Goal: Communication & Community: Share content

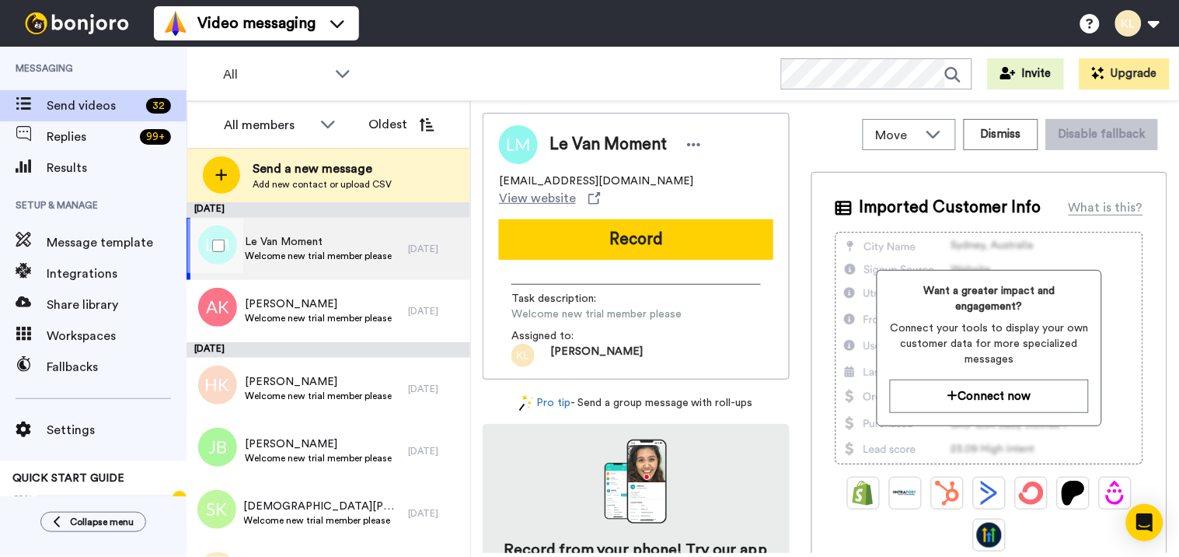
click at [327, 250] on span "Welcome new trial member please" at bounding box center [318, 256] width 147 height 12
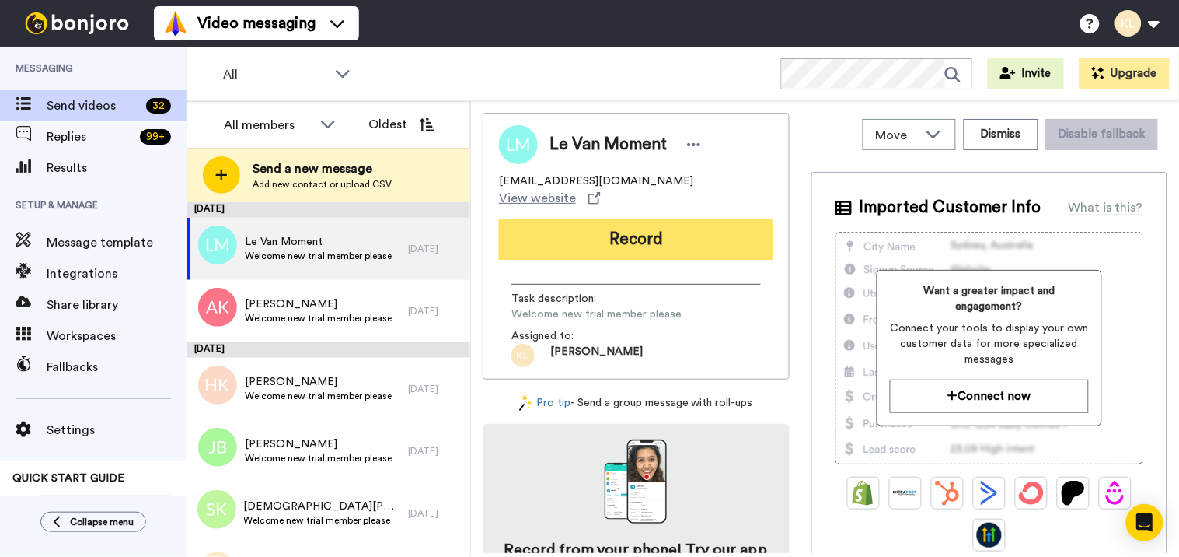
click at [704, 228] on button "Record" at bounding box center [636, 239] width 274 height 40
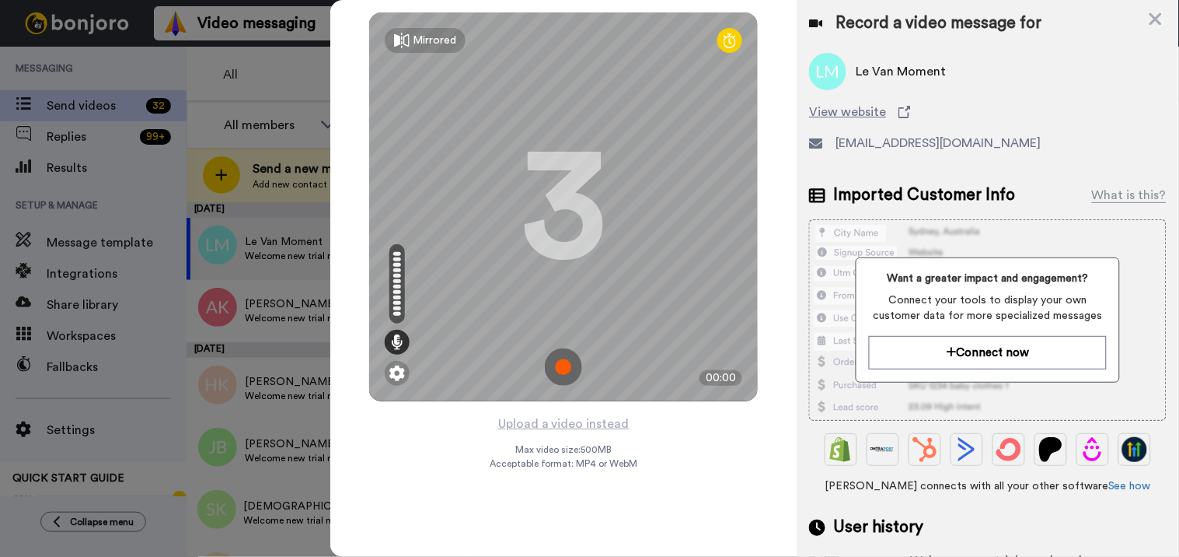
click at [570, 365] on img at bounding box center [563, 366] width 37 height 37
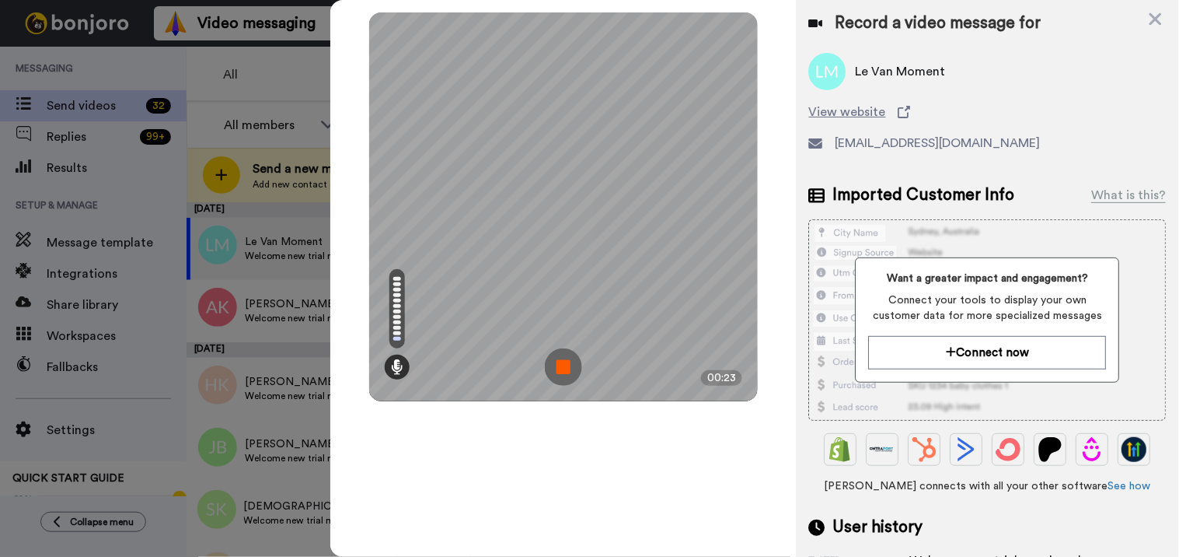
click at [550, 370] on img at bounding box center [563, 366] width 37 height 37
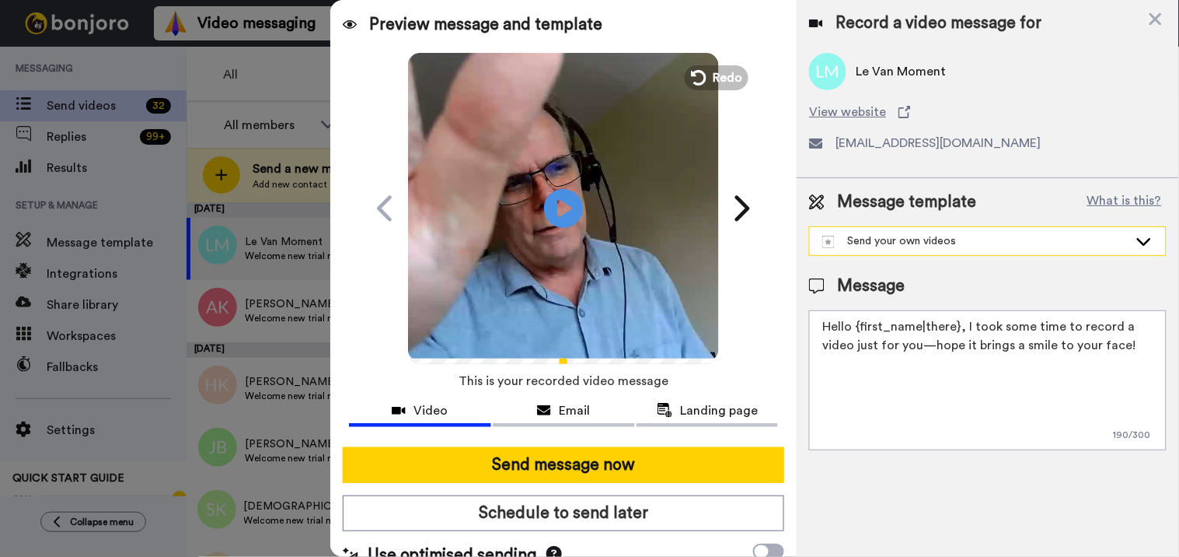
click at [984, 243] on div "Send your own videos" at bounding box center [975, 241] width 306 height 16
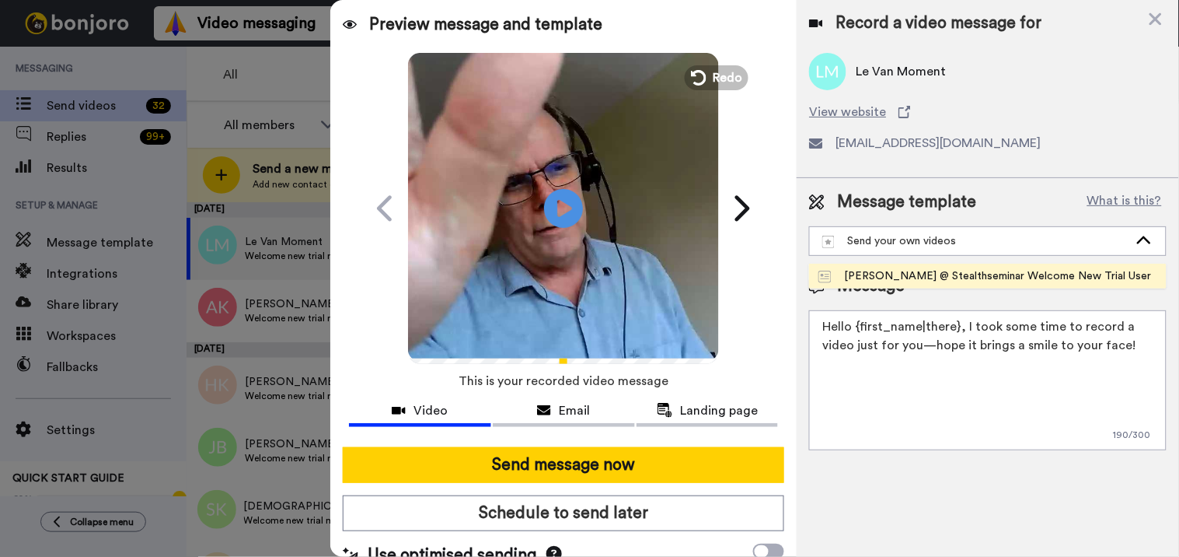
click at [958, 275] on div "[PERSON_NAME] @ Stealthseminar Welcome New Trial User" at bounding box center [985, 276] width 333 height 16
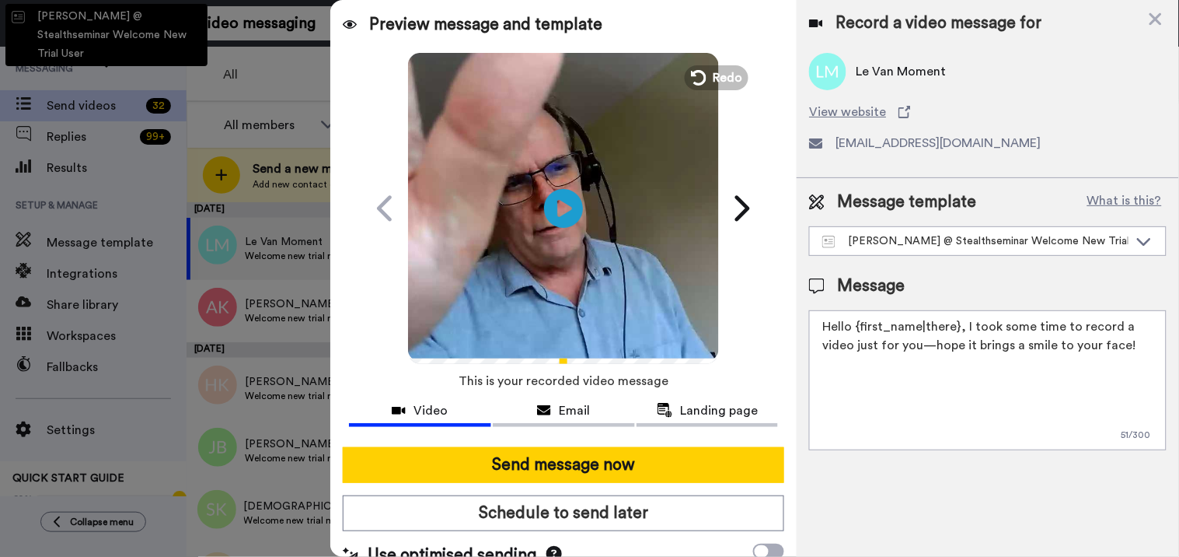
type textarea "Hi there {first_name} I recorded a message for you on this fine day, check it o…"
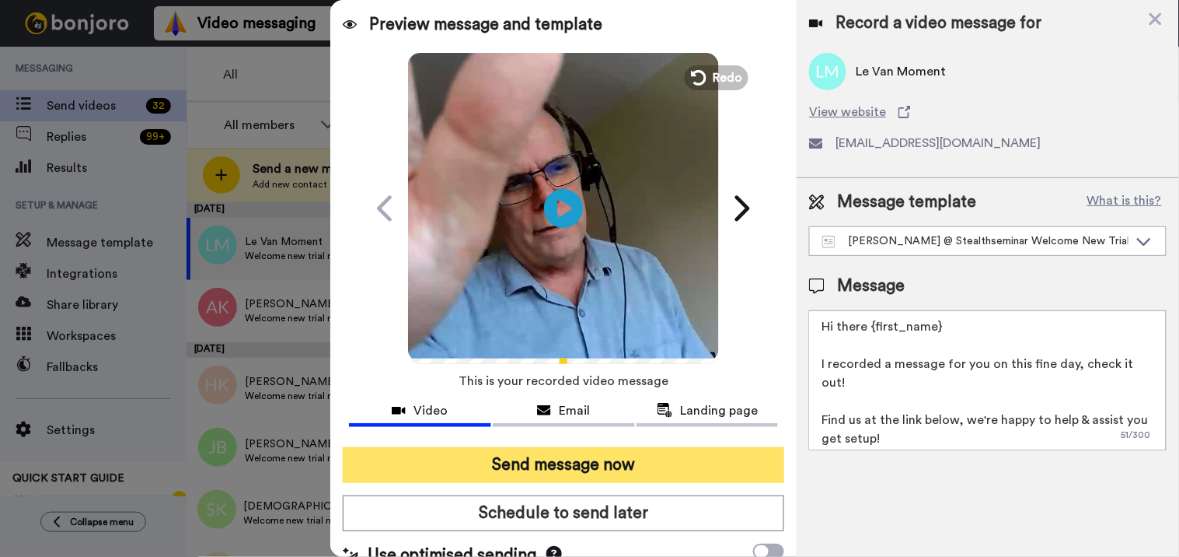
click at [630, 455] on button "Send message now" at bounding box center [564, 465] width 442 height 36
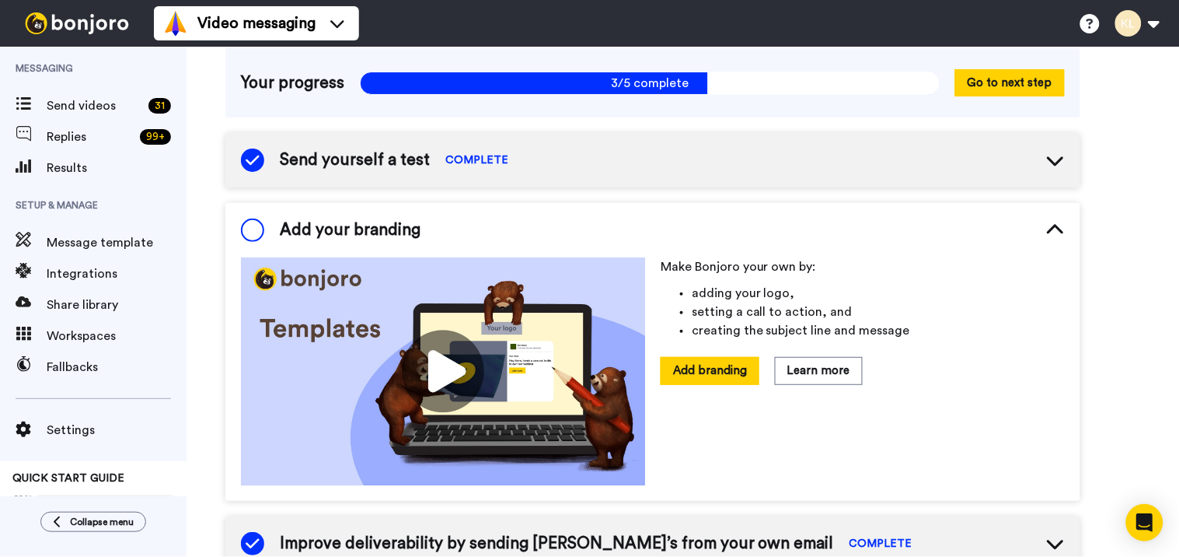
scroll to position [189, 0]
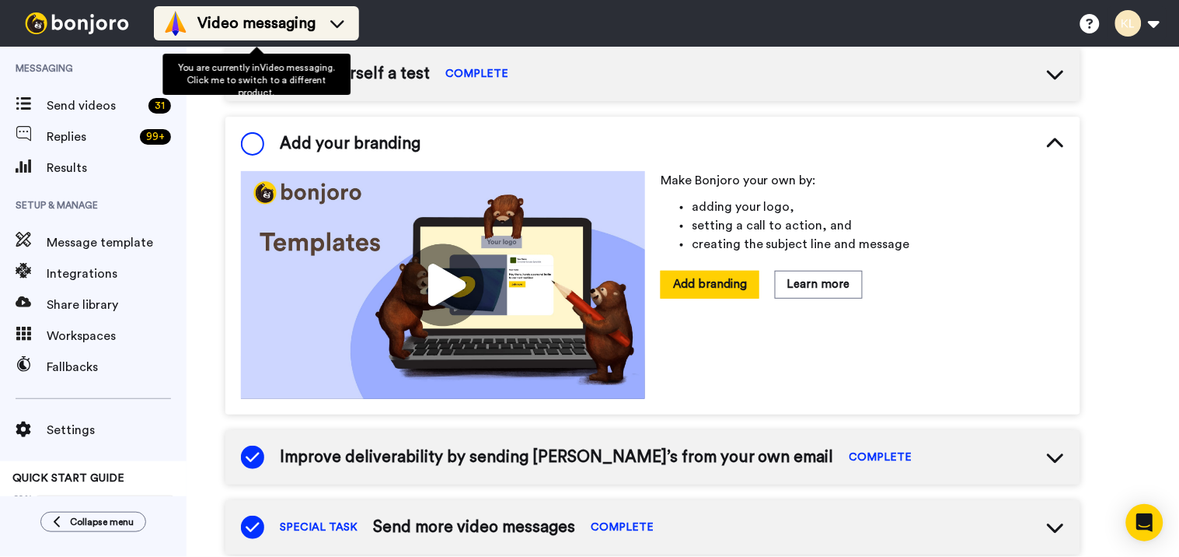
click at [312, 11] on div "Video messaging" at bounding box center [256, 23] width 187 height 25
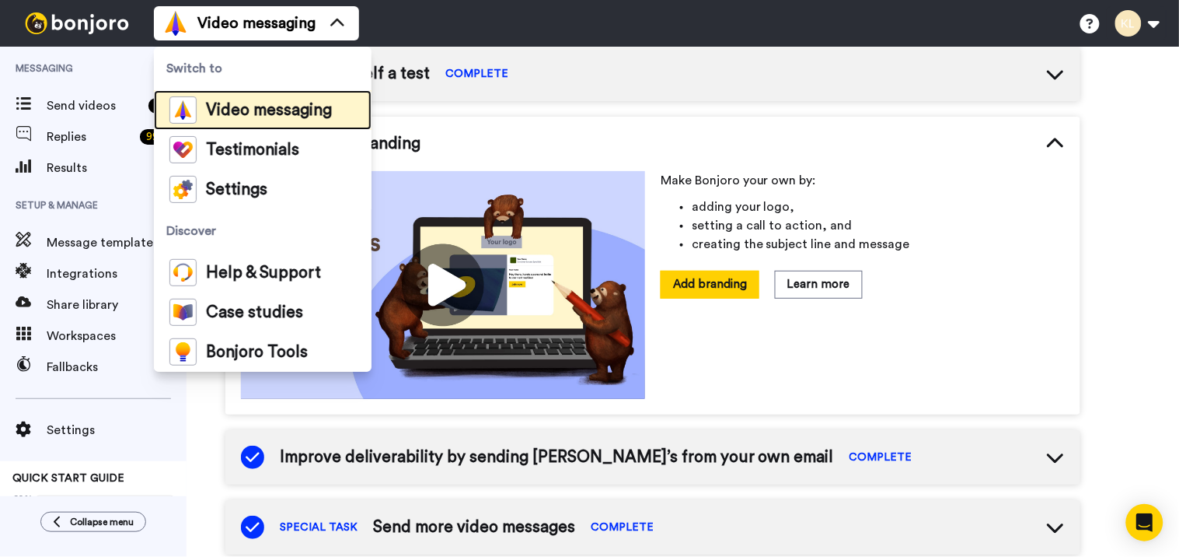
click at [278, 111] on span "Video messaging" at bounding box center [269, 111] width 126 height 16
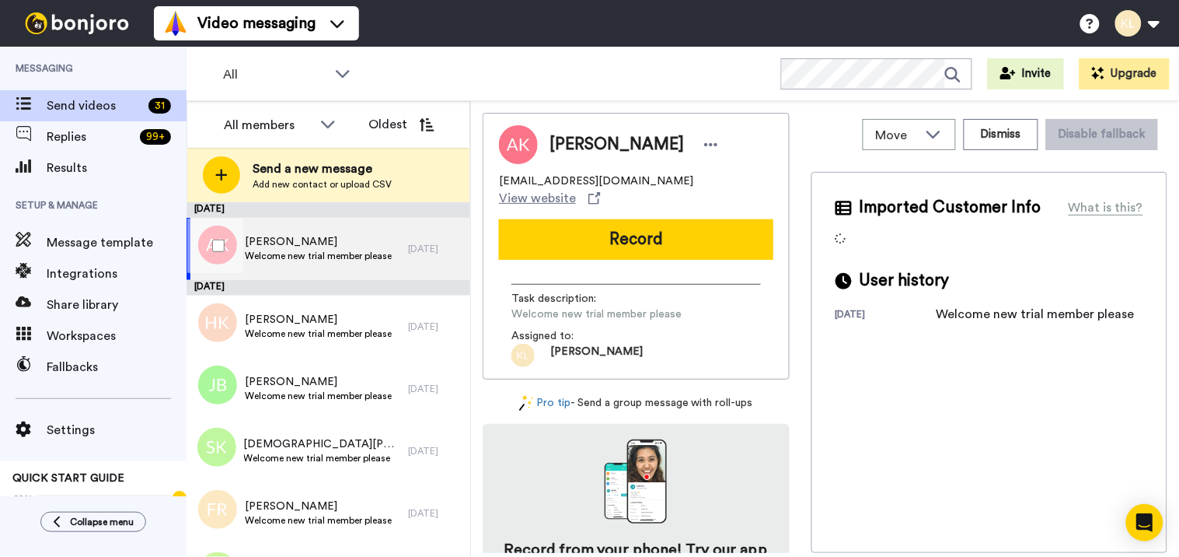
click at [314, 241] on span "[PERSON_NAME]" at bounding box center [318, 242] width 147 height 16
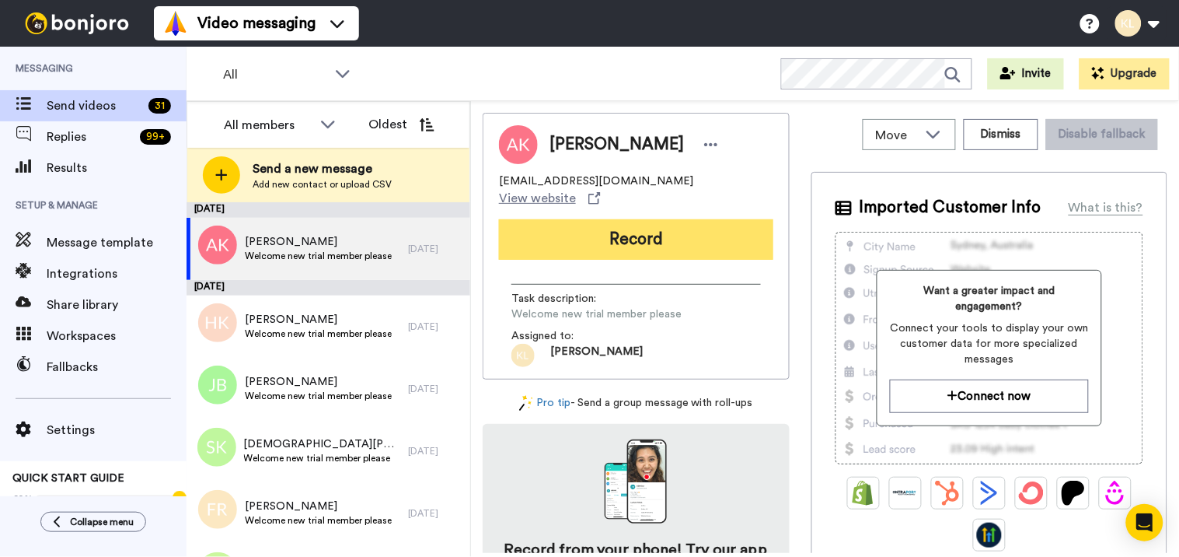
click at [674, 230] on button "Record" at bounding box center [636, 239] width 274 height 40
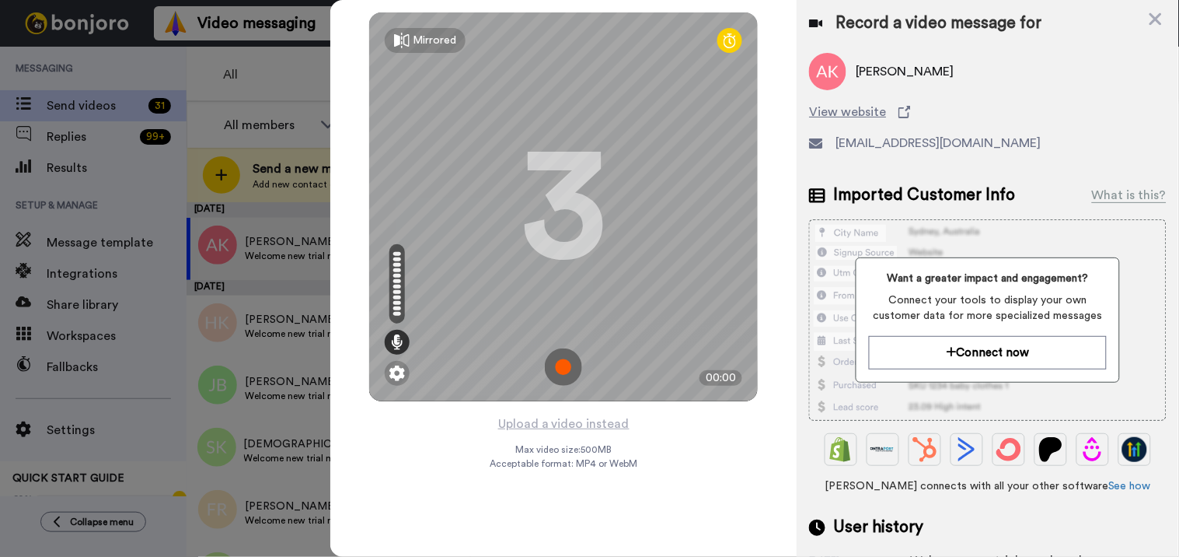
click at [562, 375] on img at bounding box center [563, 366] width 37 height 37
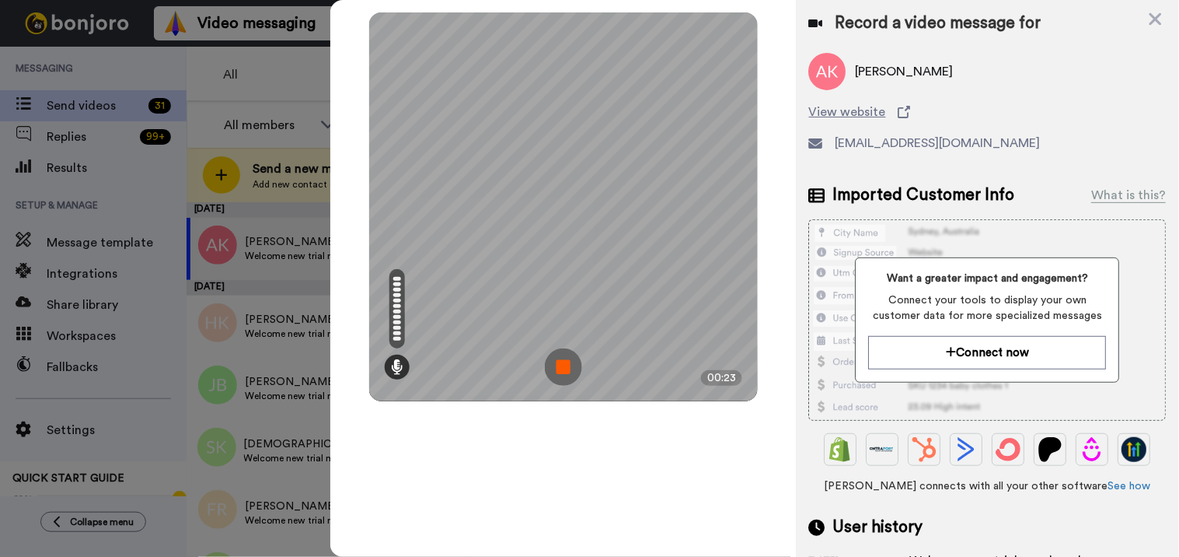
click at [566, 375] on img at bounding box center [563, 366] width 37 height 37
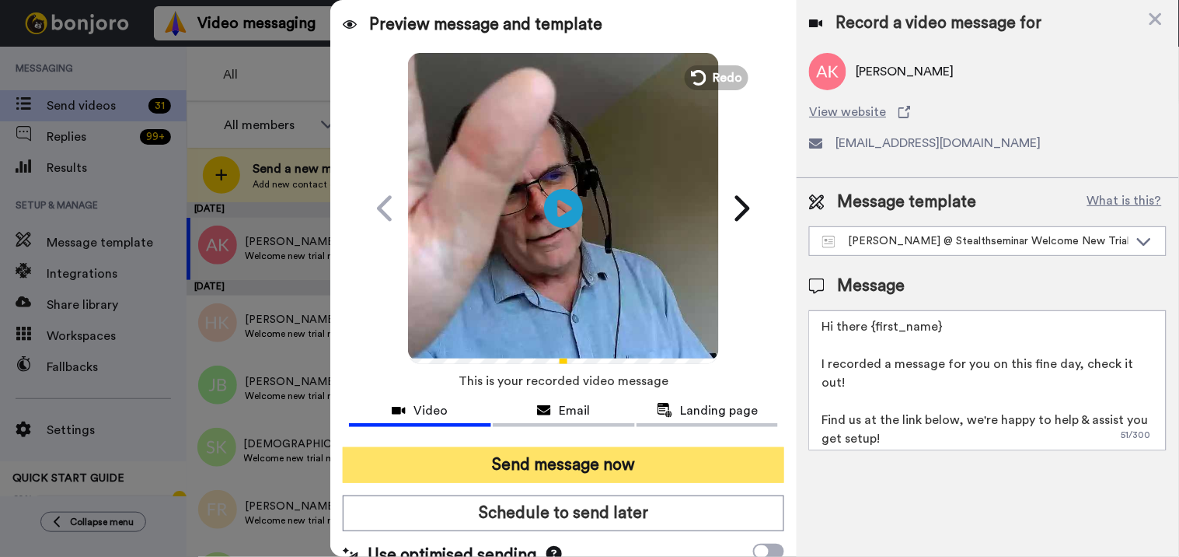
click at [592, 456] on button "Send message now" at bounding box center [564, 465] width 442 height 36
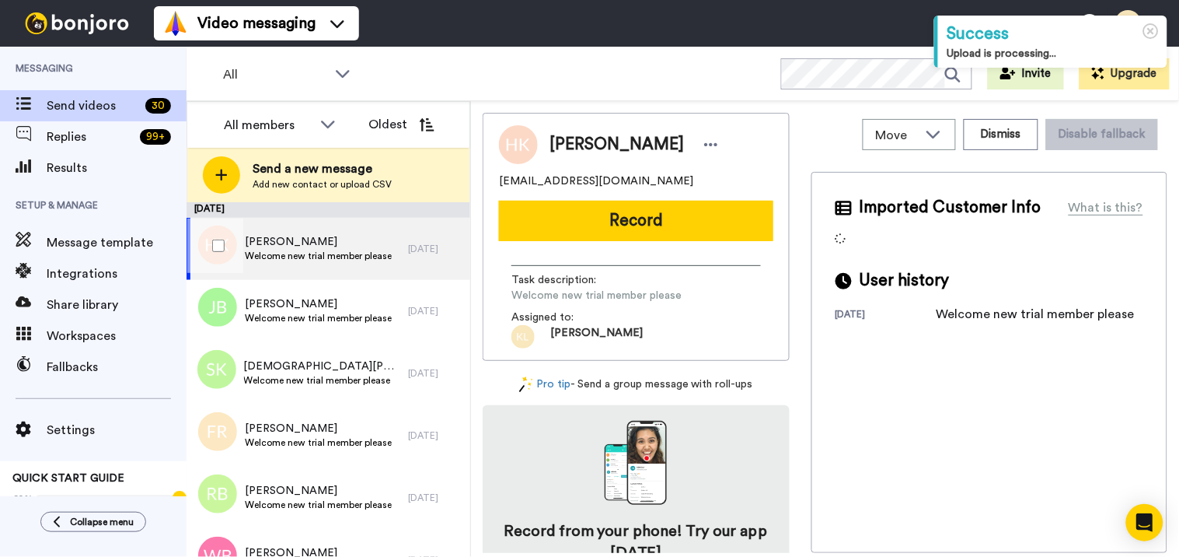
click at [291, 236] on span "[PERSON_NAME]" at bounding box center [318, 242] width 147 height 16
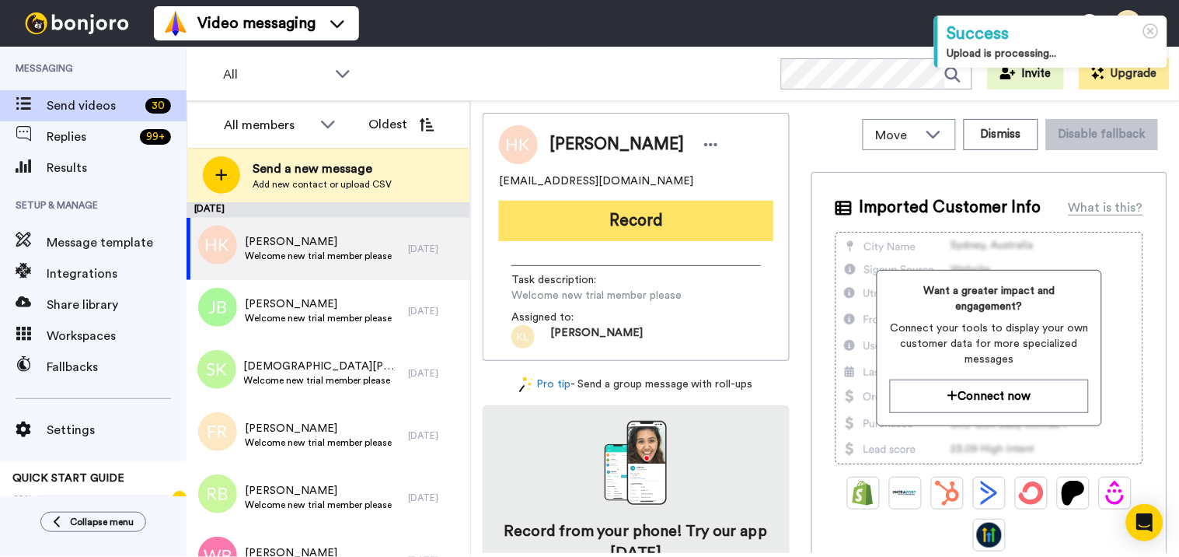
click at [704, 219] on button "Record" at bounding box center [636, 221] width 274 height 40
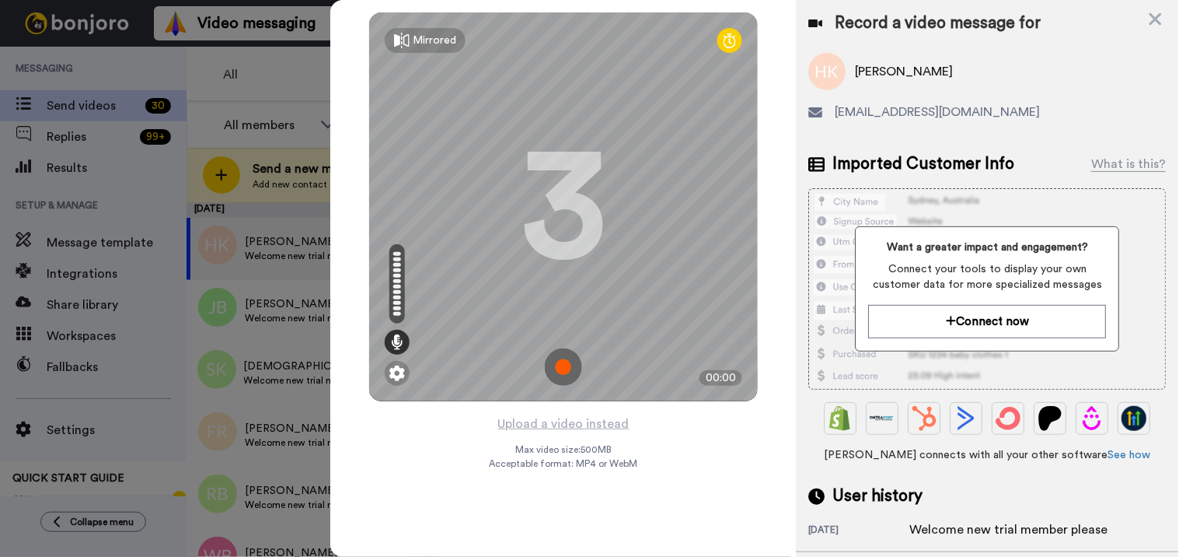
click at [562, 361] on img at bounding box center [563, 366] width 37 height 37
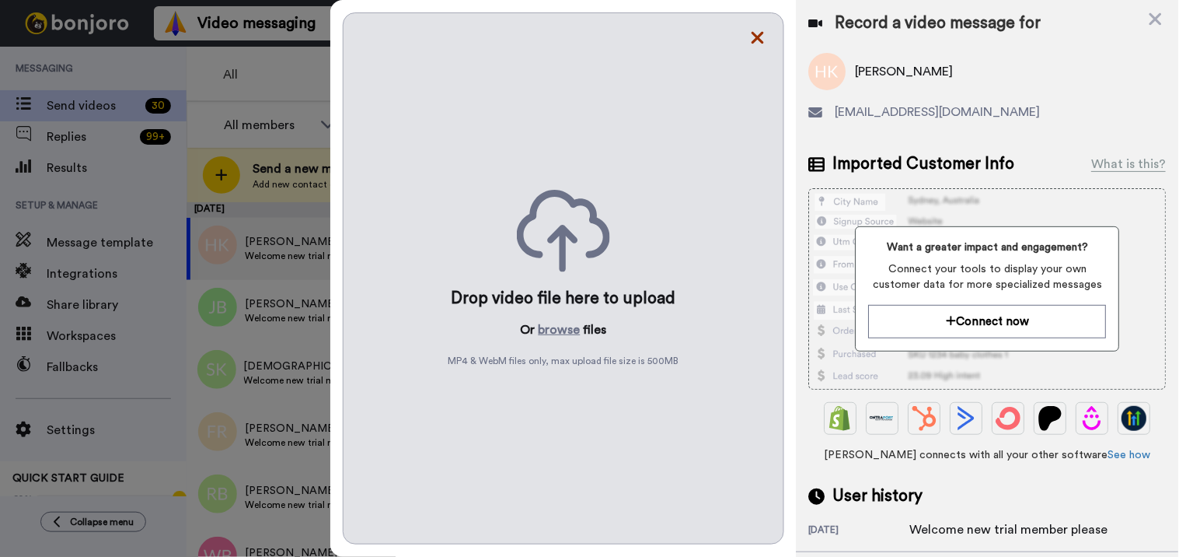
click at [756, 33] on icon at bounding box center [758, 37] width 16 height 19
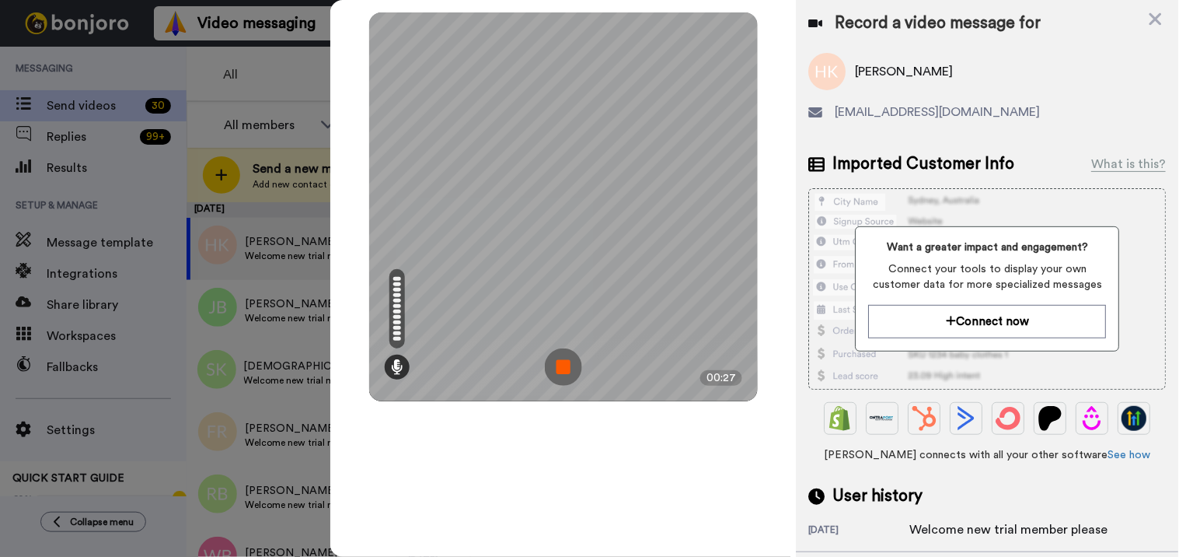
click at [576, 369] on img at bounding box center [563, 366] width 37 height 37
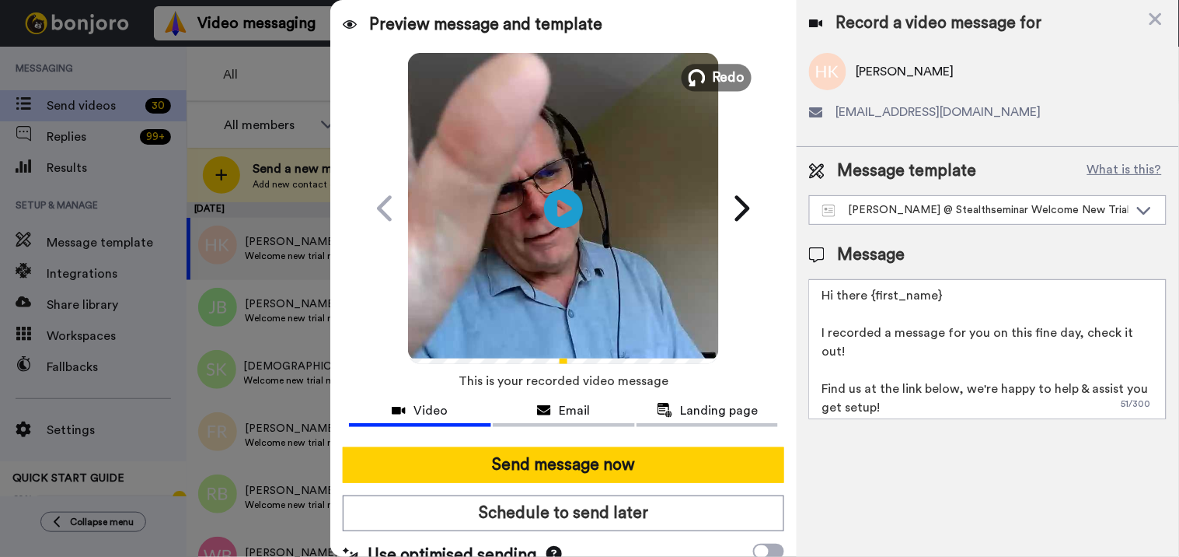
click at [716, 72] on span "Redo" at bounding box center [729, 77] width 33 height 20
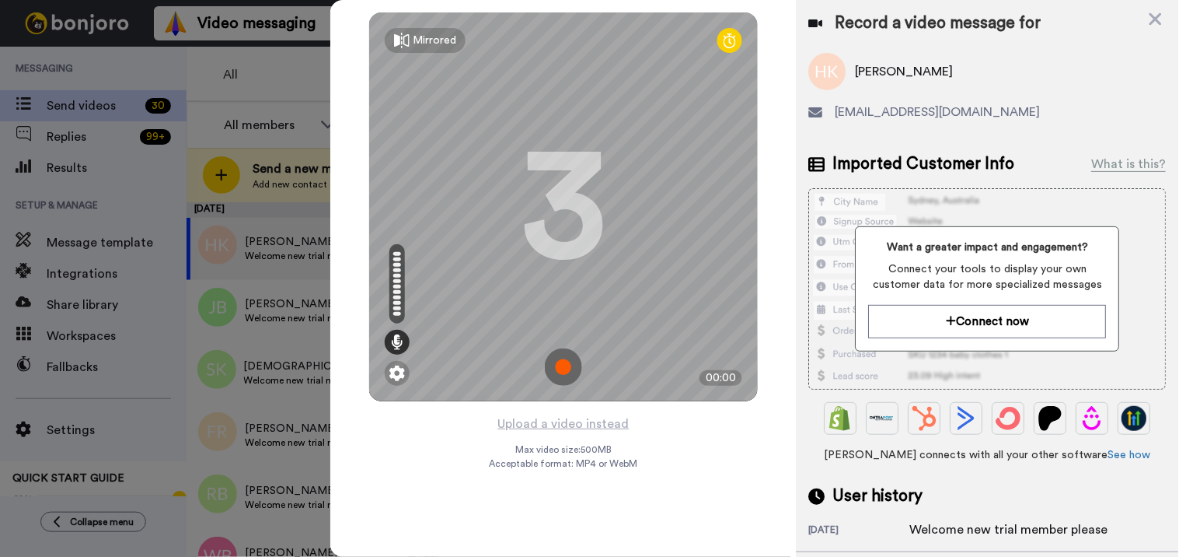
click at [557, 370] on img at bounding box center [563, 366] width 37 height 37
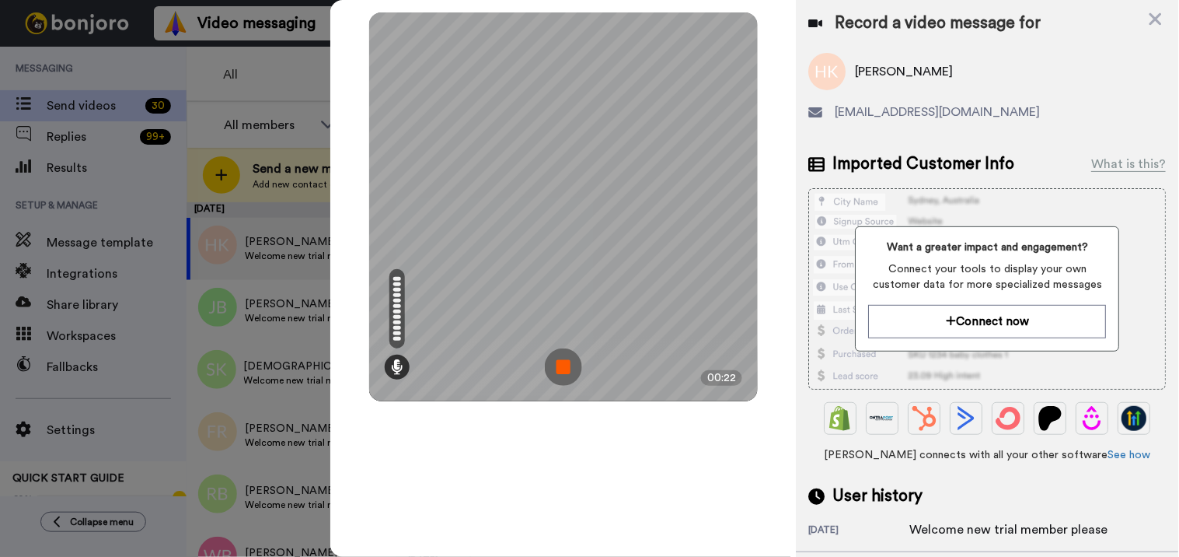
click at [566, 368] on img at bounding box center [563, 366] width 37 height 37
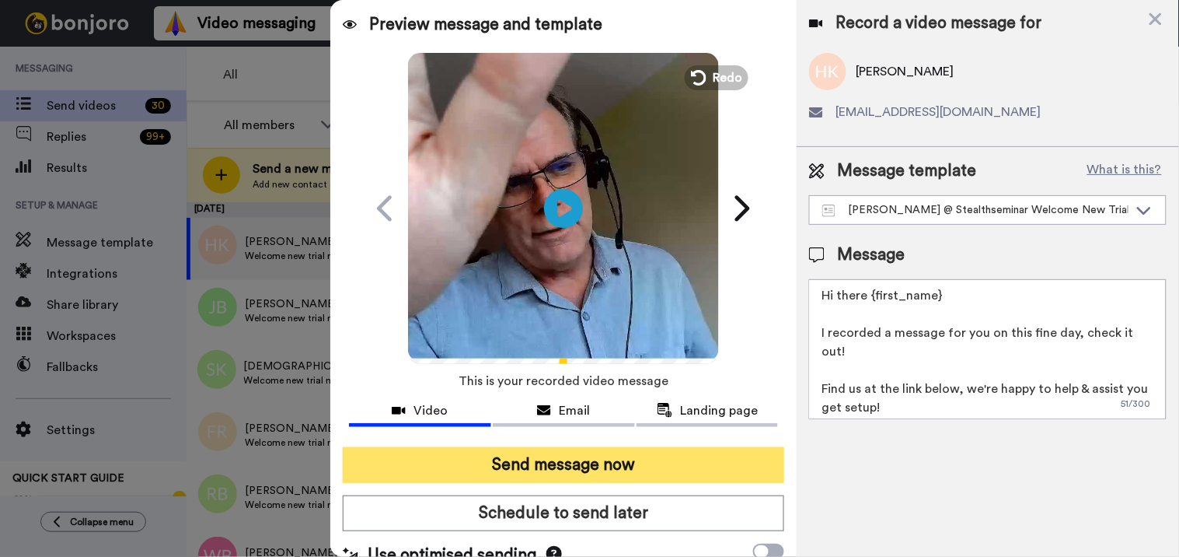
click at [548, 469] on button "Send message now" at bounding box center [564, 465] width 442 height 36
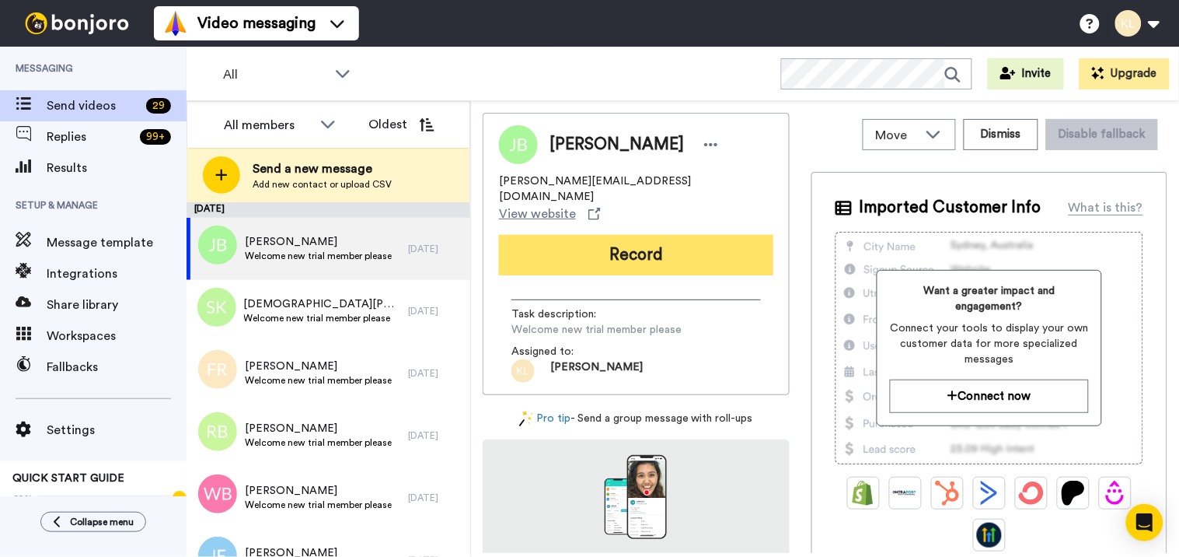
click at [641, 235] on button "Record" at bounding box center [636, 255] width 274 height 40
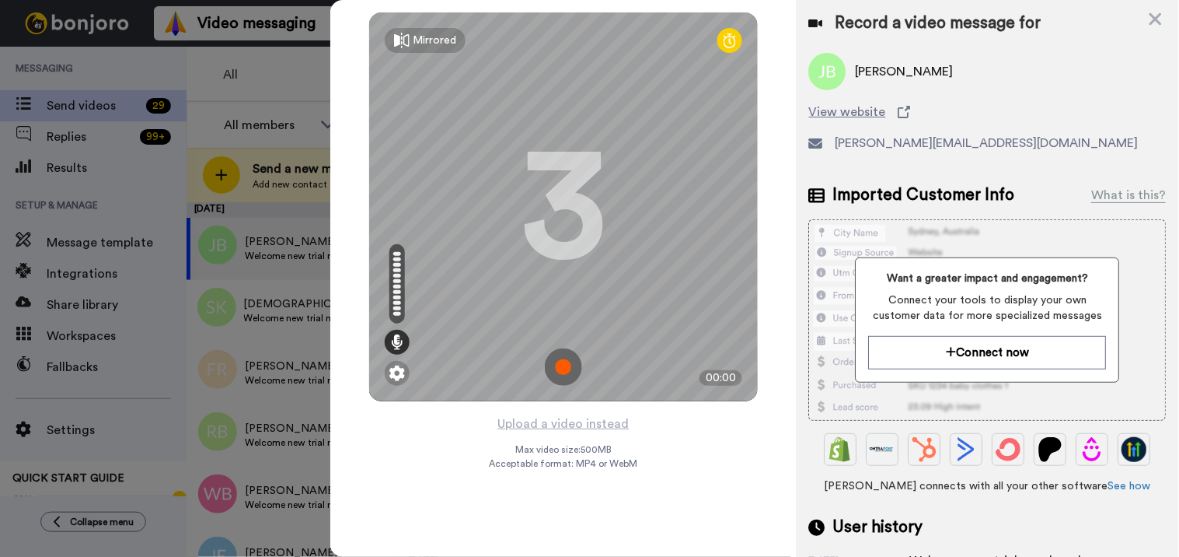
click at [581, 365] on img at bounding box center [563, 366] width 37 height 37
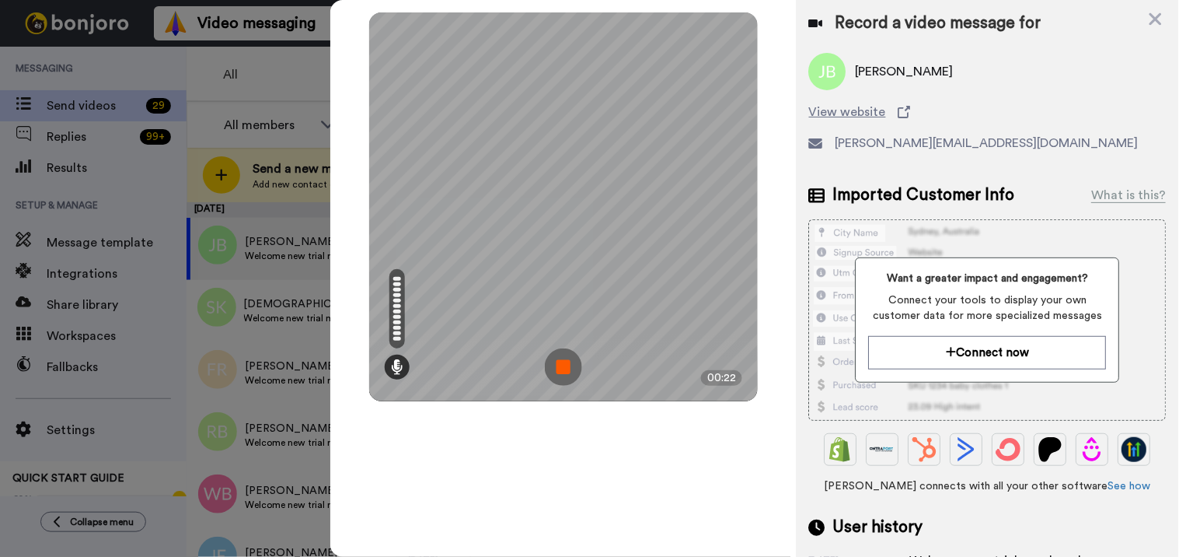
click at [562, 369] on img at bounding box center [563, 366] width 37 height 37
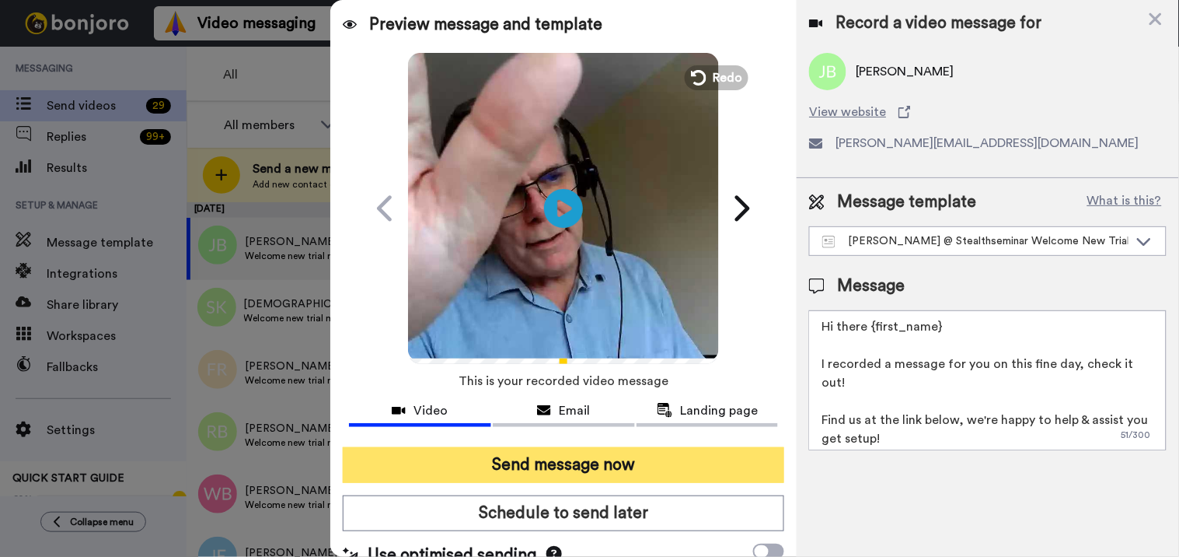
click at [606, 468] on button "Send message now" at bounding box center [564, 465] width 442 height 36
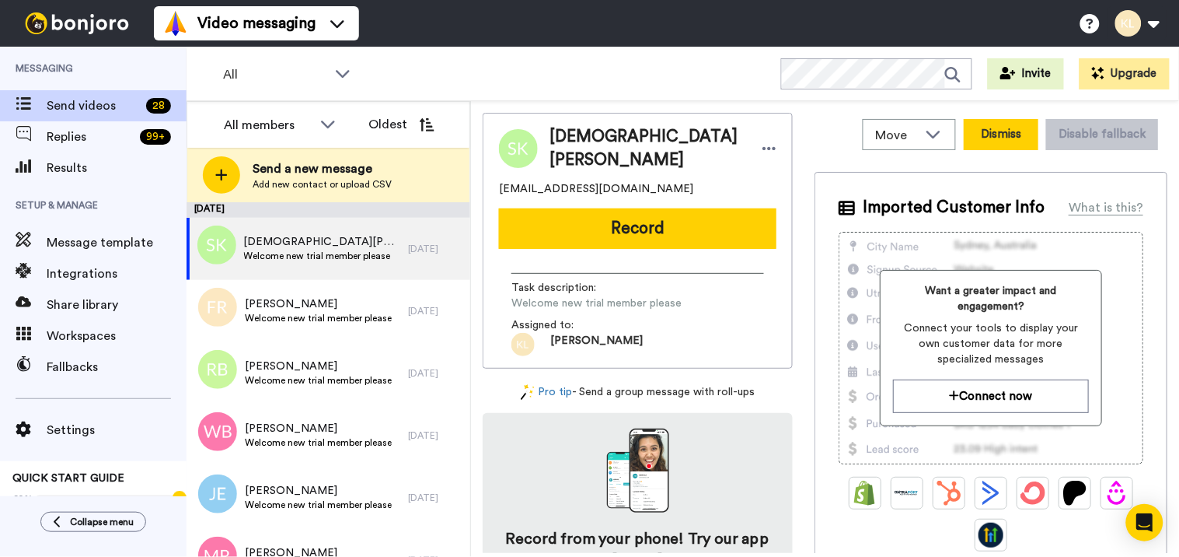
click at [1014, 141] on button "Dismiss" at bounding box center [1001, 134] width 75 height 31
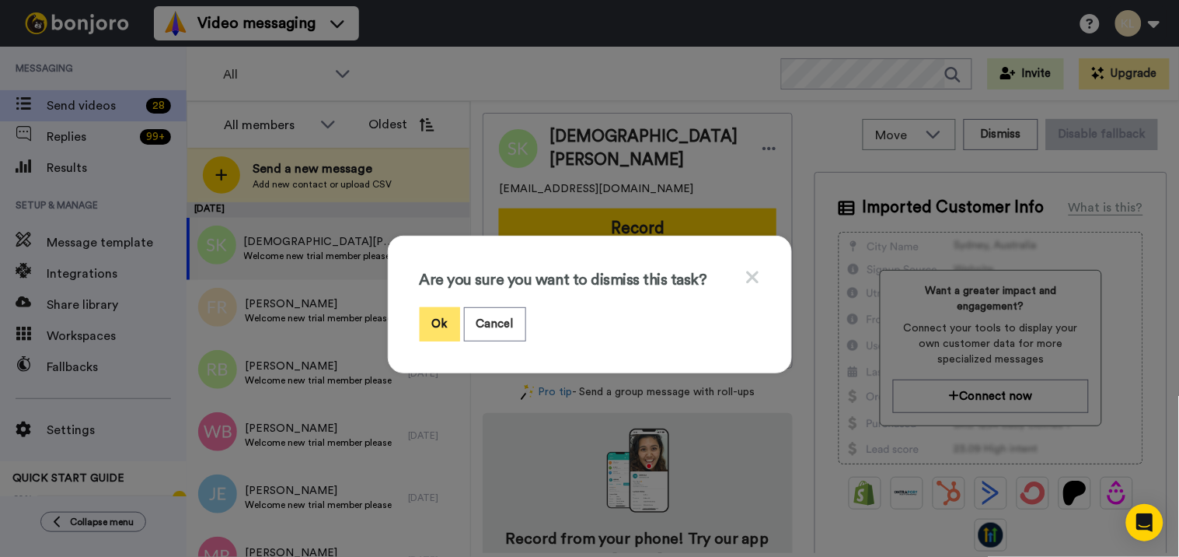
click at [438, 316] on button "Ok" at bounding box center [440, 323] width 40 height 33
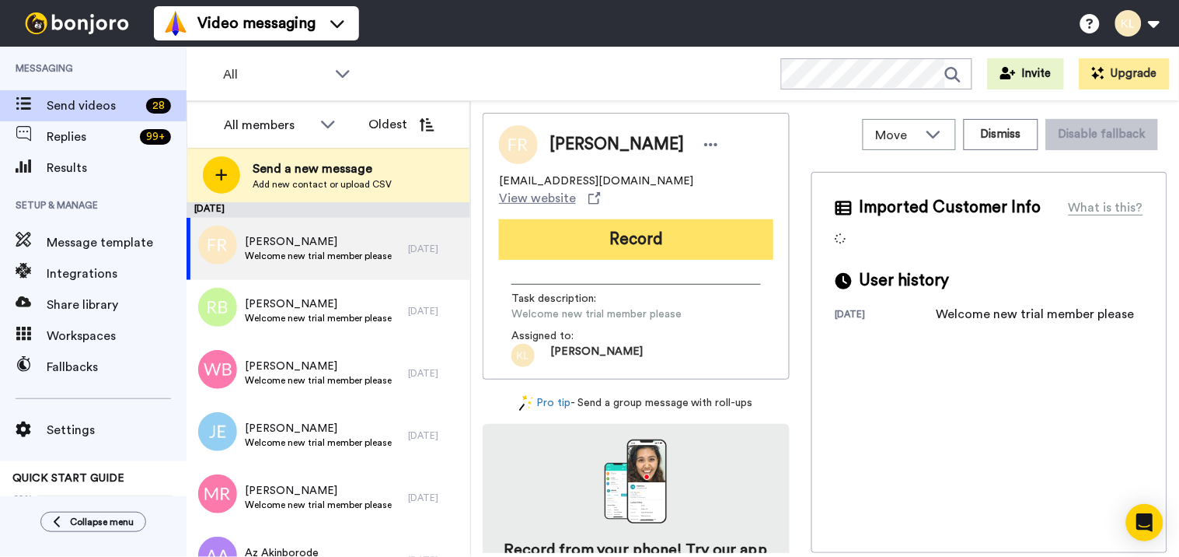
click at [651, 219] on button "Record" at bounding box center [636, 239] width 274 height 40
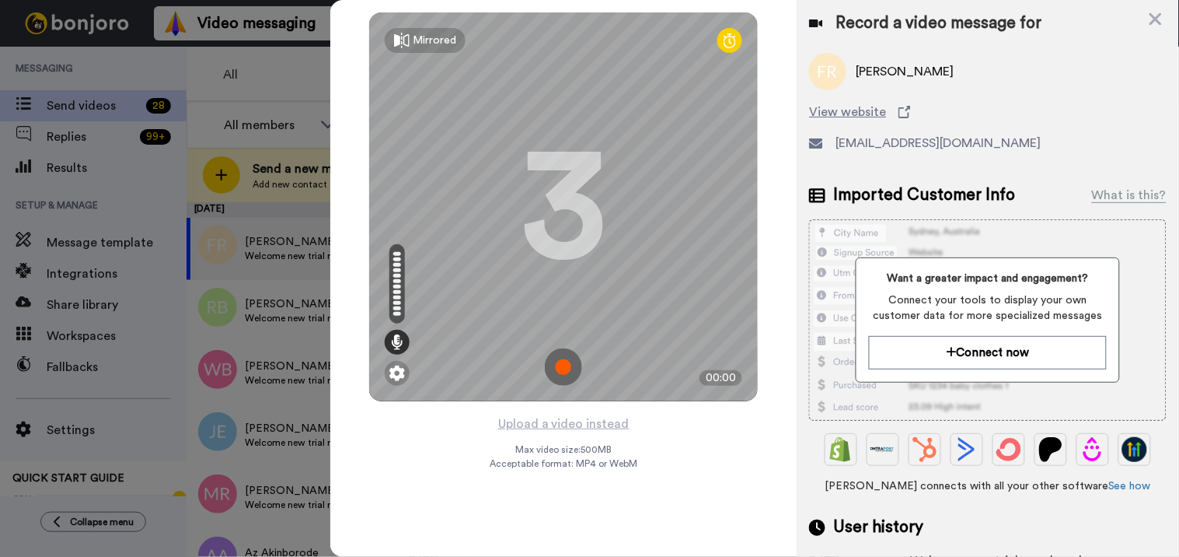
click at [570, 366] on img at bounding box center [563, 366] width 37 height 37
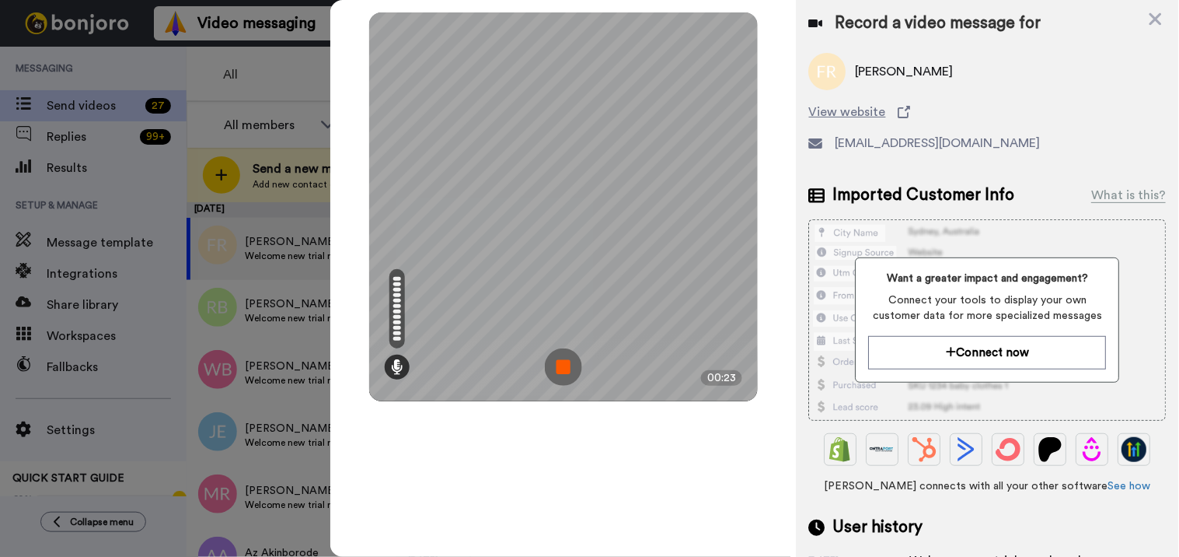
click at [557, 368] on img at bounding box center [563, 366] width 37 height 37
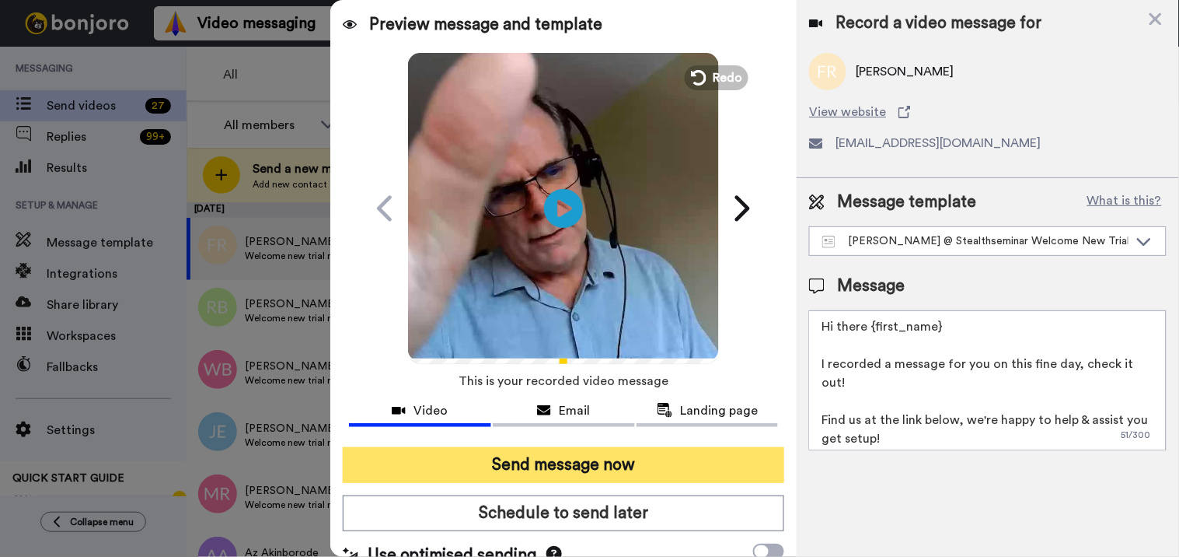
click at [592, 454] on button "Send message now" at bounding box center [564, 465] width 442 height 36
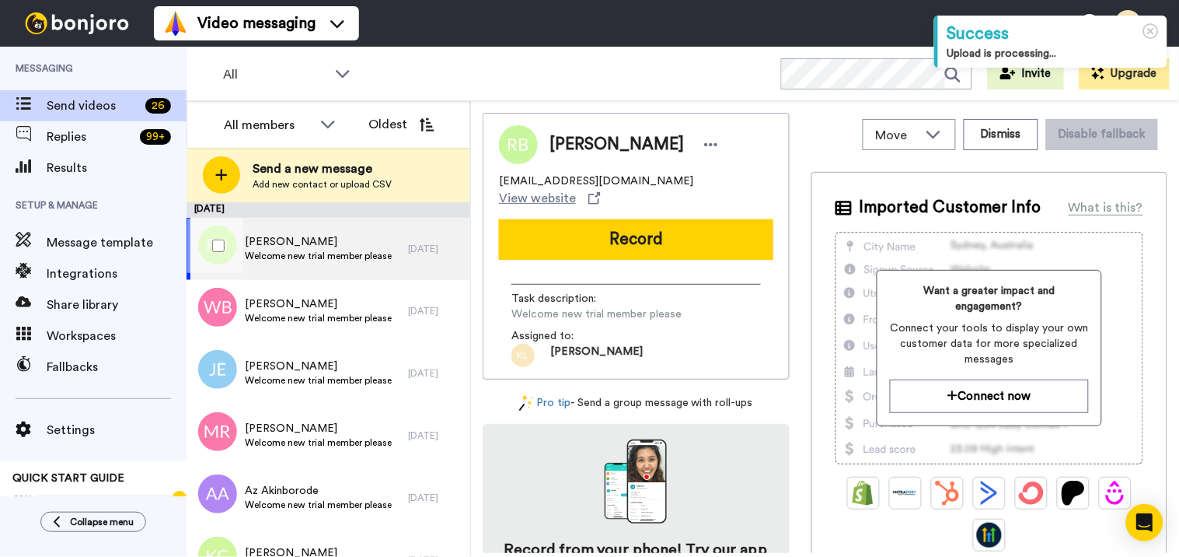
click at [328, 258] on span "Welcome new trial member please" at bounding box center [318, 256] width 147 height 12
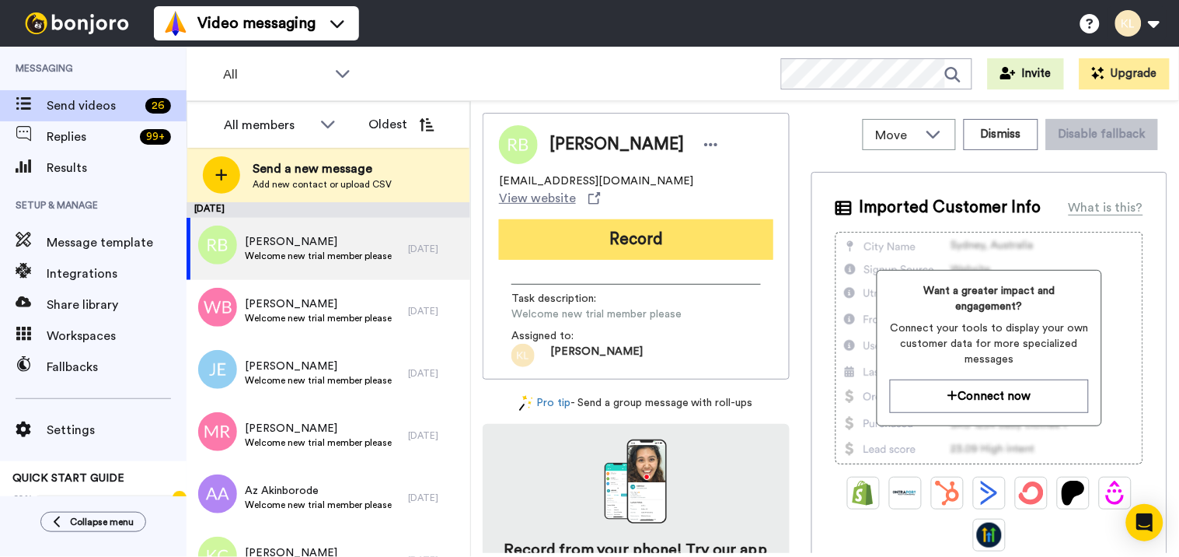
click at [662, 229] on button "Record" at bounding box center [636, 239] width 274 height 40
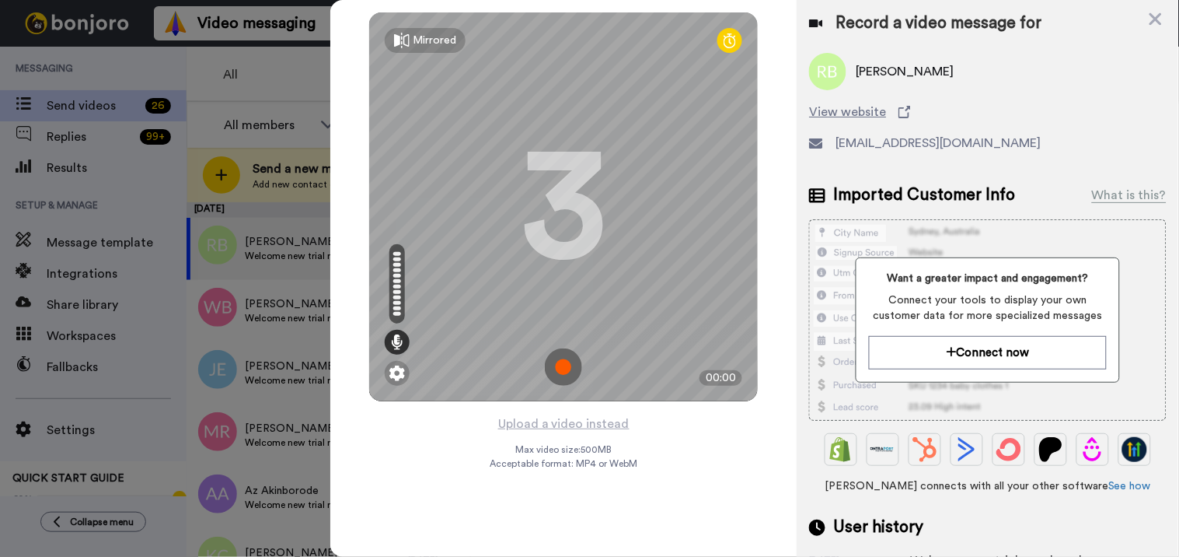
click at [569, 360] on img at bounding box center [563, 366] width 37 height 37
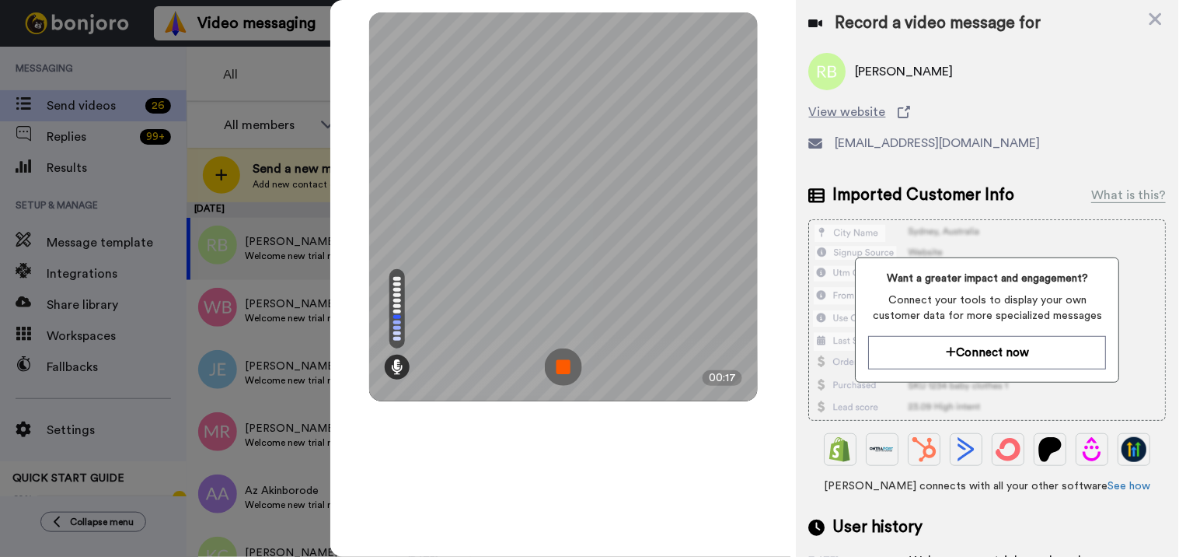
click at [558, 377] on img at bounding box center [563, 366] width 37 height 37
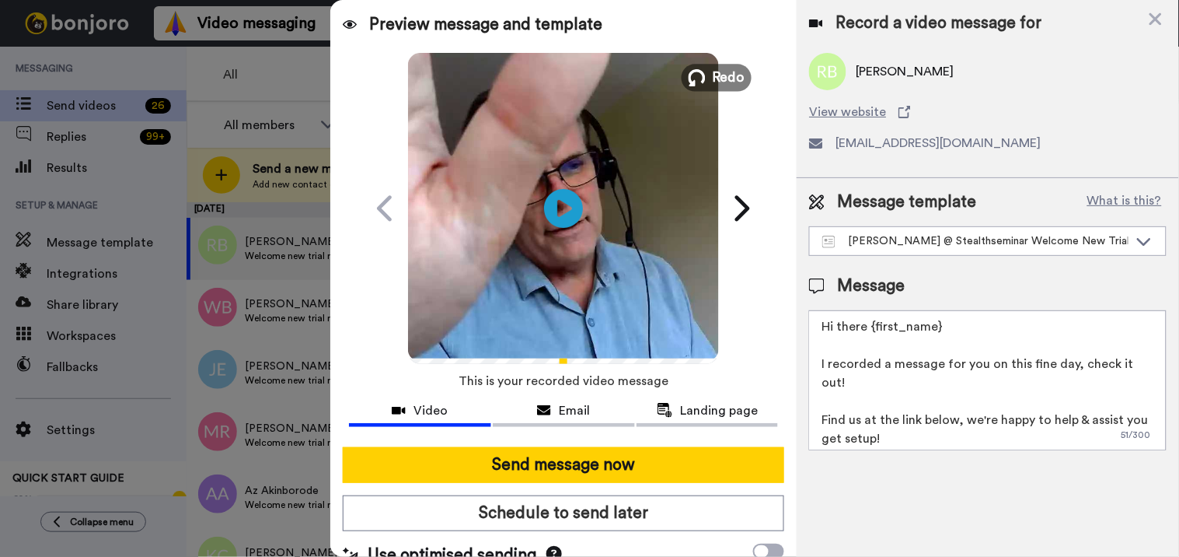
click at [719, 79] on span "Redo" at bounding box center [729, 77] width 33 height 20
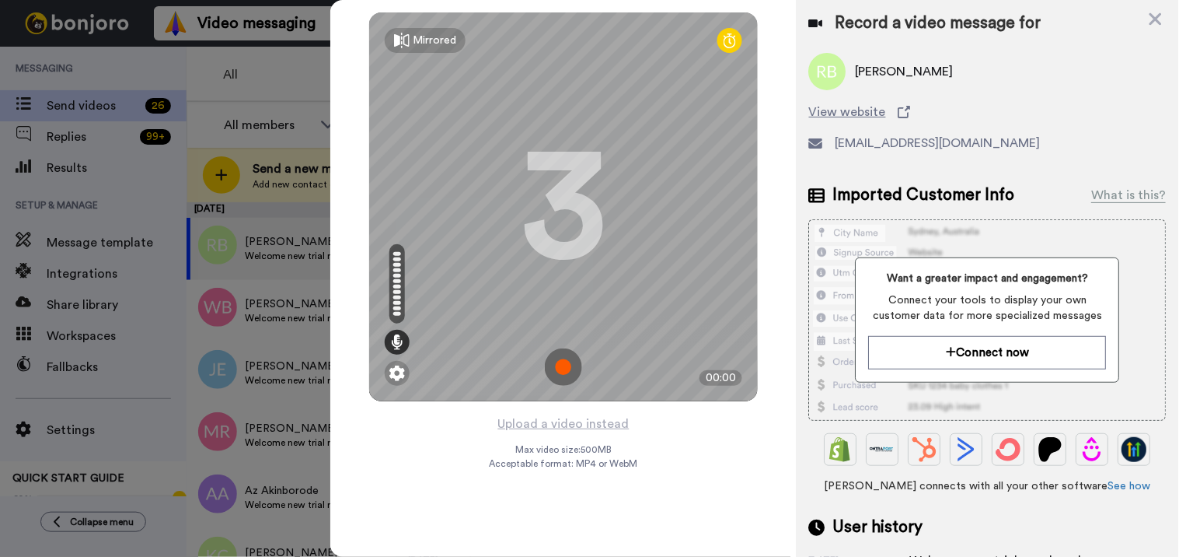
click at [555, 369] on img at bounding box center [563, 366] width 37 height 37
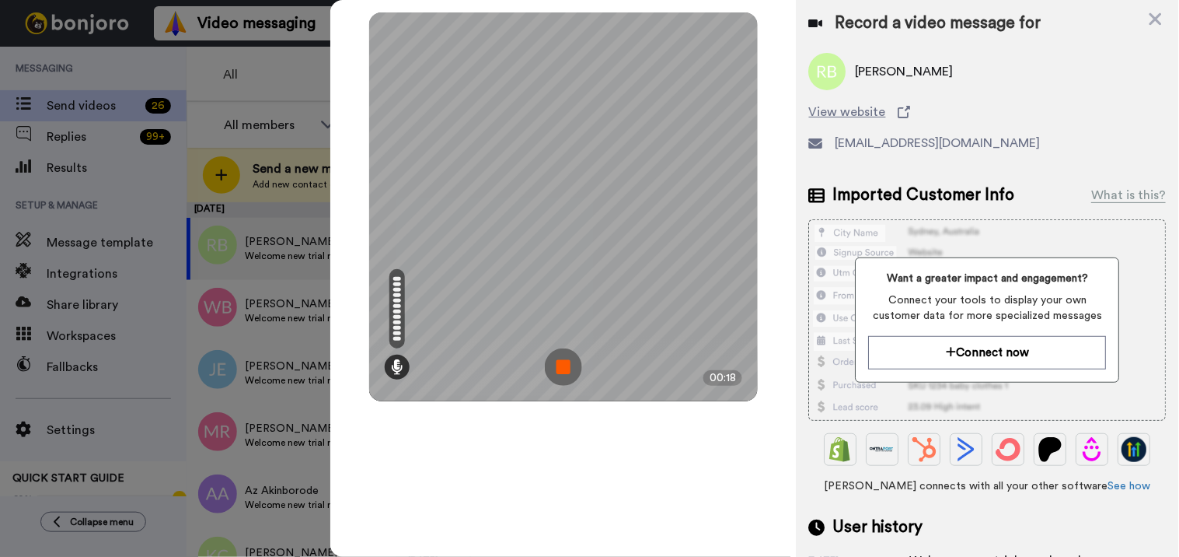
click at [558, 369] on img at bounding box center [563, 366] width 37 height 37
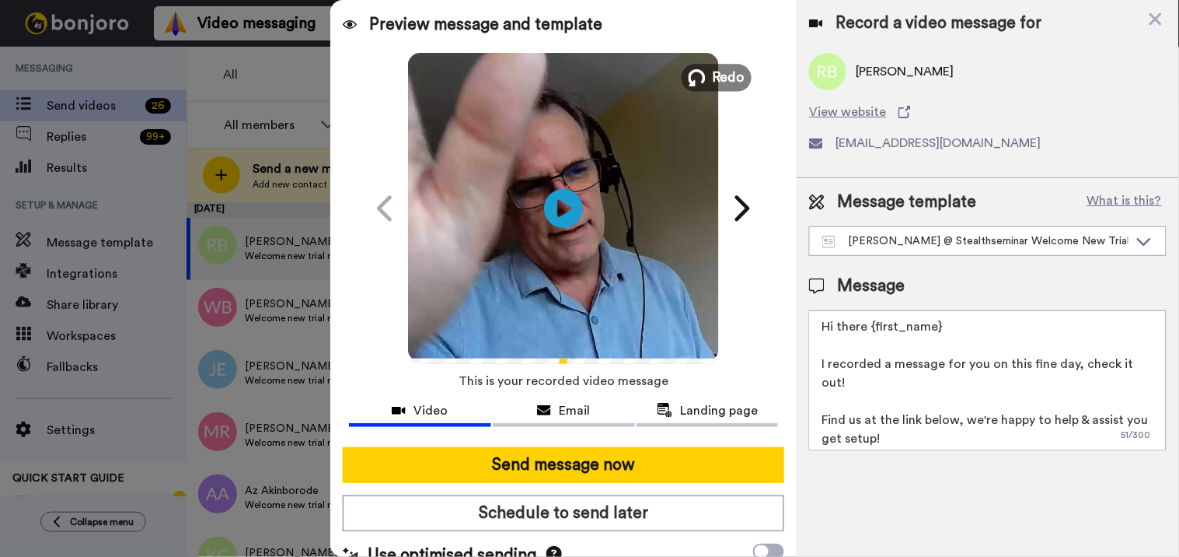
click at [716, 68] on span "Redo" at bounding box center [729, 77] width 33 height 20
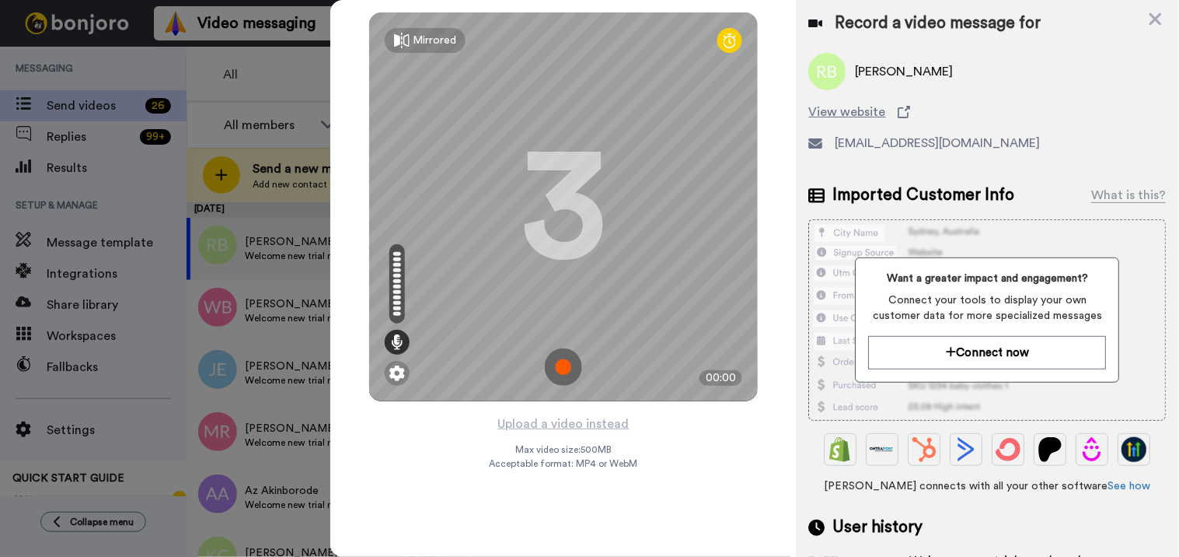
click at [568, 372] on img at bounding box center [563, 366] width 37 height 37
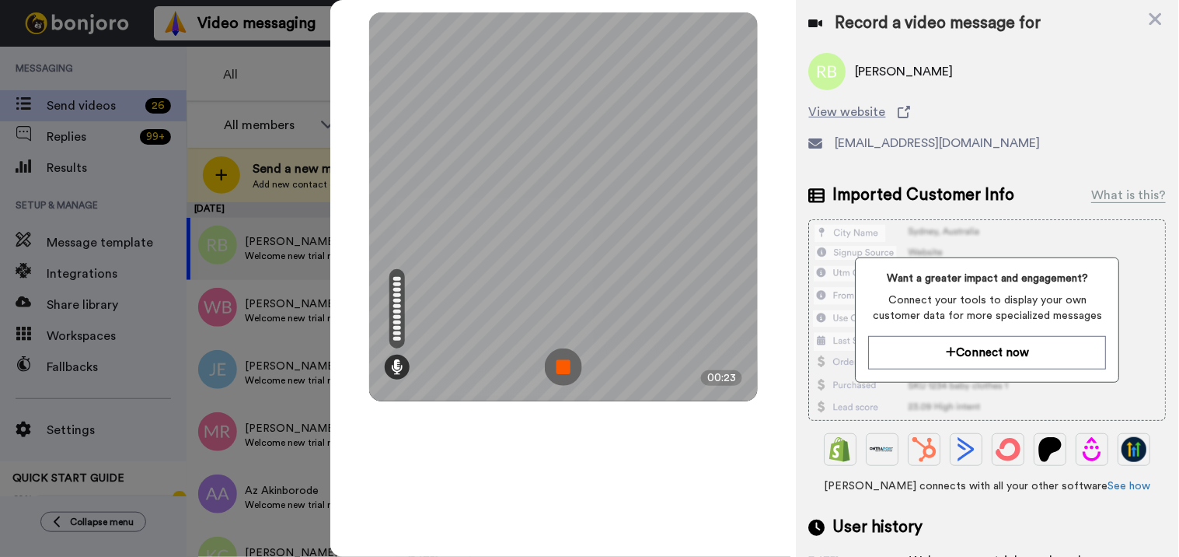
click at [560, 368] on img at bounding box center [563, 366] width 37 height 37
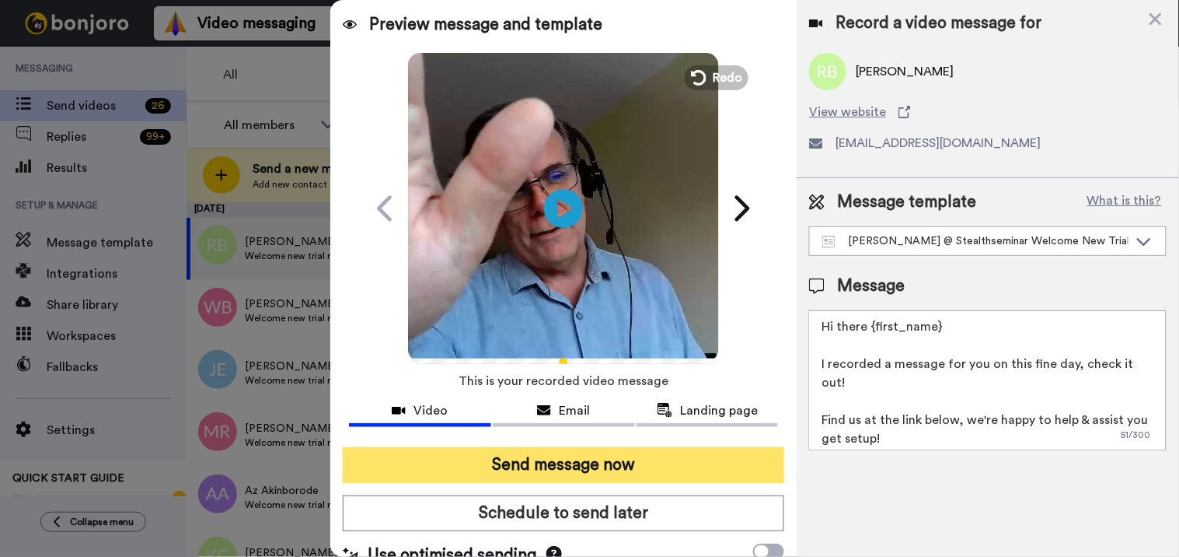
click at [564, 465] on button "Send message now" at bounding box center [564, 465] width 442 height 36
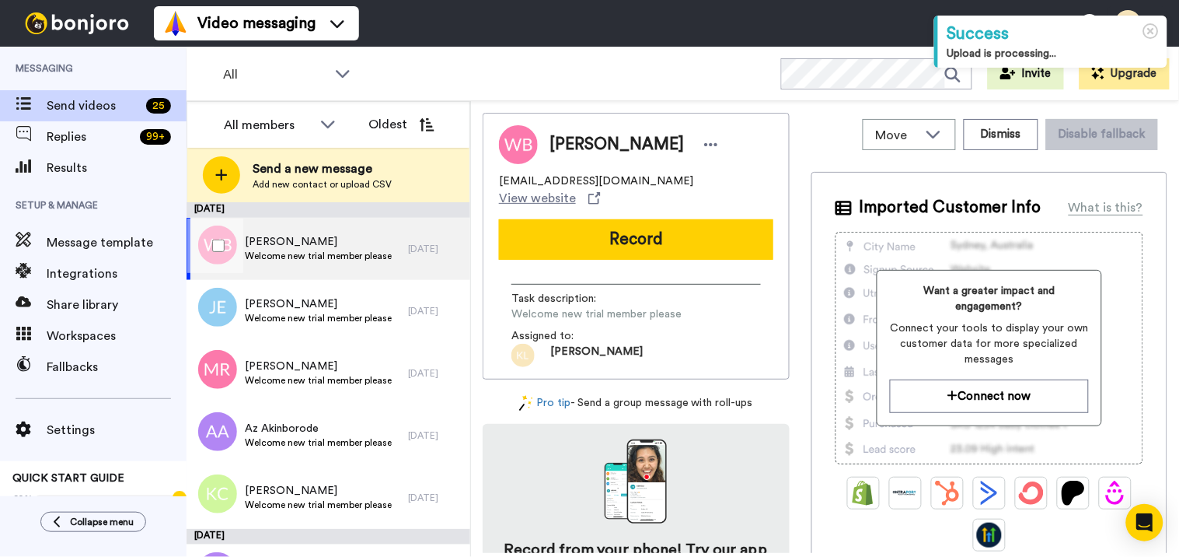
click at [351, 243] on span "William Bowen" at bounding box center [318, 242] width 147 height 16
click at [338, 246] on span "William Bowen" at bounding box center [318, 242] width 147 height 16
click at [701, 236] on button "Record" at bounding box center [636, 239] width 274 height 40
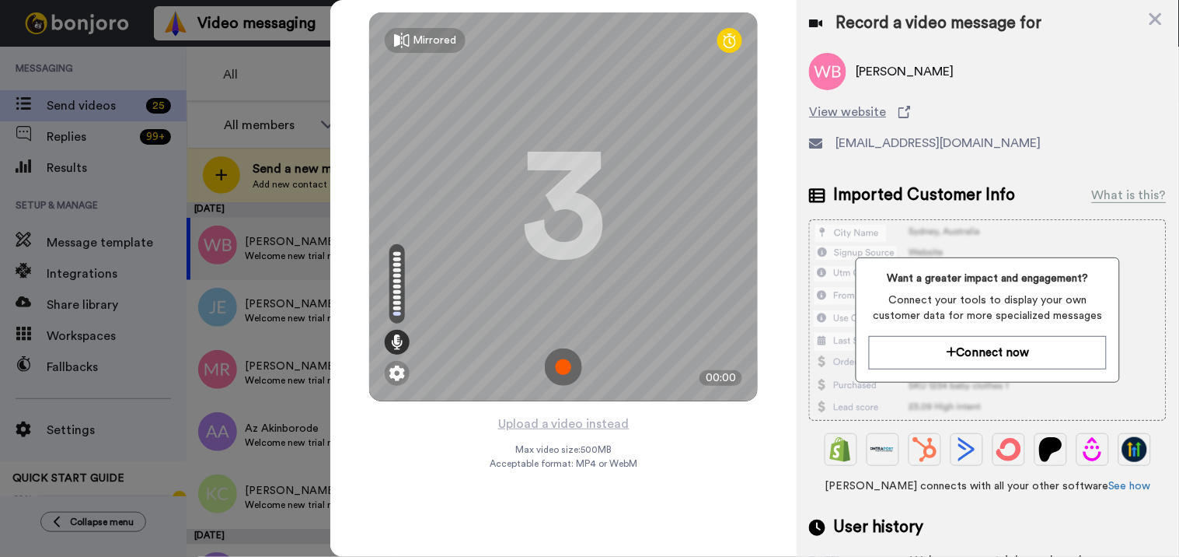
click at [566, 373] on img at bounding box center [563, 366] width 37 height 37
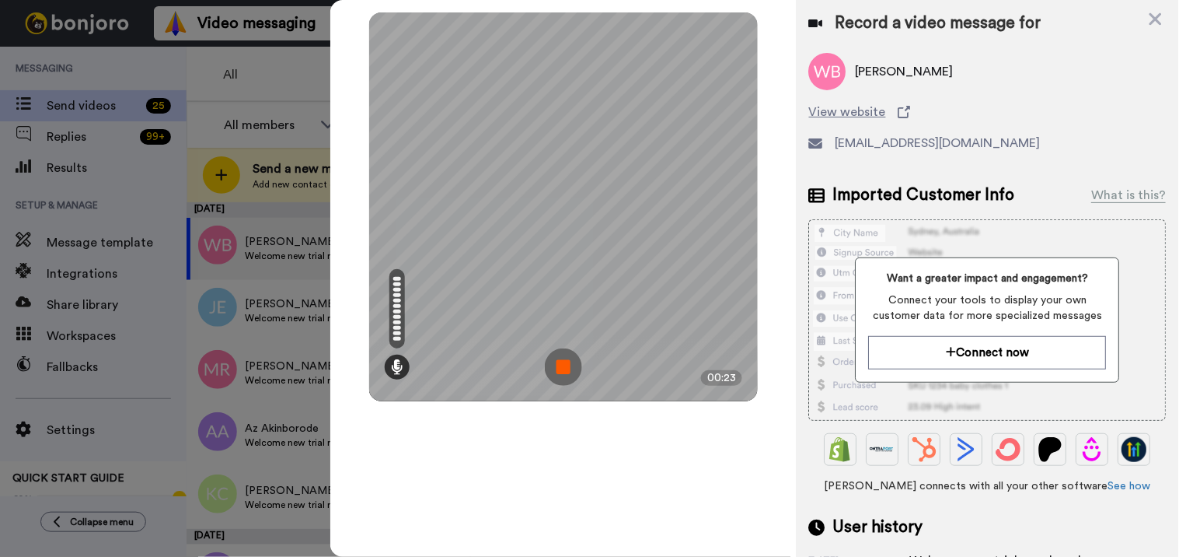
click at [569, 355] on img at bounding box center [563, 366] width 37 height 37
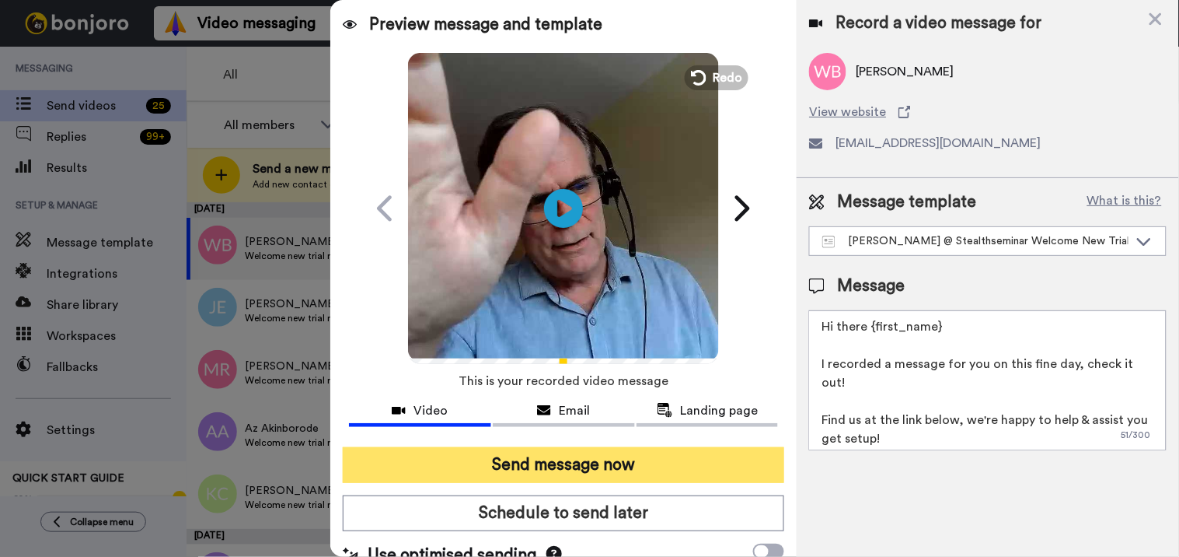
click at [550, 476] on button "Send message now" at bounding box center [564, 465] width 442 height 36
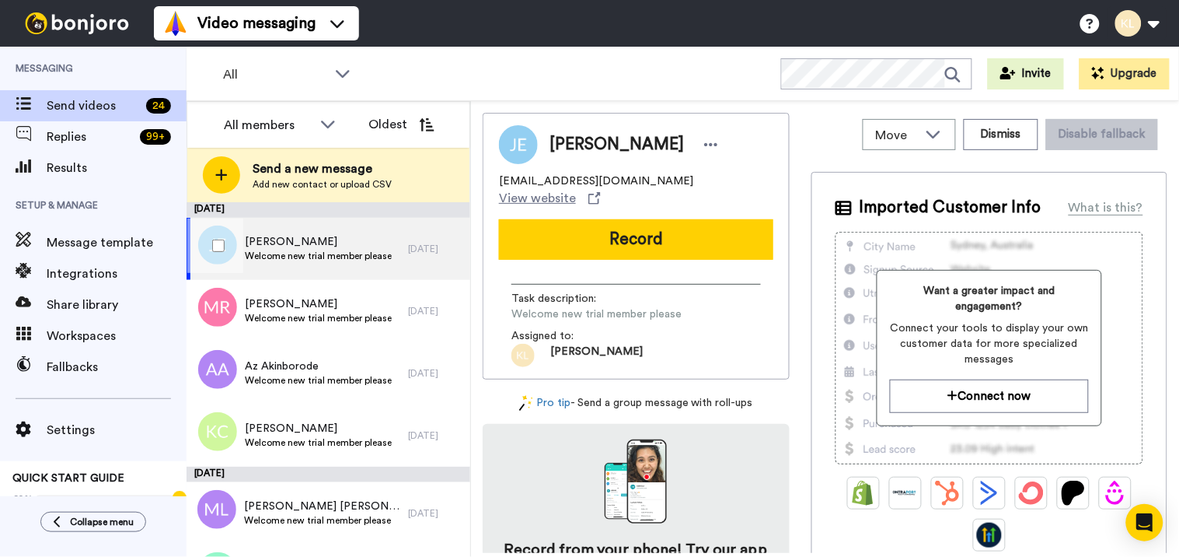
click at [328, 253] on span "Welcome new trial member please" at bounding box center [318, 256] width 147 height 12
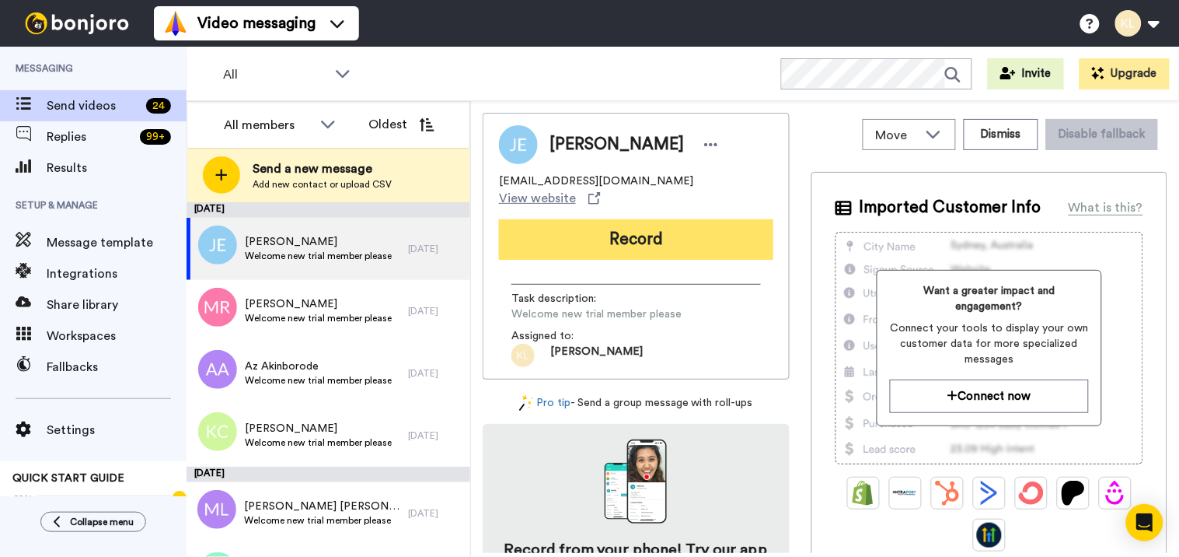
click at [666, 228] on button "Record" at bounding box center [636, 239] width 274 height 40
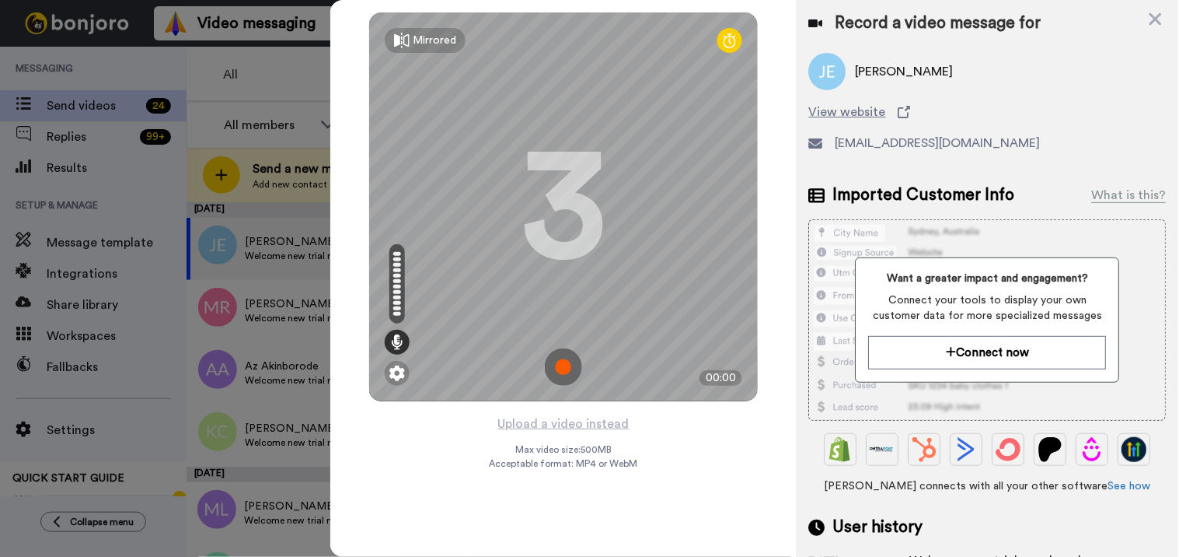
click at [556, 366] on img at bounding box center [563, 366] width 37 height 37
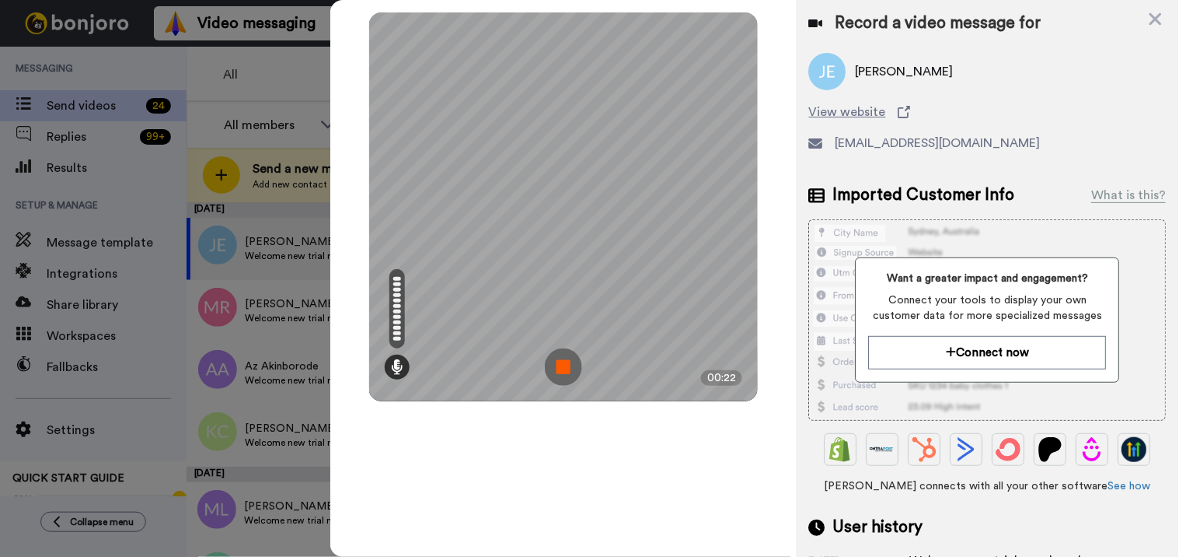
click at [567, 375] on img at bounding box center [563, 366] width 37 height 37
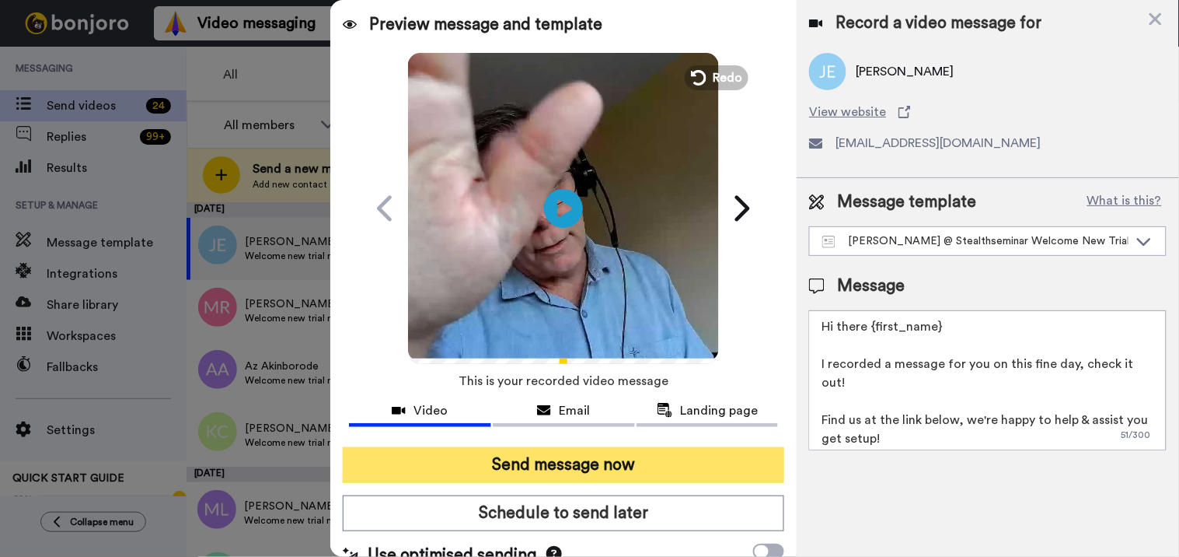
click at [617, 452] on button "Send message now" at bounding box center [564, 465] width 442 height 36
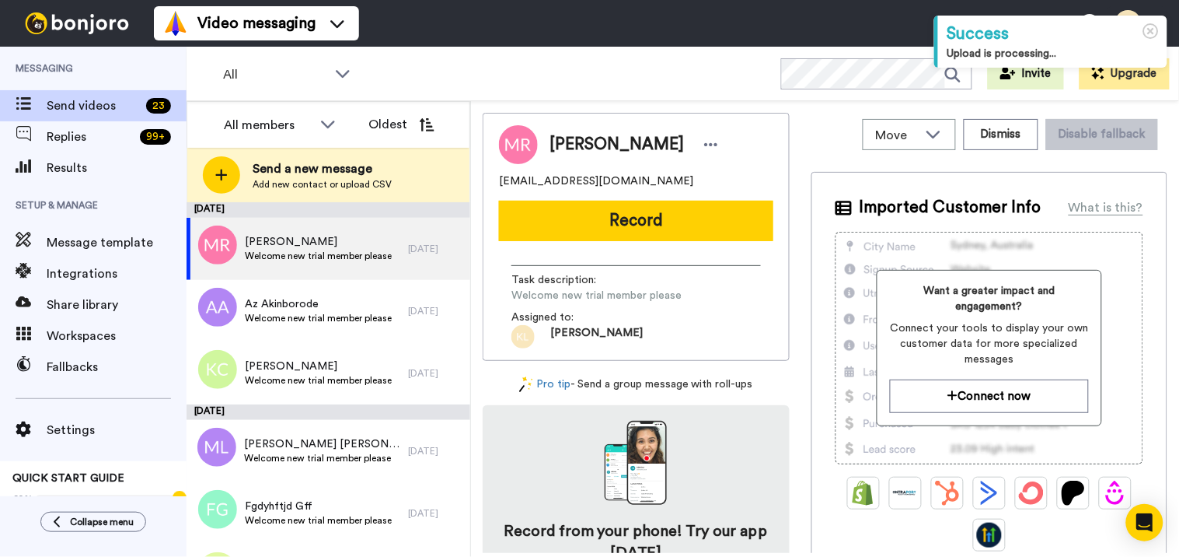
click at [677, 231] on button "Record" at bounding box center [636, 221] width 274 height 40
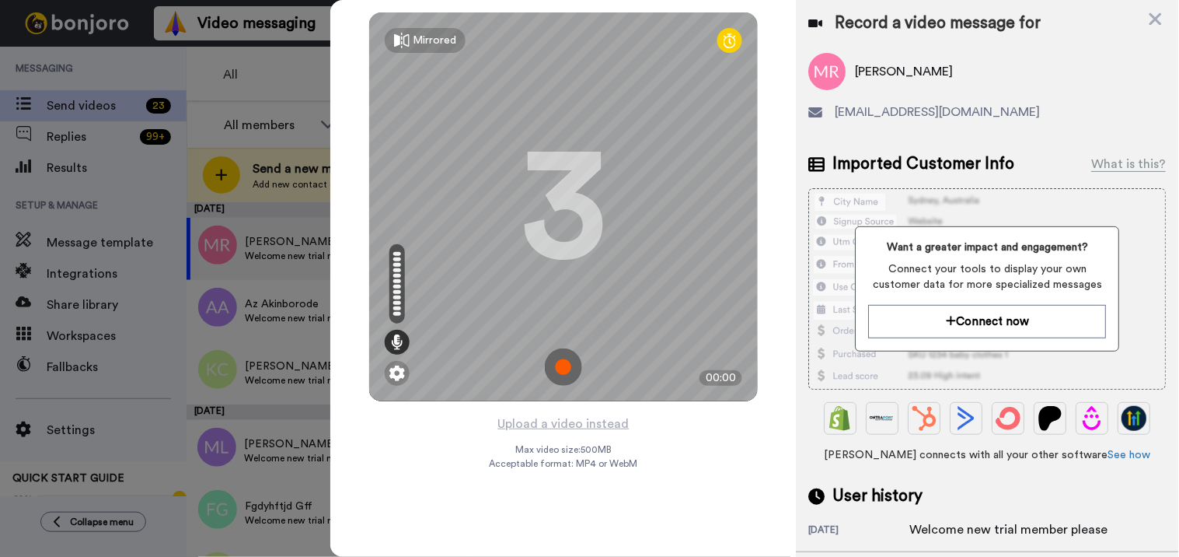
click at [561, 371] on img at bounding box center [563, 366] width 37 height 37
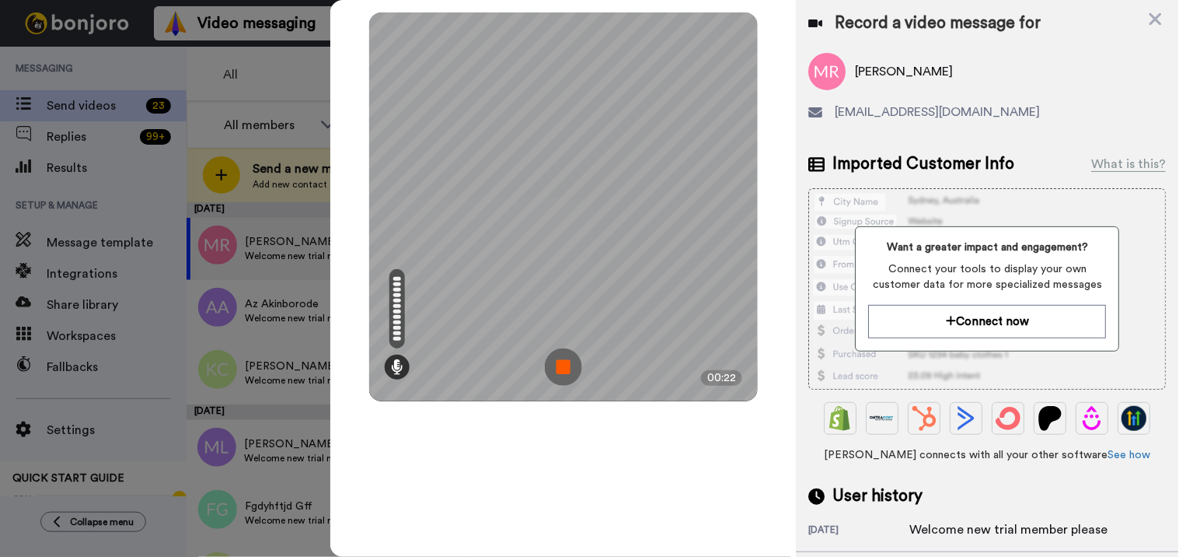
click at [562, 372] on img at bounding box center [563, 366] width 37 height 37
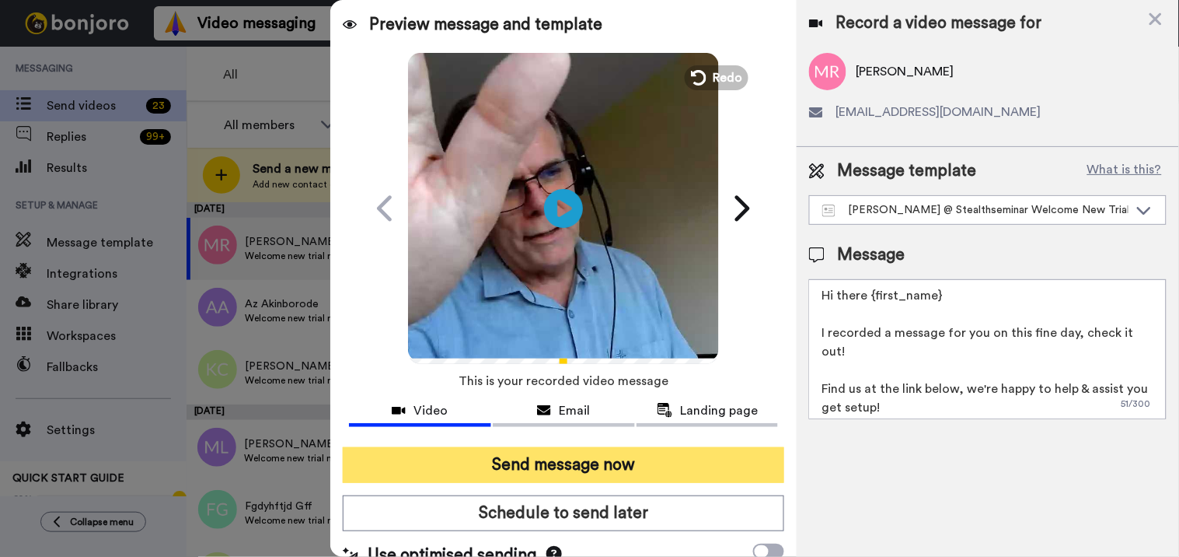
click at [602, 470] on button "Send message now" at bounding box center [564, 465] width 442 height 36
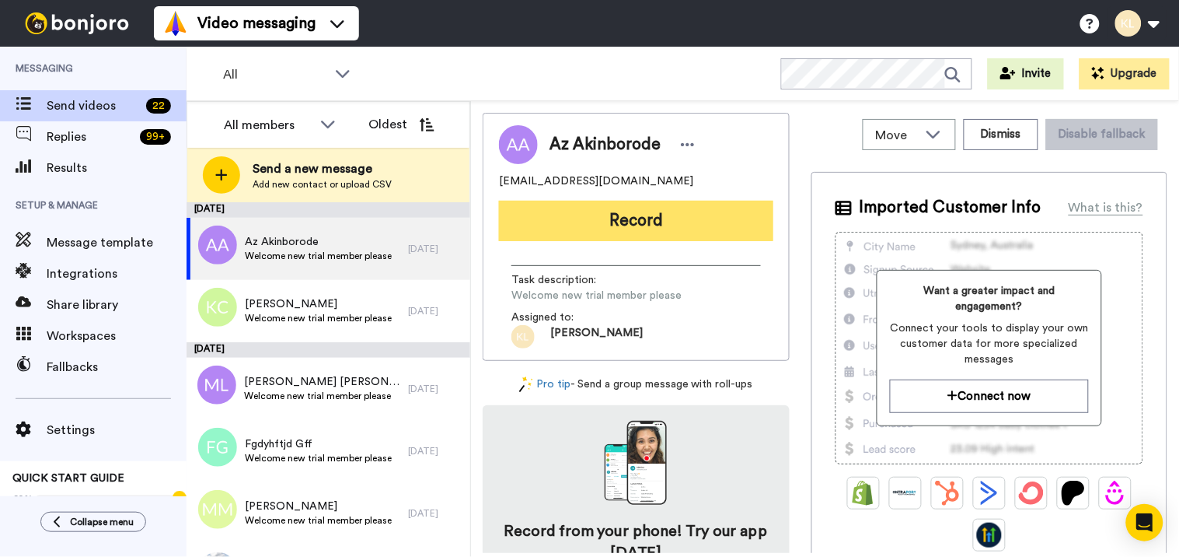
click at [690, 223] on button "Record" at bounding box center [636, 221] width 274 height 40
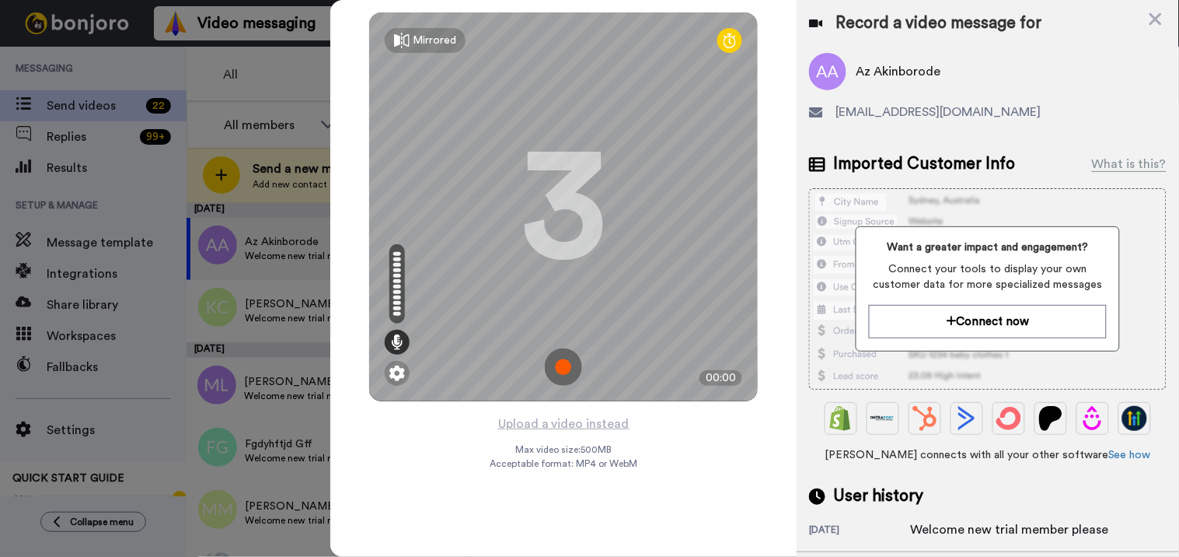
click at [1159, 14] on icon at bounding box center [1156, 18] width 16 height 19
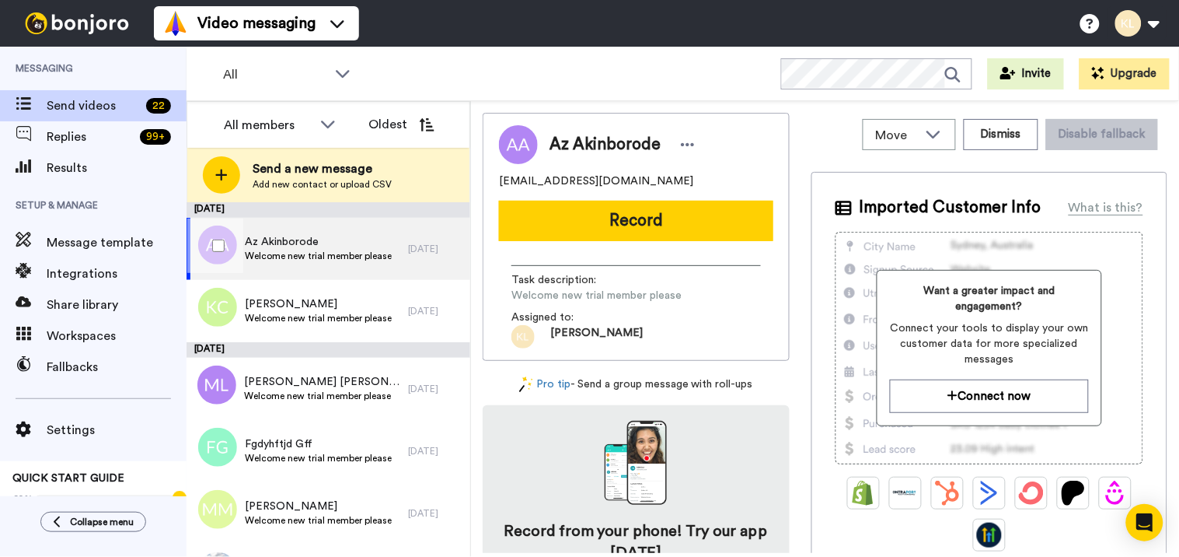
click at [350, 243] on span "Az Akinborode" at bounding box center [318, 242] width 147 height 16
click at [998, 126] on button "Dismiss" at bounding box center [1001, 134] width 75 height 31
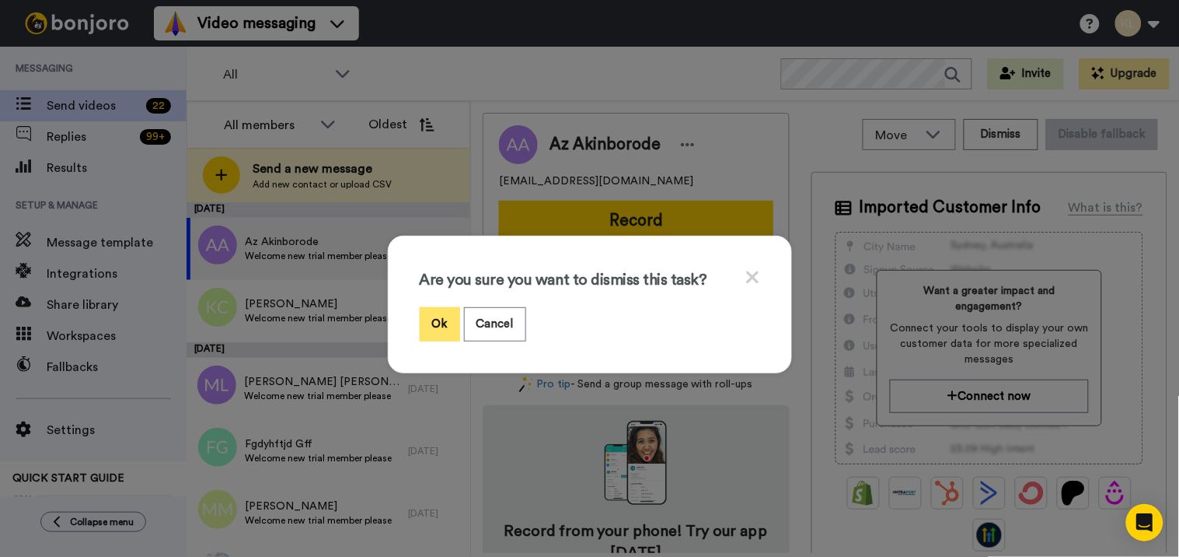
click at [445, 314] on button "Ok" at bounding box center [440, 323] width 40 height 33
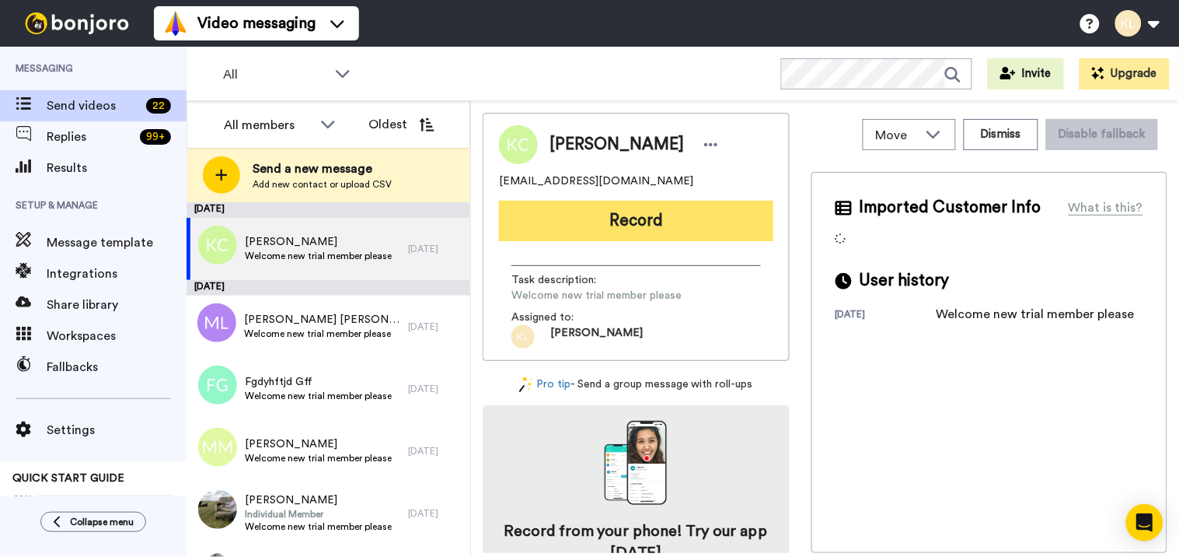
click at [679, 221] on button "Record" at bounding box center [636, 221] width 274 height 40
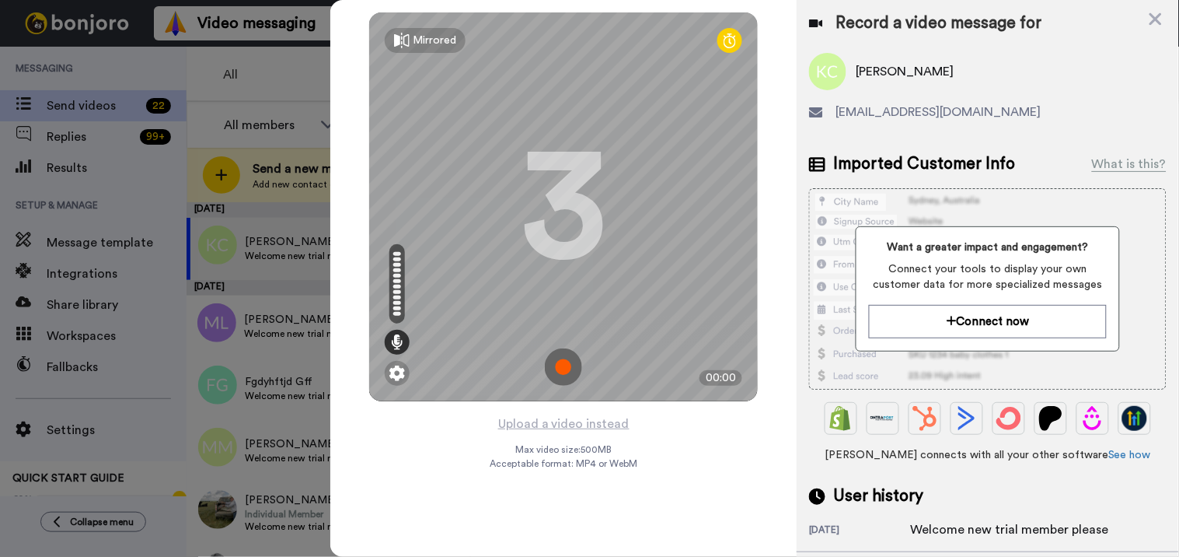
click at [568, 366] on img at bounding box center [563, 366] width 37 height 37
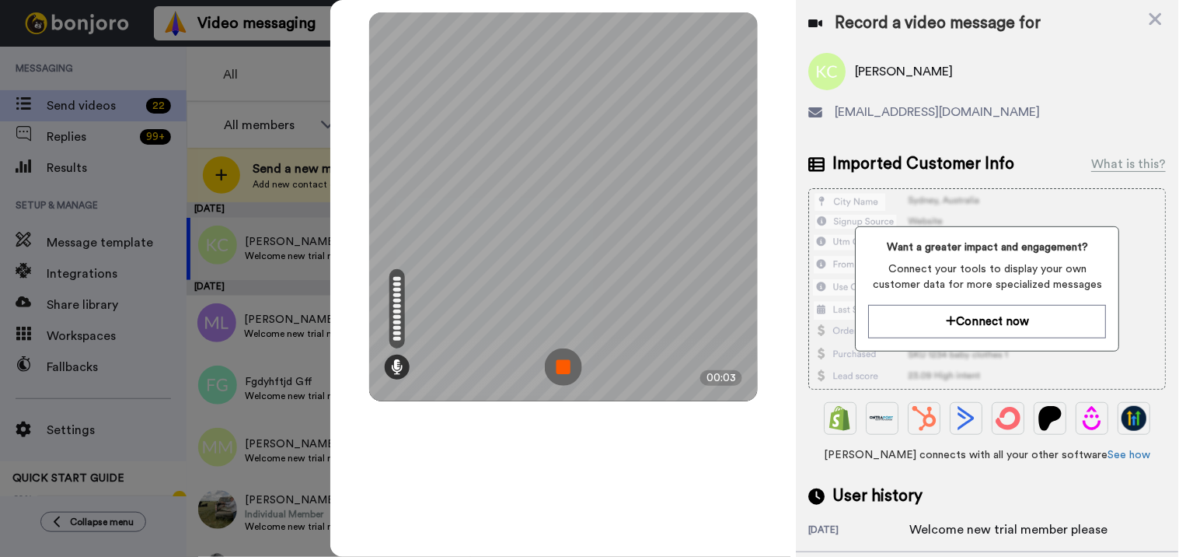
click at [568, 366] on img at bounding box center [563, 366] width 37 height 37
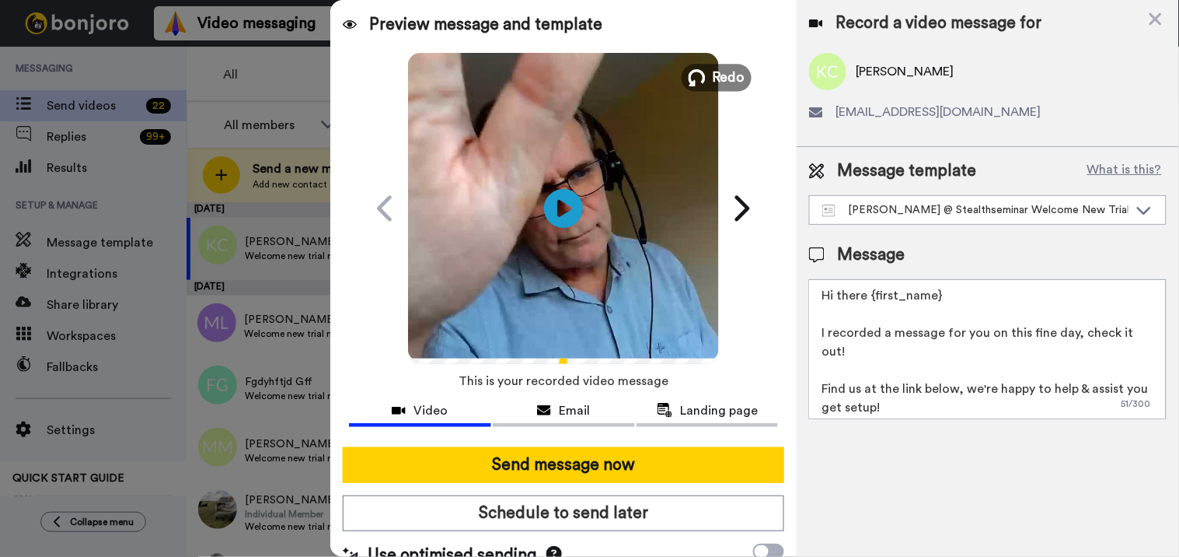
click at [727, 81] on span "Redo" at bounding box center [729, 77] width 33 height 20
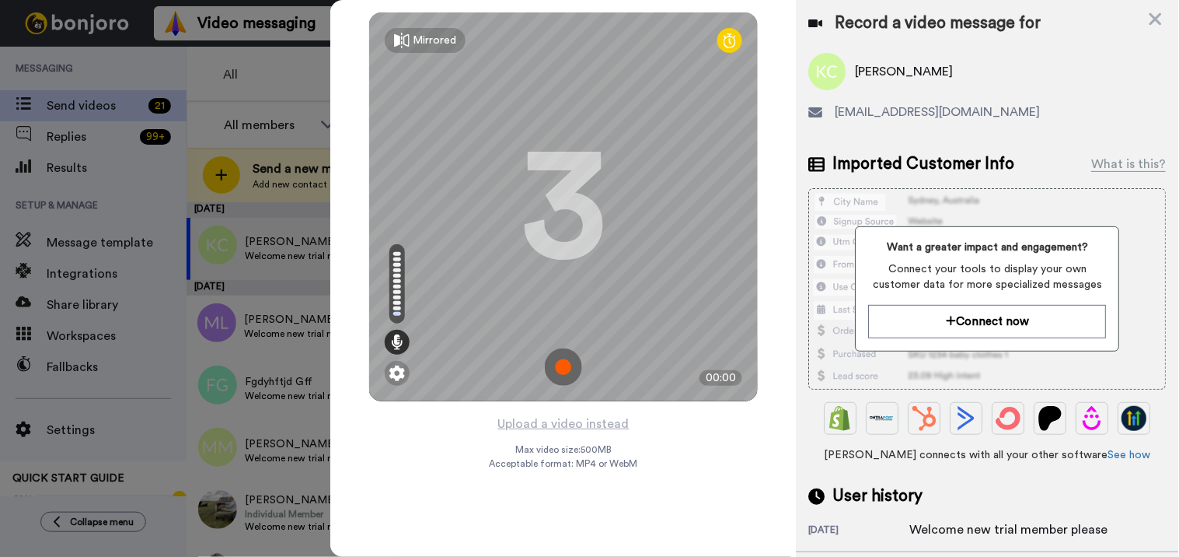
click at [557, 368] on img at bounding box center [563, 366] width 37 height 37
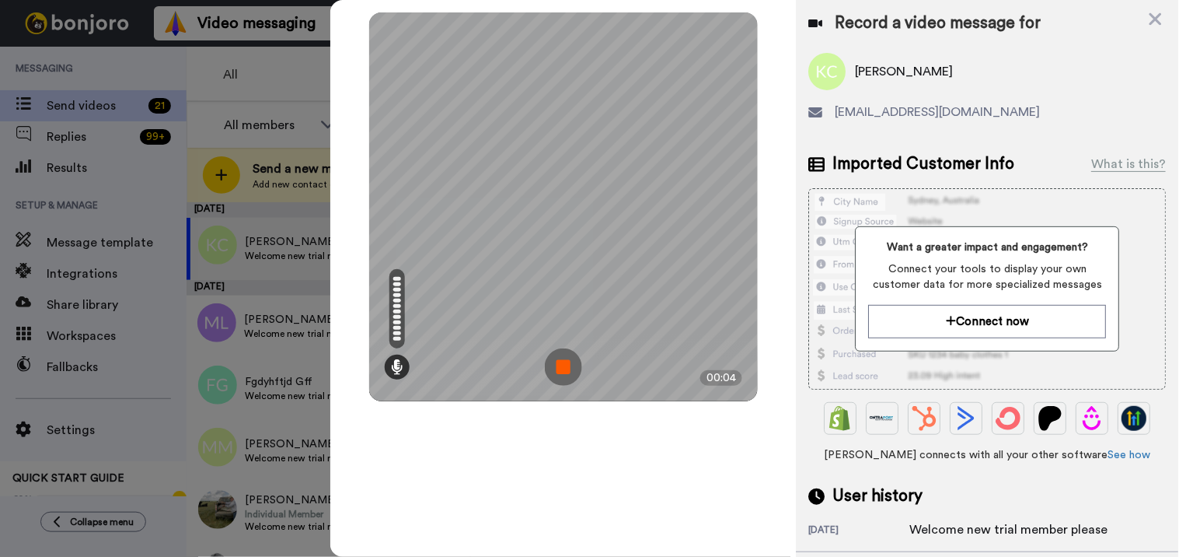
click at [572, 372] on img at bounding box center [563, 366] width 37 height 37
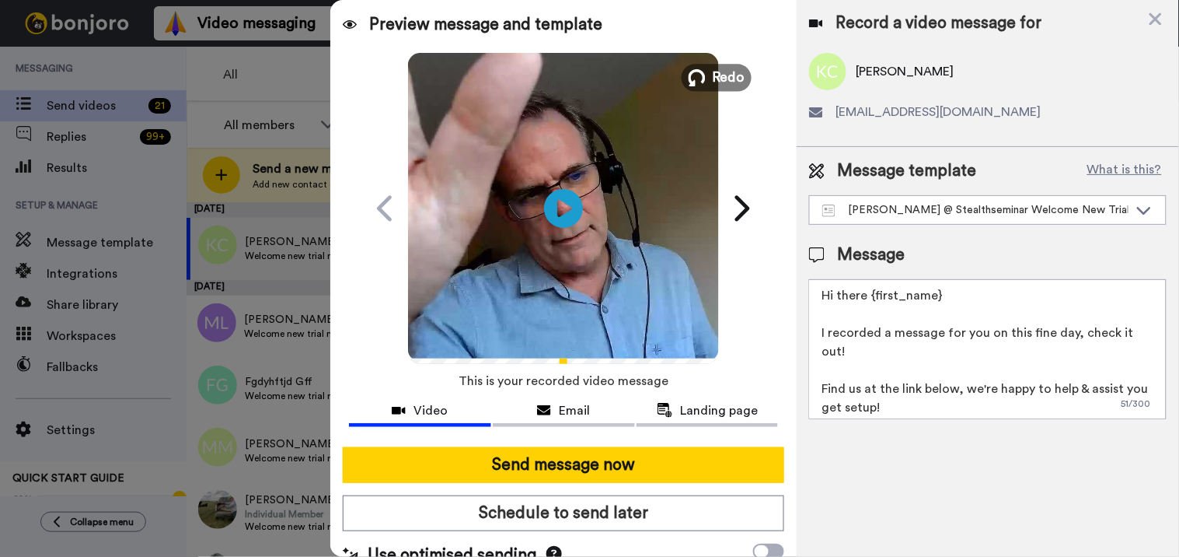
click at [723, 84] on span "Redo" at bounding box center [729, 77] width 33 height 20
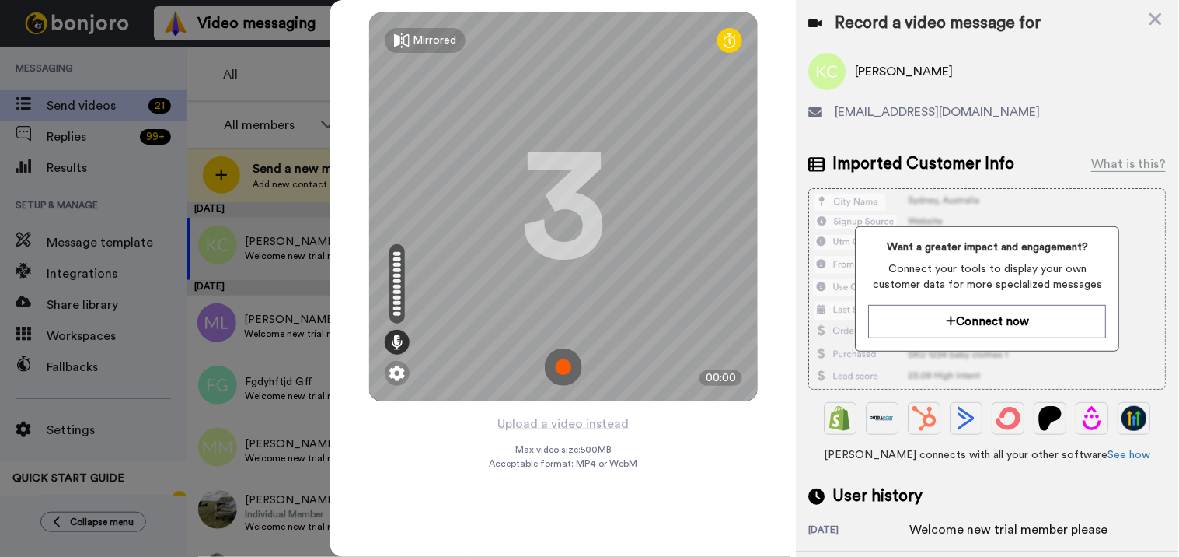
click at [566, 355] on img at bounding box center [563, 366] width 37 height 37
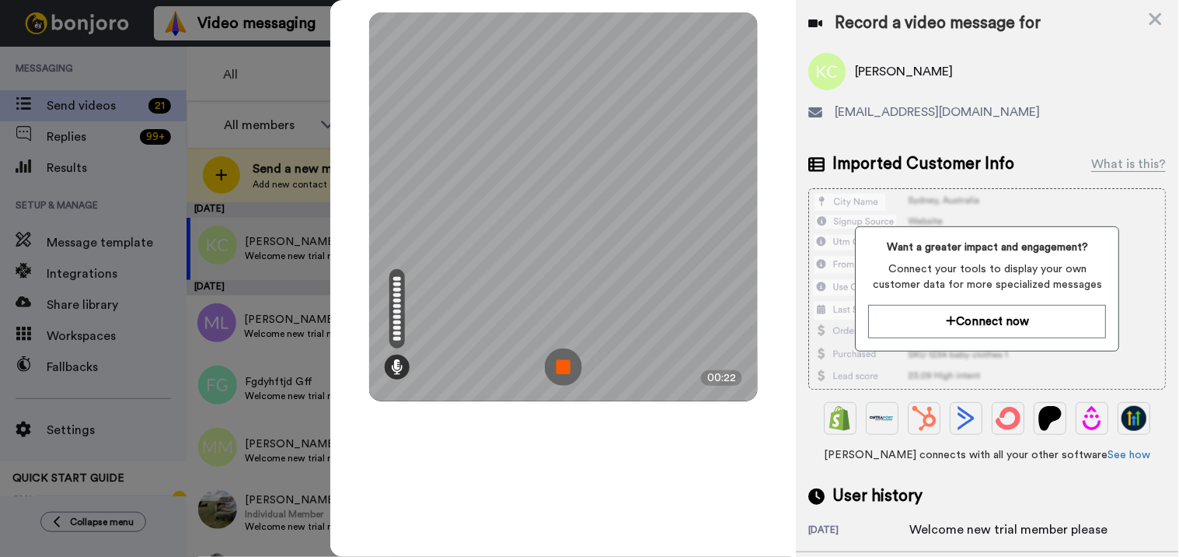
click at [564, 378] on img at bounding box center [563, 366] width 37 height 37
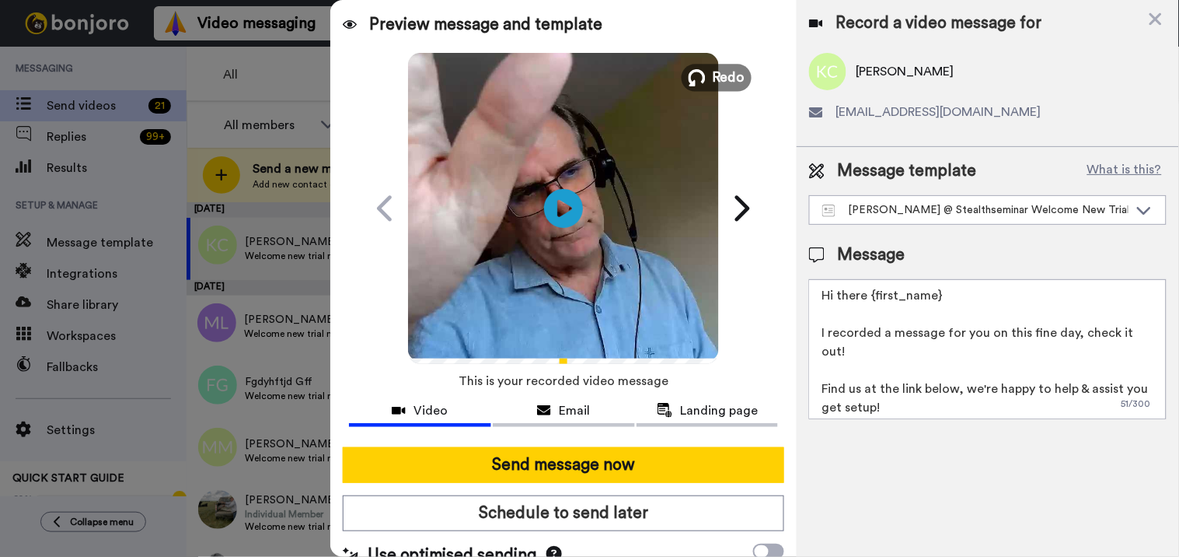
click at [723, 86] on span "Redo" at bounding box center [729, 77] width 33 height 20
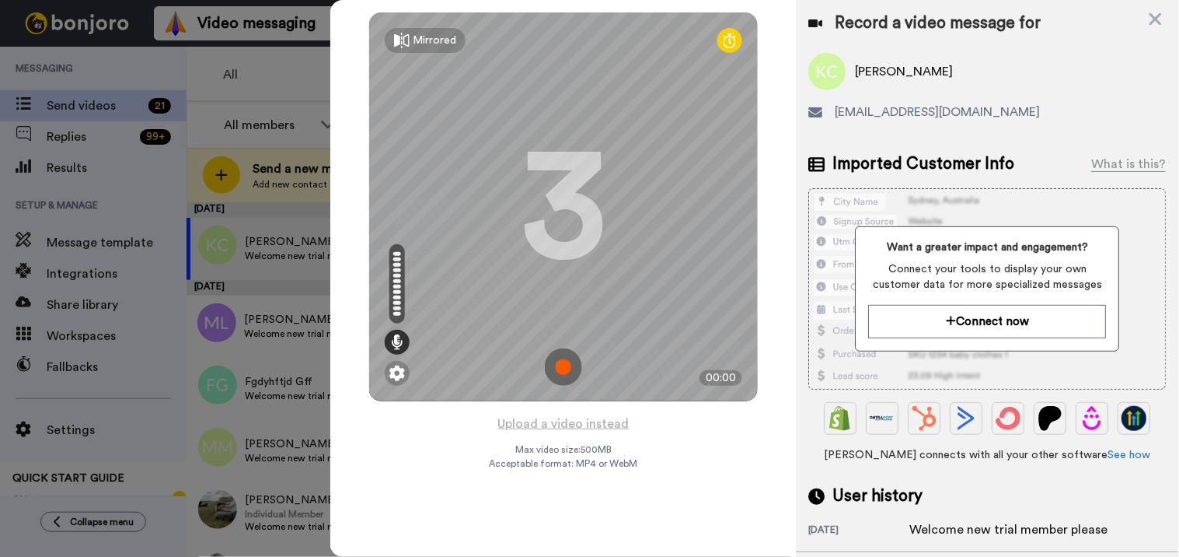
click at [569, 368] on img at bounding box center [563, 366] width 37 height 37
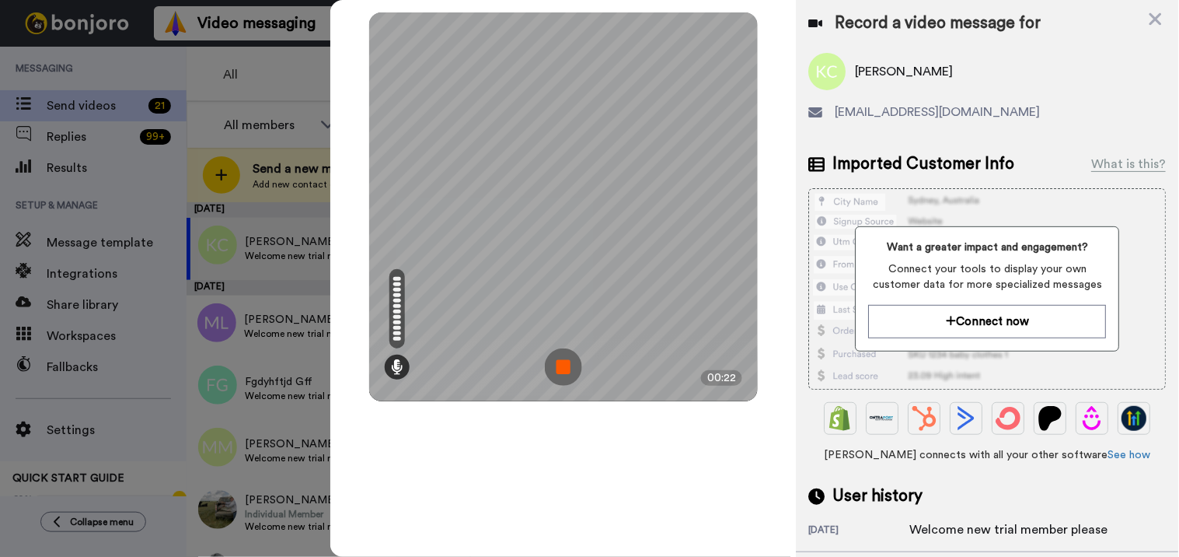
click at [566, 369] on img at bounding box center [563, 366] width 37 height 37
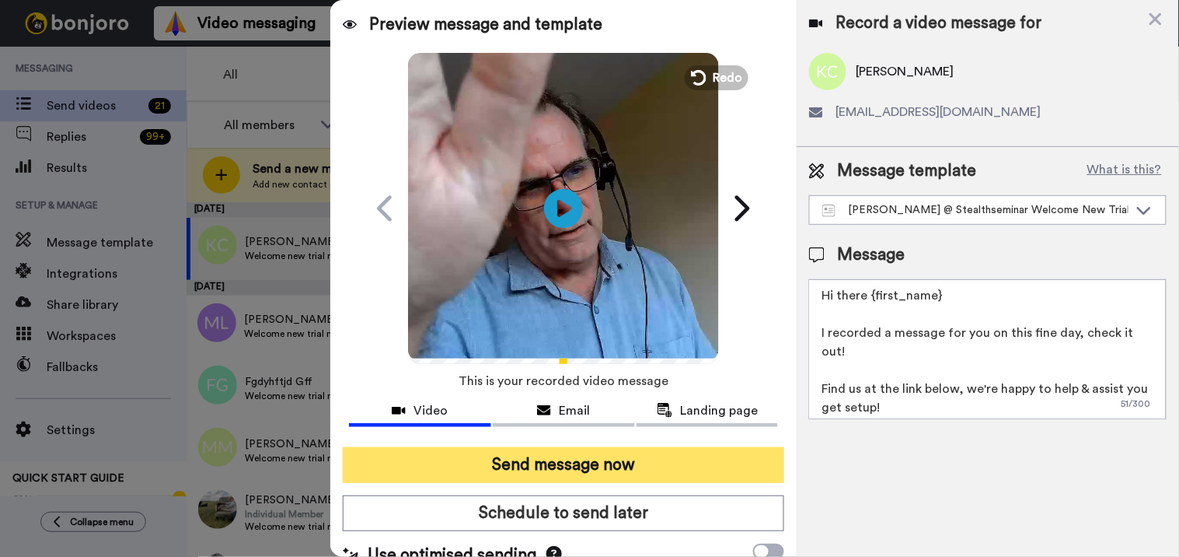
click at [616, 454] on button "Send message now" at bounding box center [564, 465] width 442 height 36
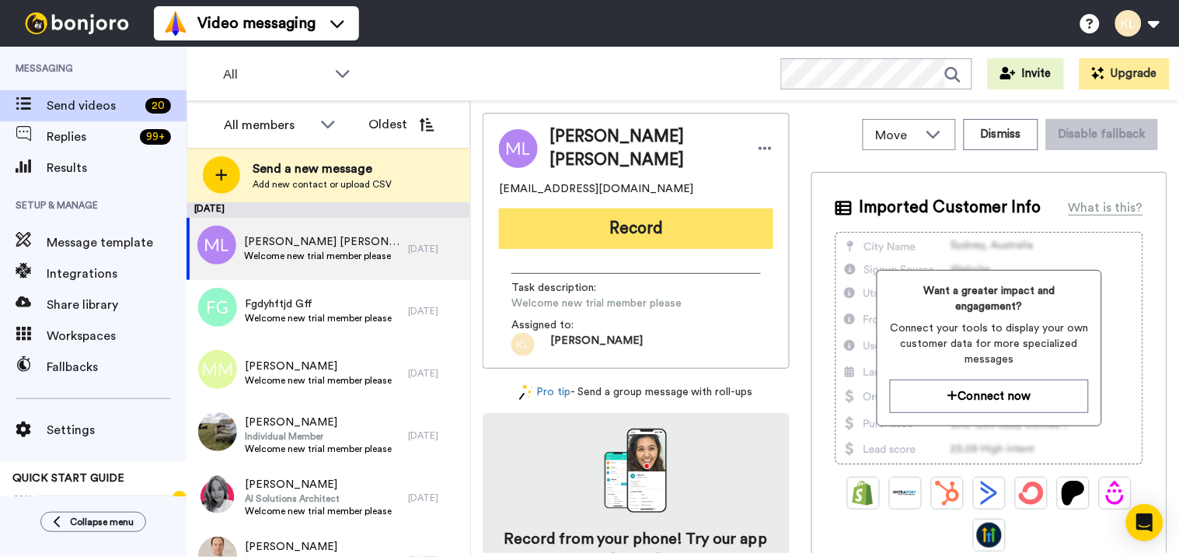
click at [657, 242] on button "Record" at bounding box center [636, 228] width 274 height 40
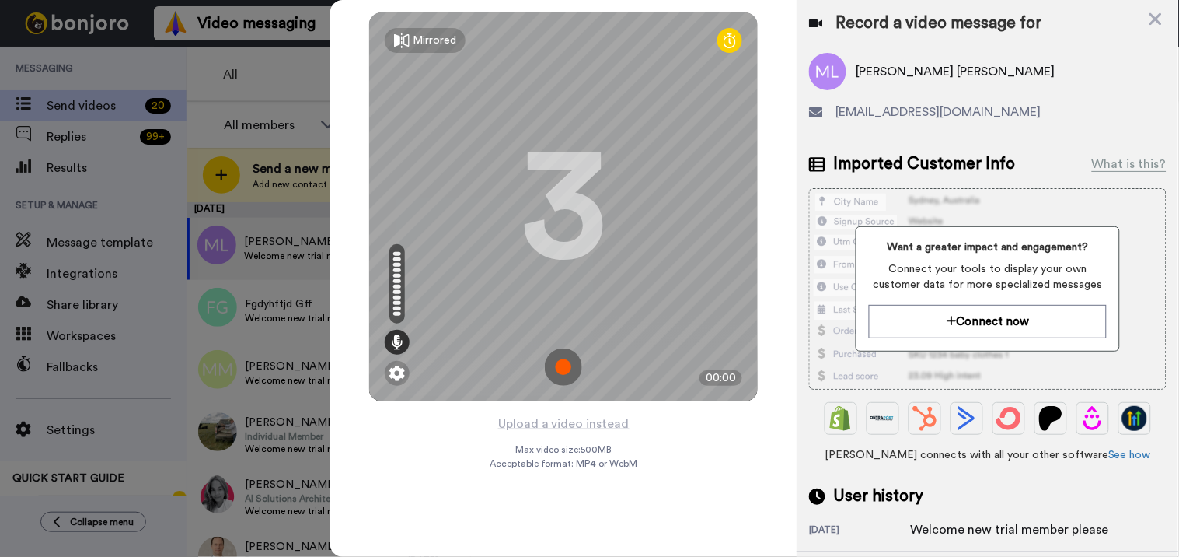
click at [571, 369] on img at bounding box center [563, 366] width 37 height 37
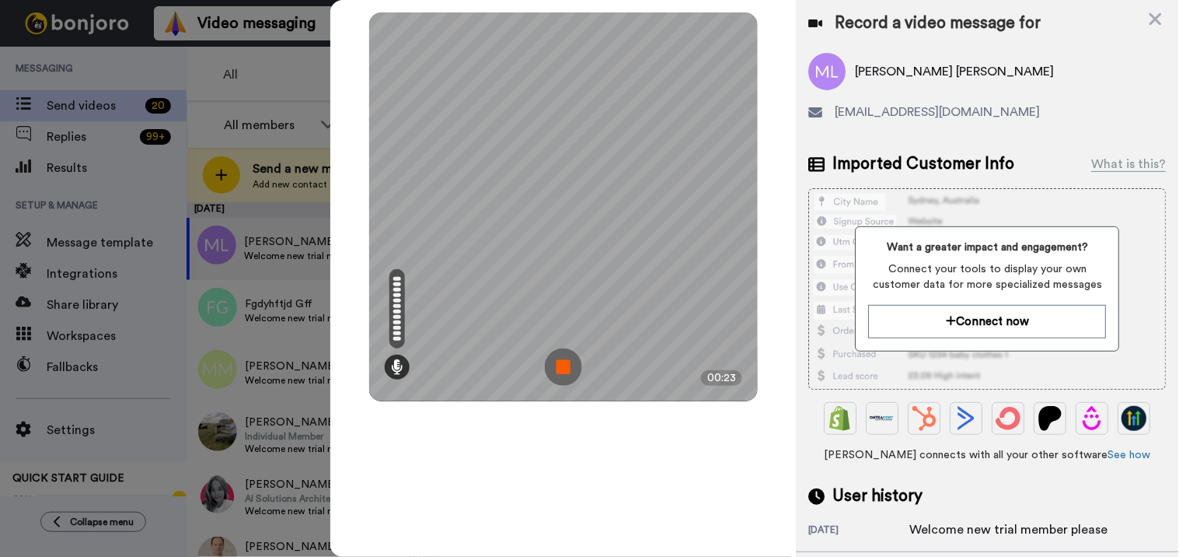
click at [566, 355] on img at bounding box center [563, 366] width 37 height 37
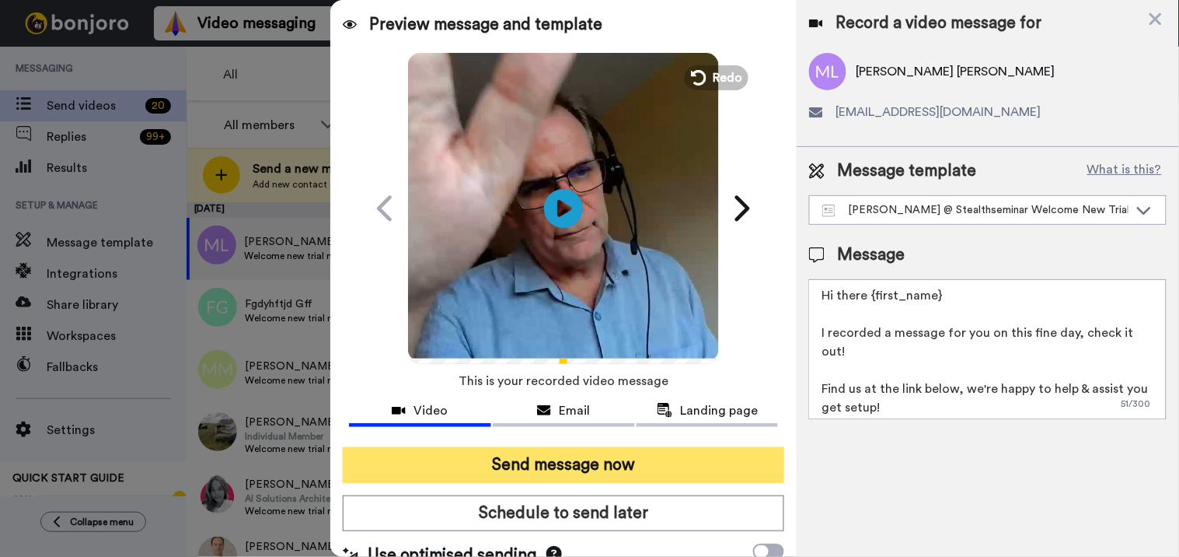
click at [602, 463] on button "Send message now" at bounding box center [564, 465] width 442 height 36
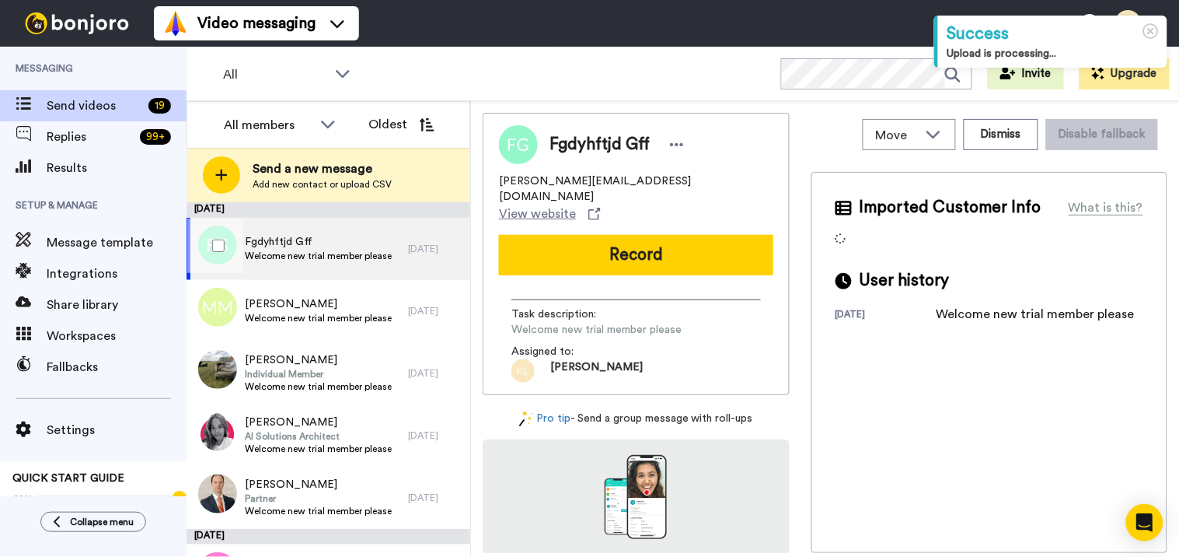
click at [322, 236] on span "Fgdyhftjd Gff" at bounding box center [318, 242] width 147 height 16
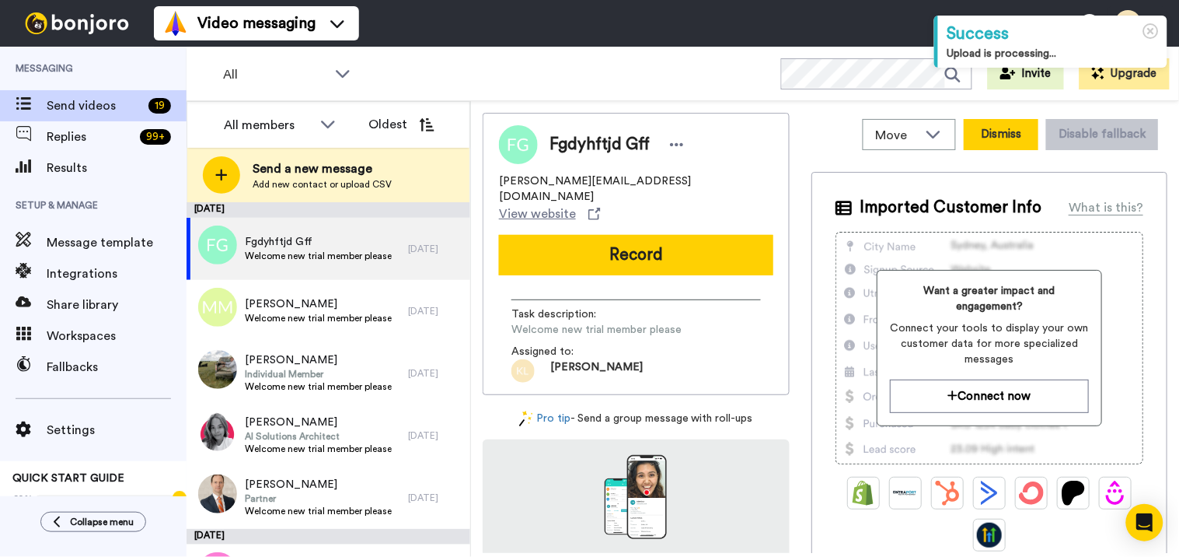
click at [1006, 141] on button "Dismiss" at bounding box center [1001, 134] width 75 height 31
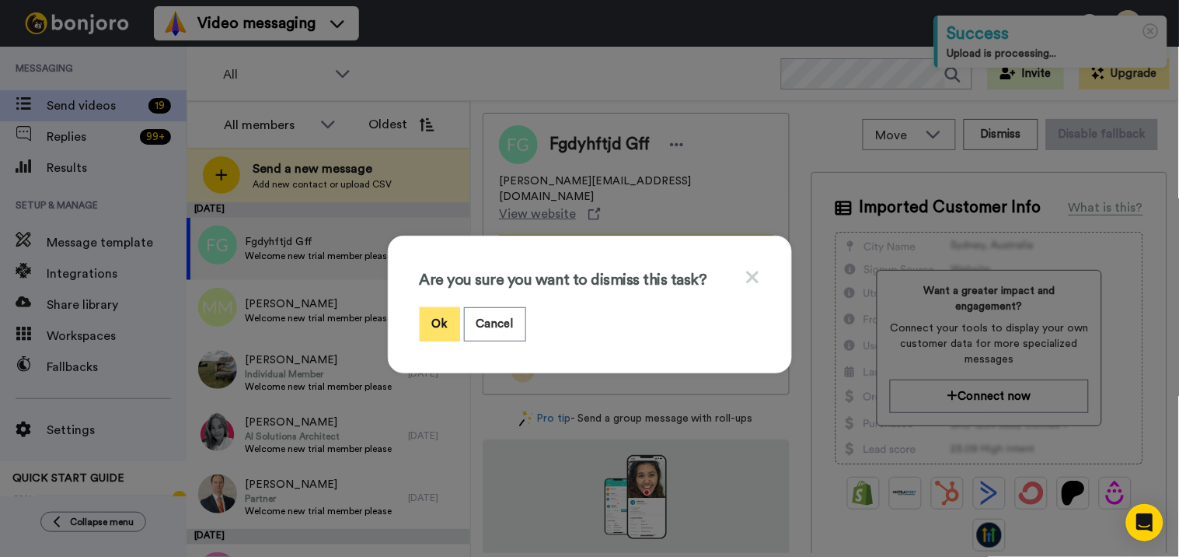
click at [434, 321] on button "Ok" at bounding box center [440, 323] width 40 height 33
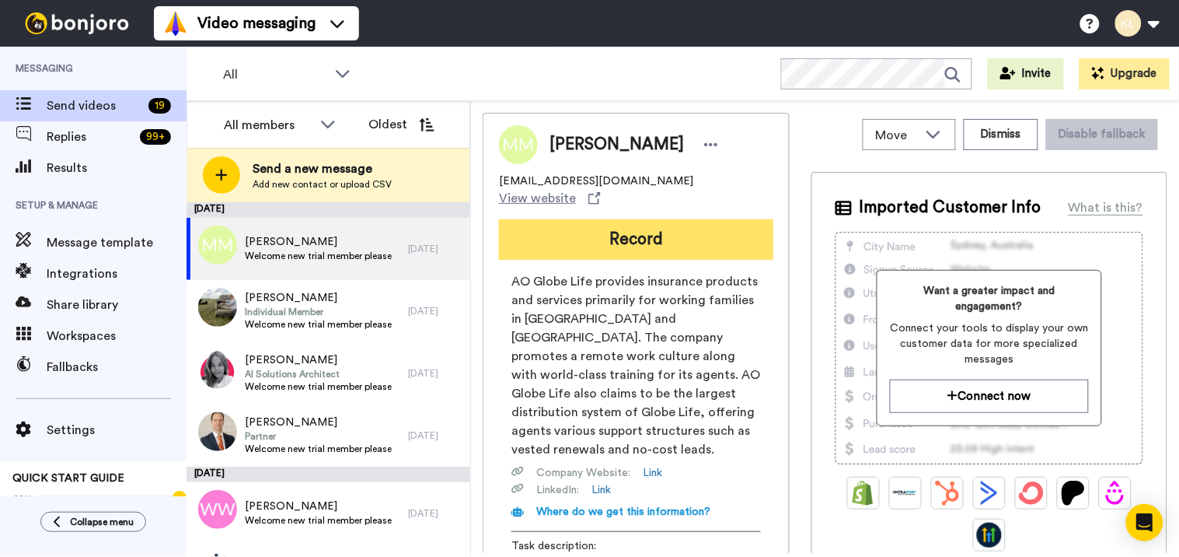
click at [671, 245] on button "Record" at bounding box center [636, 239] width 274 height 40
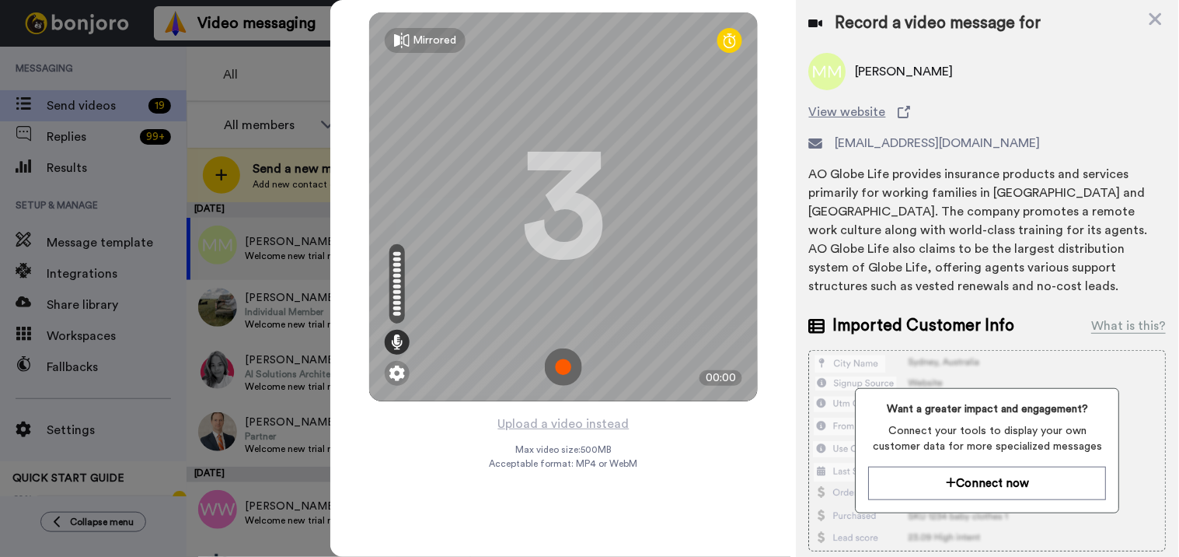
click at [578, 378] on img at bounding box center [563, 366] width 37 height 37
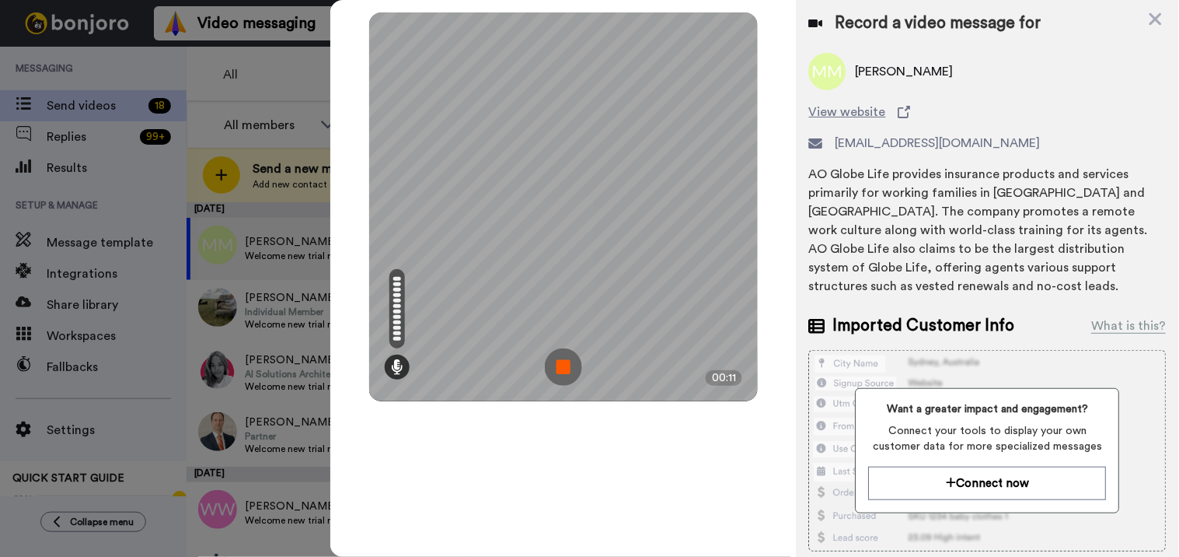
click at [573, 375] on img at bounding box center [563, 366] width 37 height 37
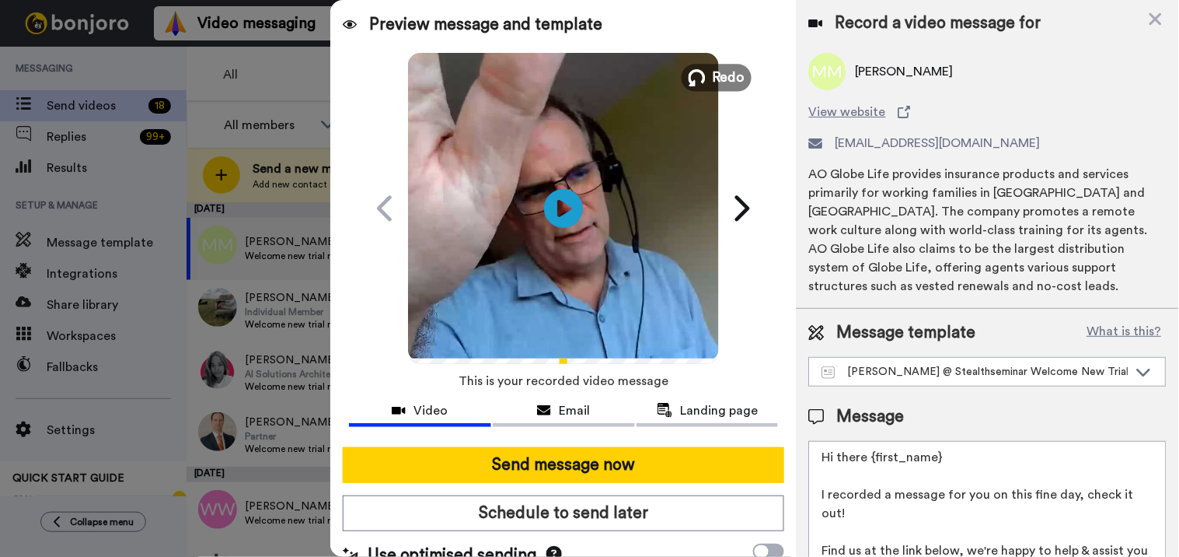
click at [735, 71] on span "Redo" at bounding box center [729, 77] width 33 height 20
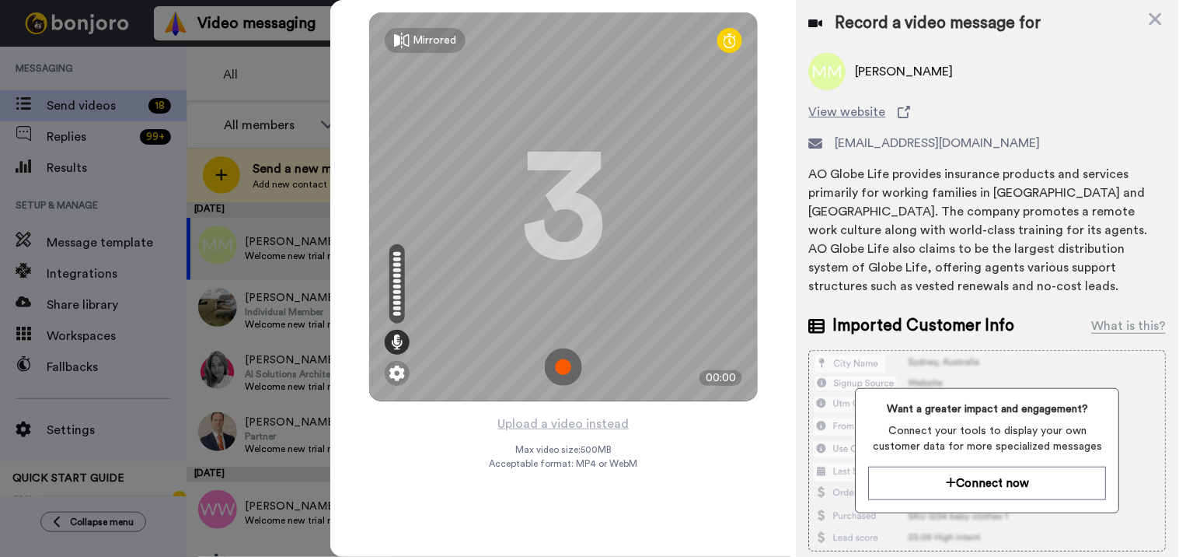
click at [570, 362] on img at bounding box center [563, 366] width 37 height 37
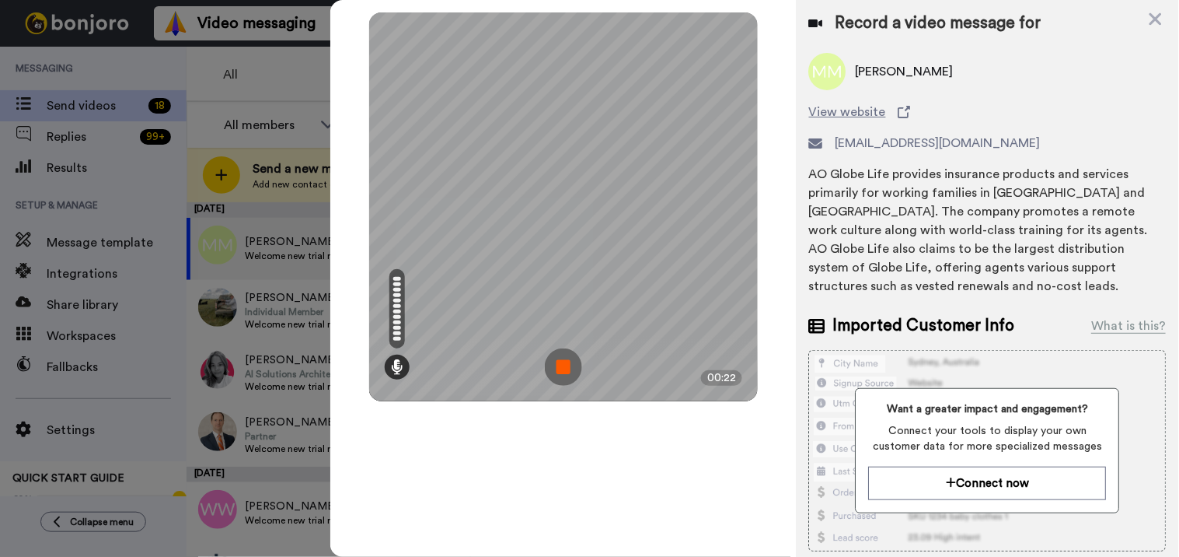
click at [571, 358] on img at bounding box center [563, 366] width 37 height 37
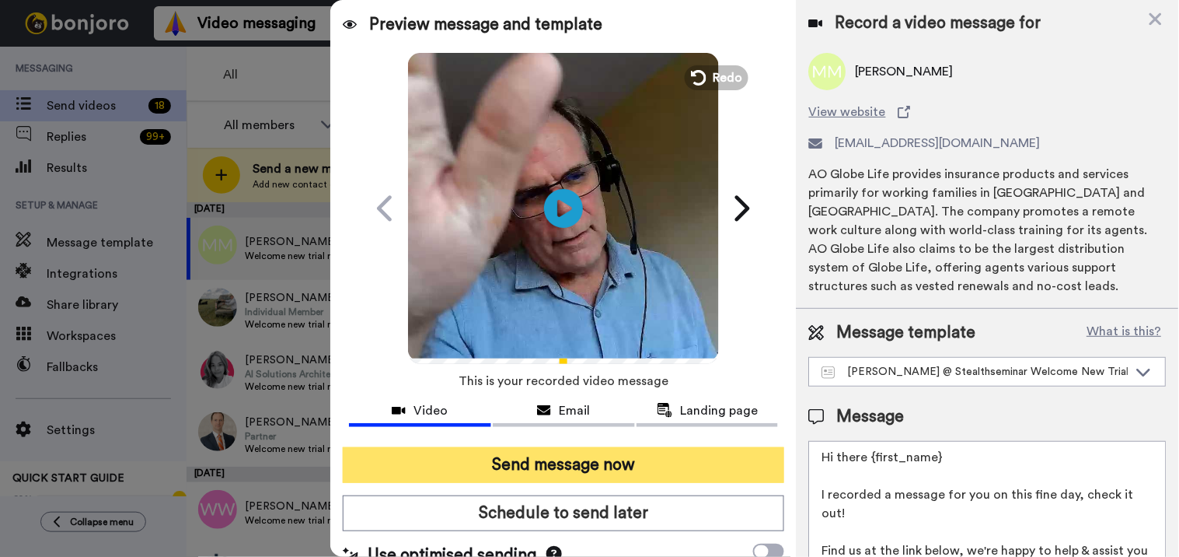
click at [608, 455] on button "Send message now" at bounding box center [564, 465] width 442 height 36
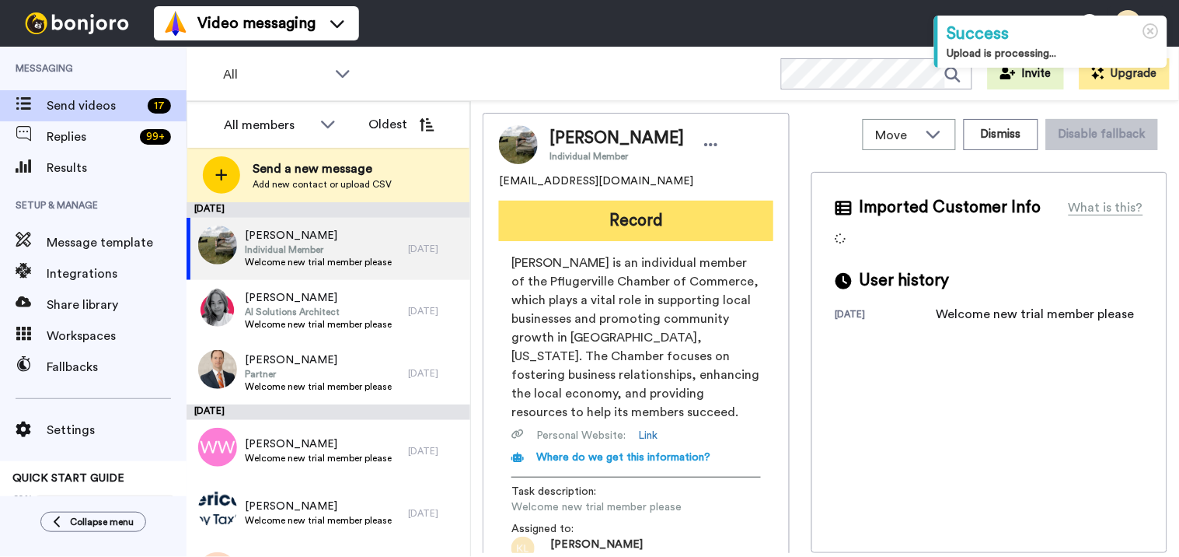
click at [664, 219] on button "Record" at bounding box center [636, 221] width 274 height 40
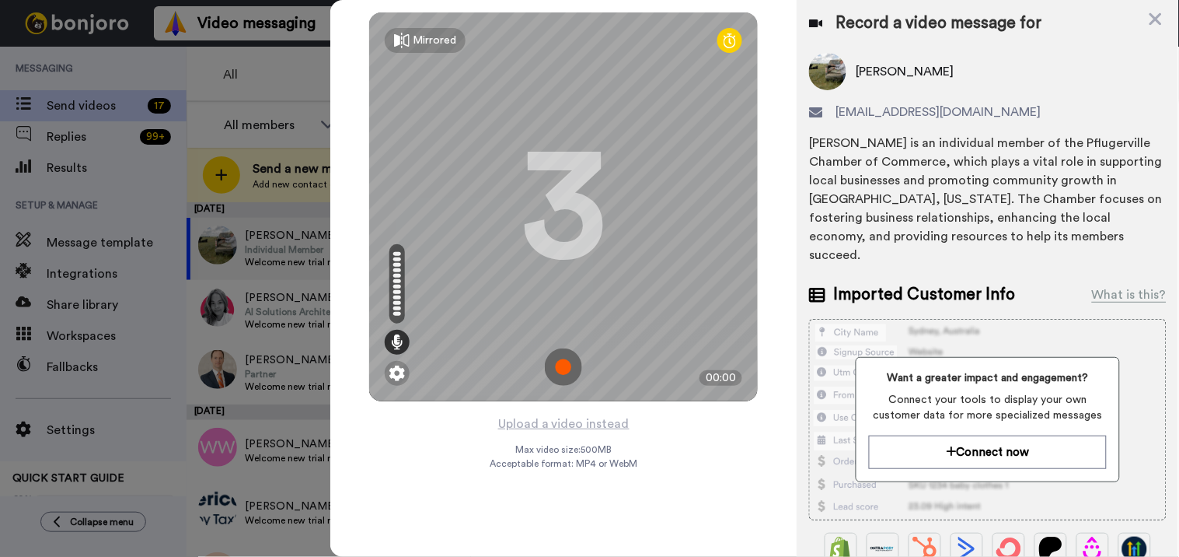
click at [558, 370] on img at bounding box center [563, 366] width 37 height 37
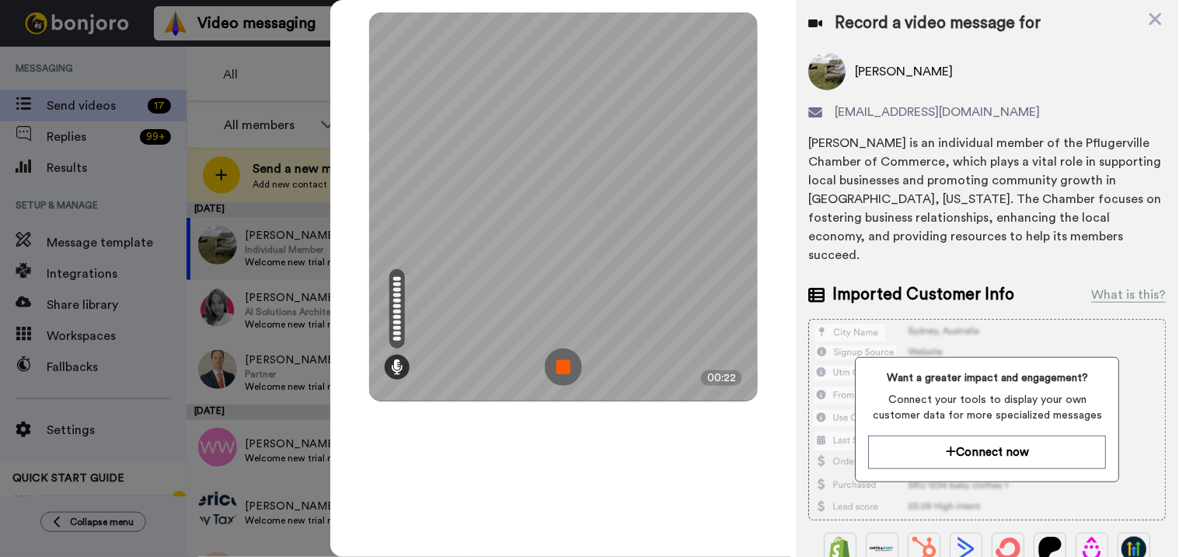
click at [554, 374] on img at bounding box center [563, 366] width 37 height 37
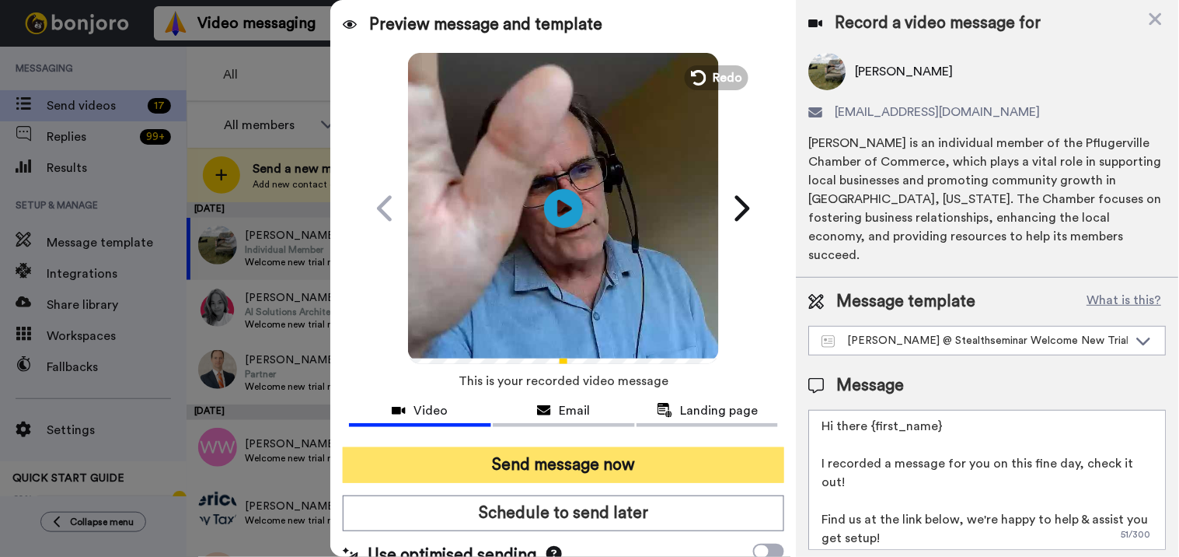
click at [612, 470] on button "Send message now" at bounding box center [564, 465] width 442 height 36
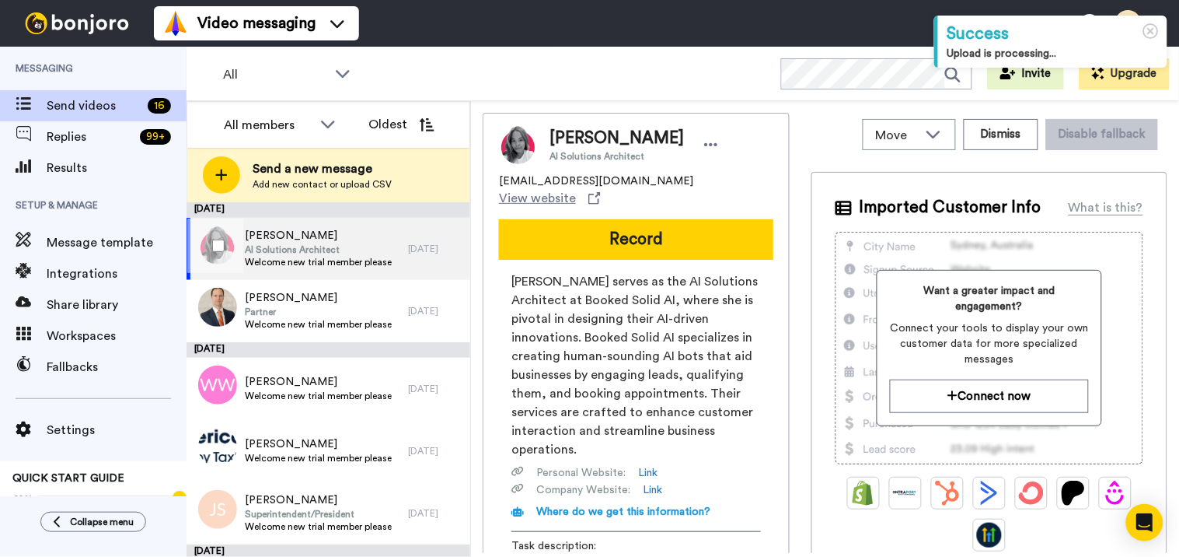
click at [324, 239] on span "[PERSON_NAME]" at bounding box center [318, 236] width 147 height 16
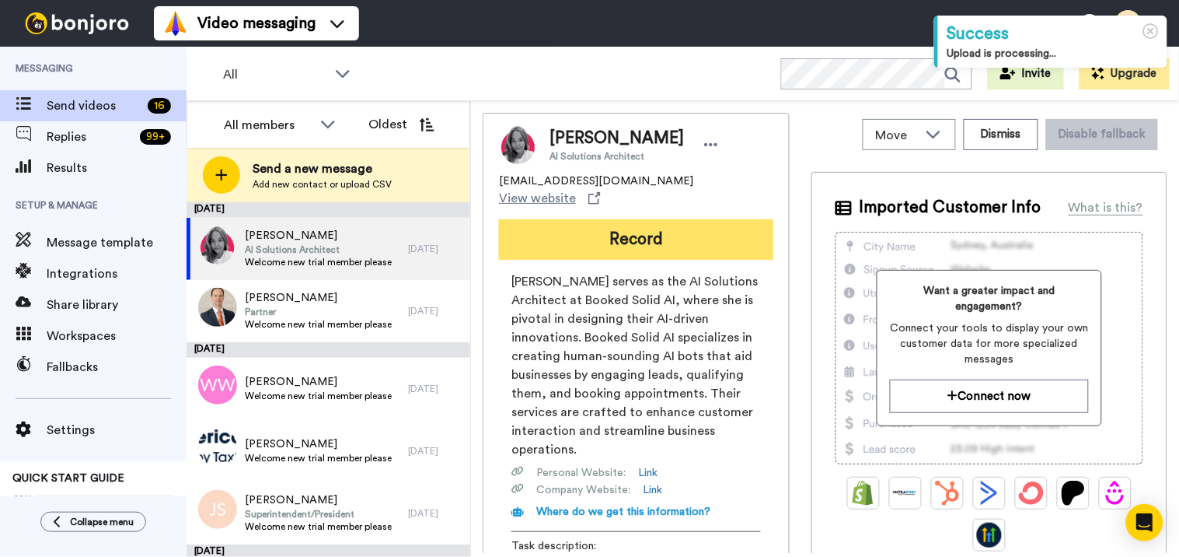
click at [682, 220] on button "Record" at bounding box center [636, 239] width 274 height 40
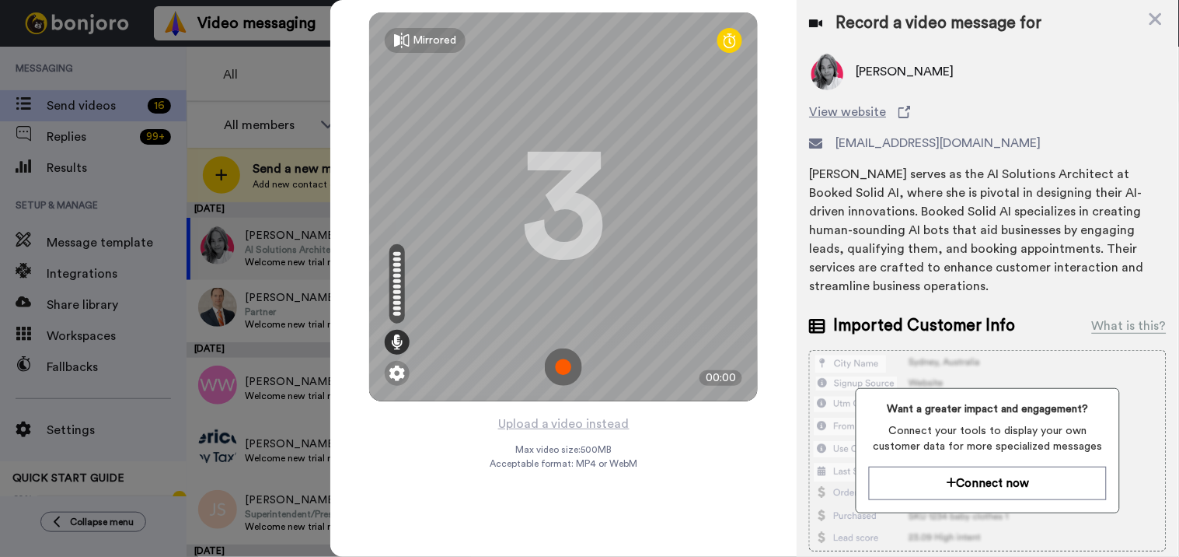
click at [560, 352] on img at bounding box center [563, 366] width 37 height 37
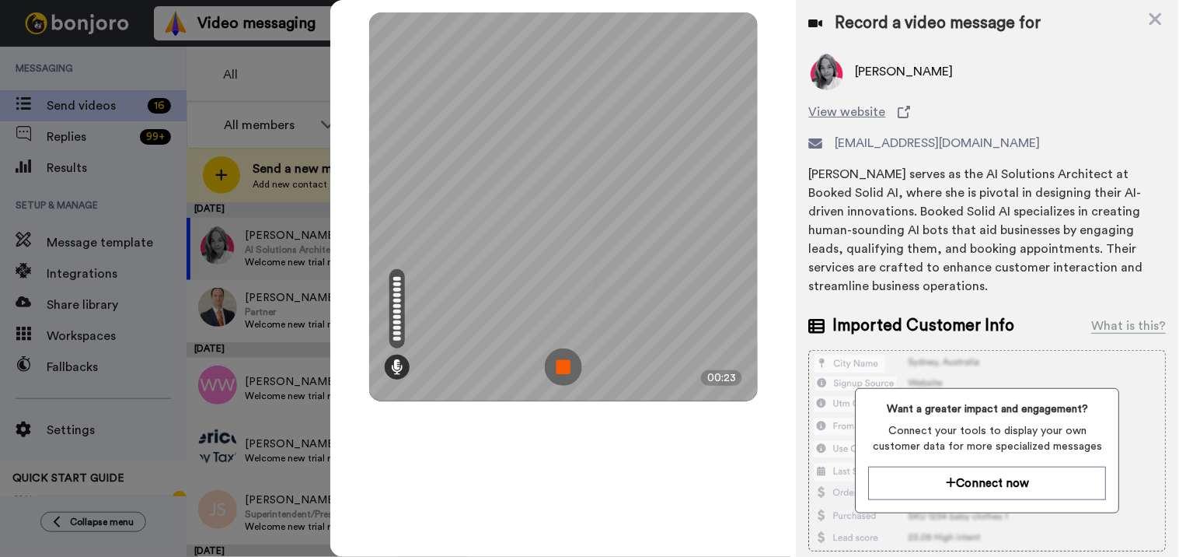
click at [564, 367] on img at bounding box center [563, 366] width 37 height 37
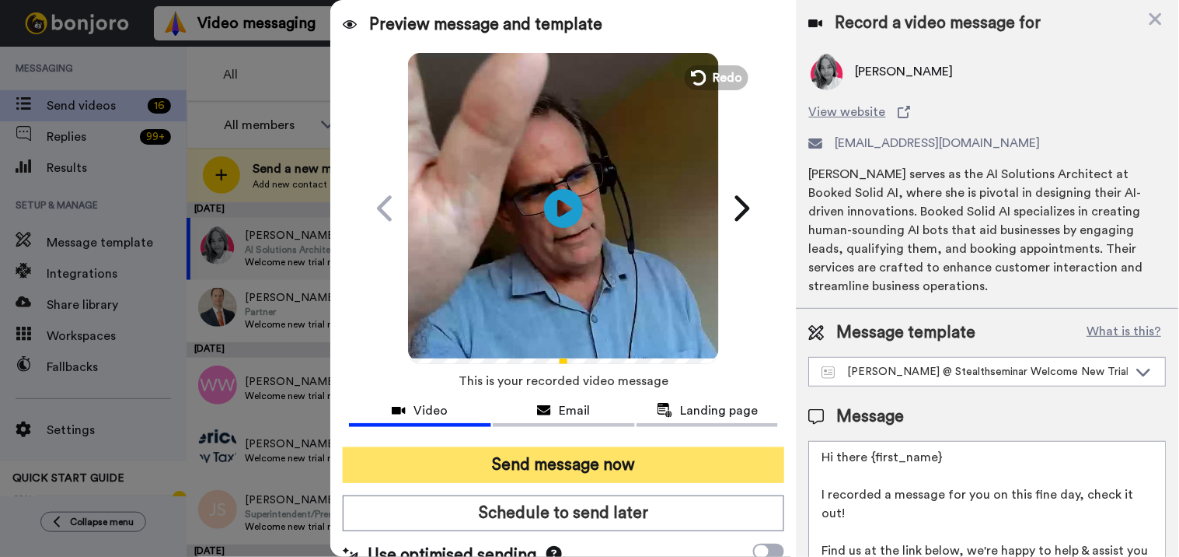
click at [589, 466] on button "Send message now" at bounding box center [564, 465] width 442 height 36
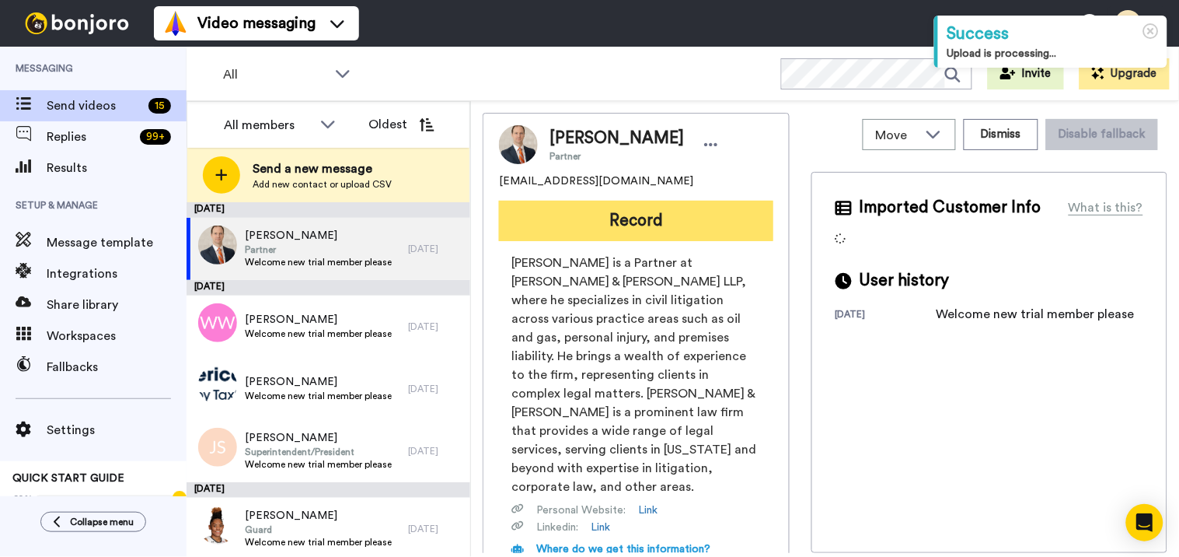
click at [677, 222] on button "Record" at bounding box center [636, 221] width 274 height 40
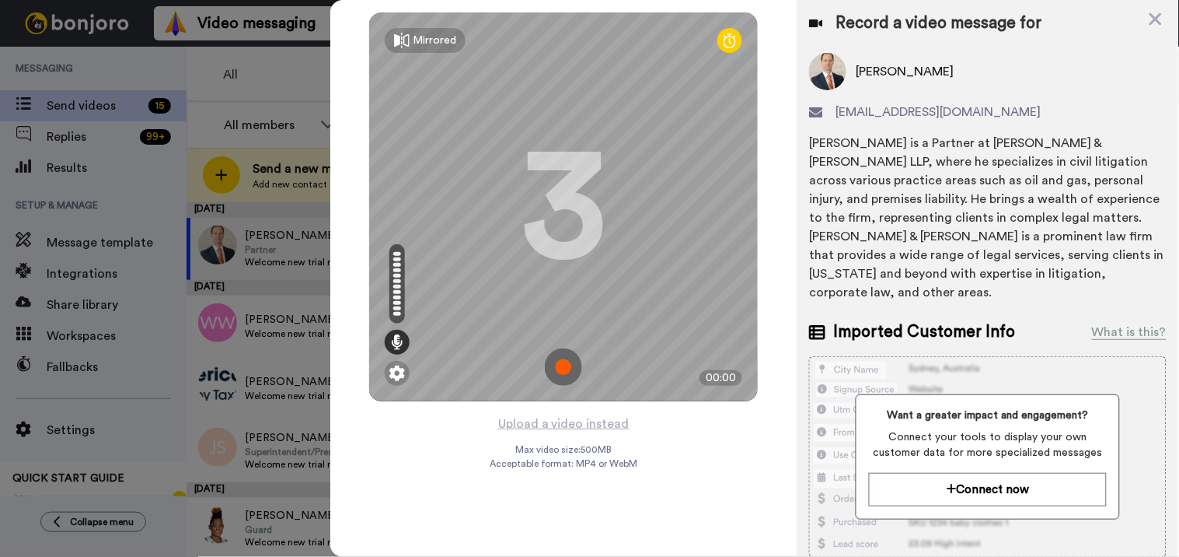
click at [569, 364] on img at bounding box center [563, 366] width 37 height 37
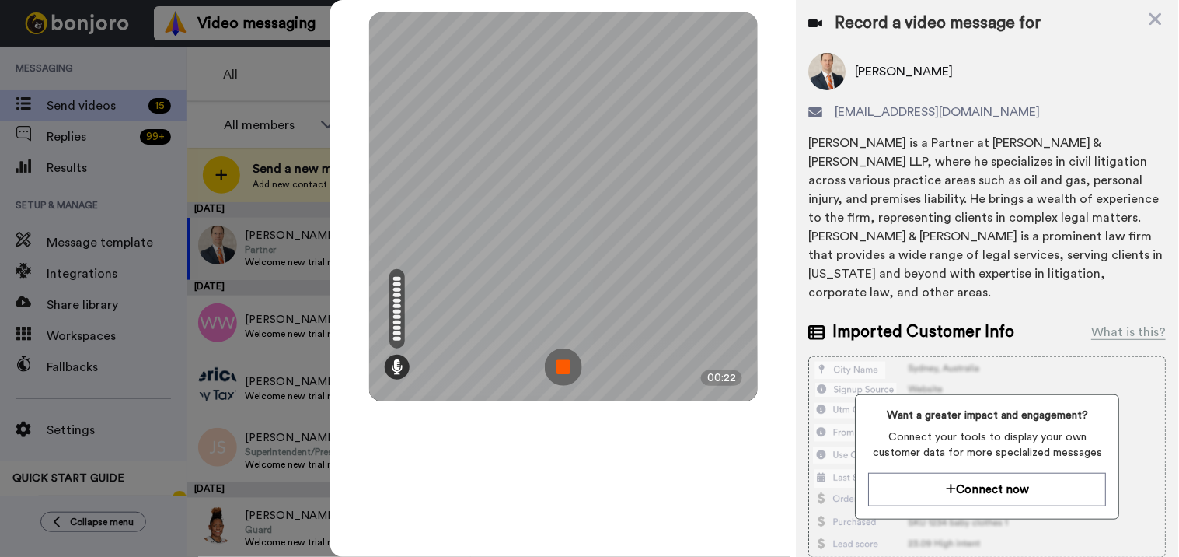
click at [572, 366] on img at bounding box center [563, 366] width 37 height 37
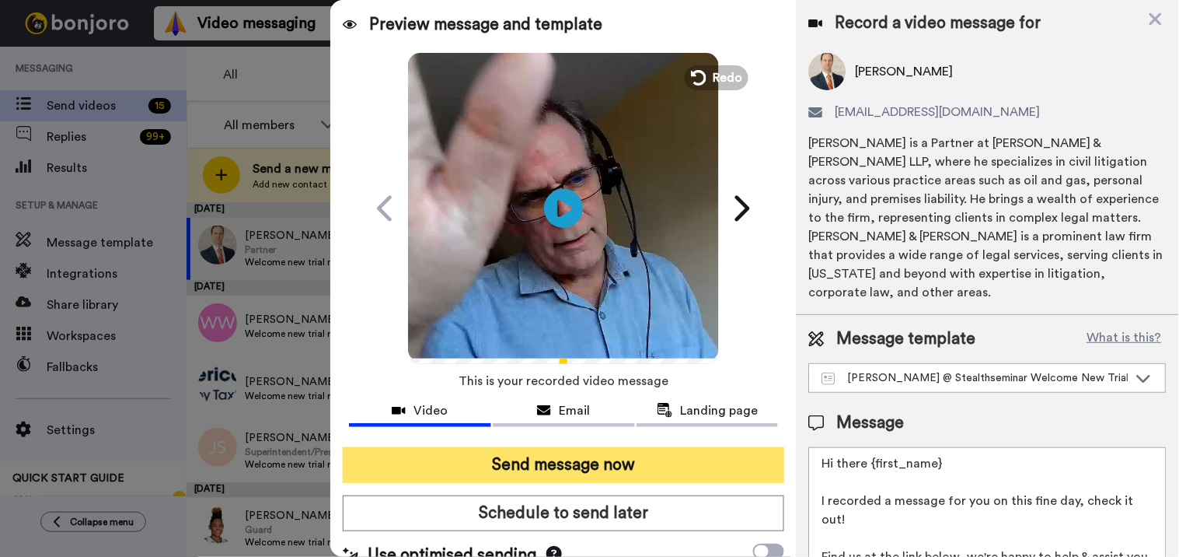
click at [553, 476] on button "Send message now" at bounding box center [564, 465] width 442 height 36
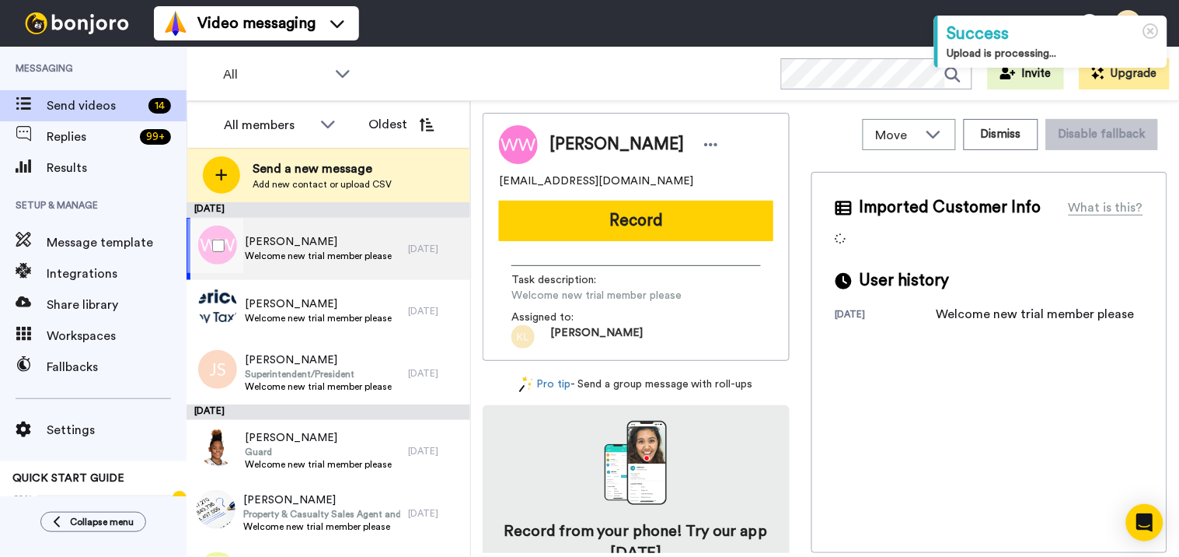
click at [267, 242] on span "[PERSON_NAME]" at bounding box center [318, 242] width 147 height 16
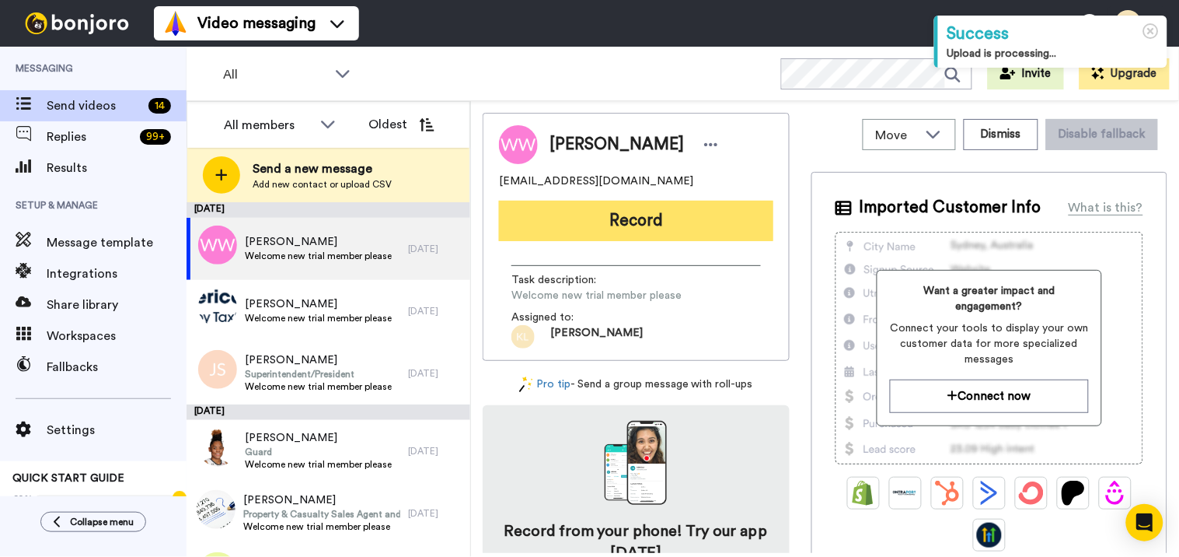
click at [665, 218] on button "Record" at bounding box center [636, 221] width 274 height 40
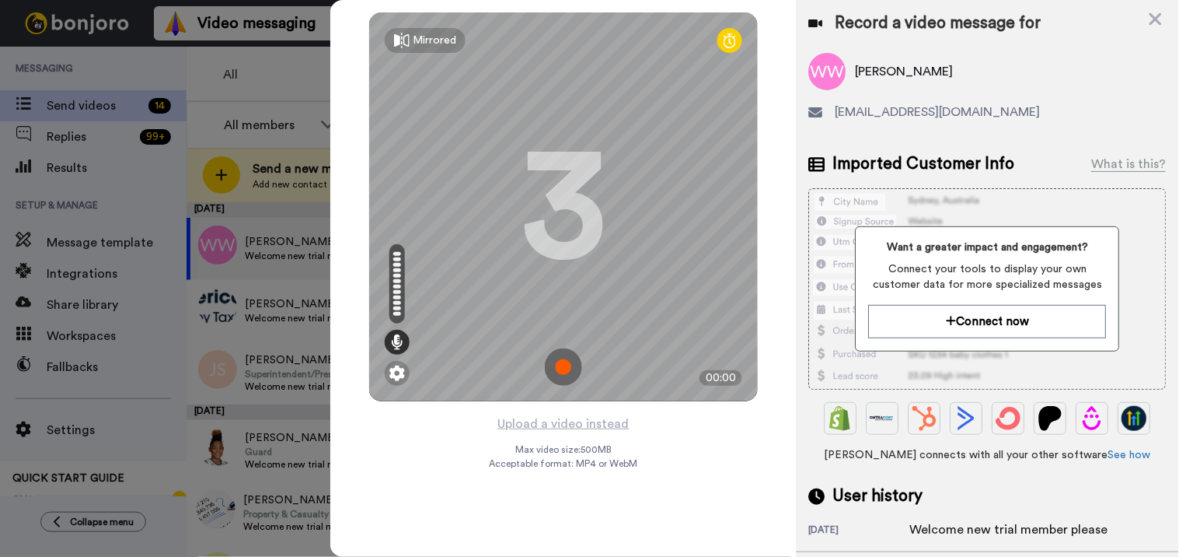
click at [566, 370] on img at bounding box center [563, 366] width 37 height 37
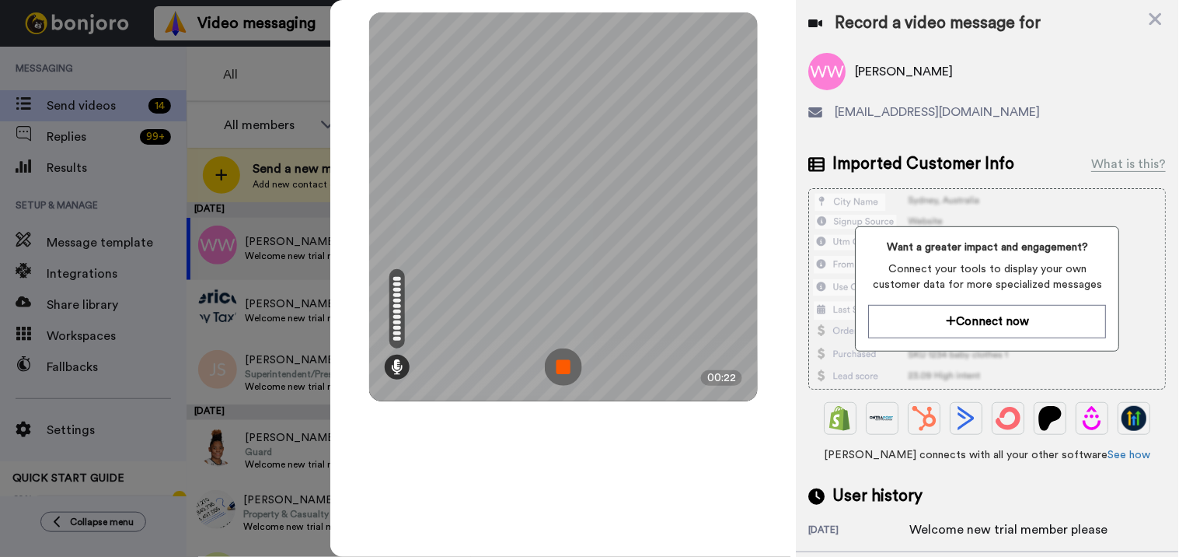
click at [566, 364] on img at bounding box center [563, 366] width 37 height 37
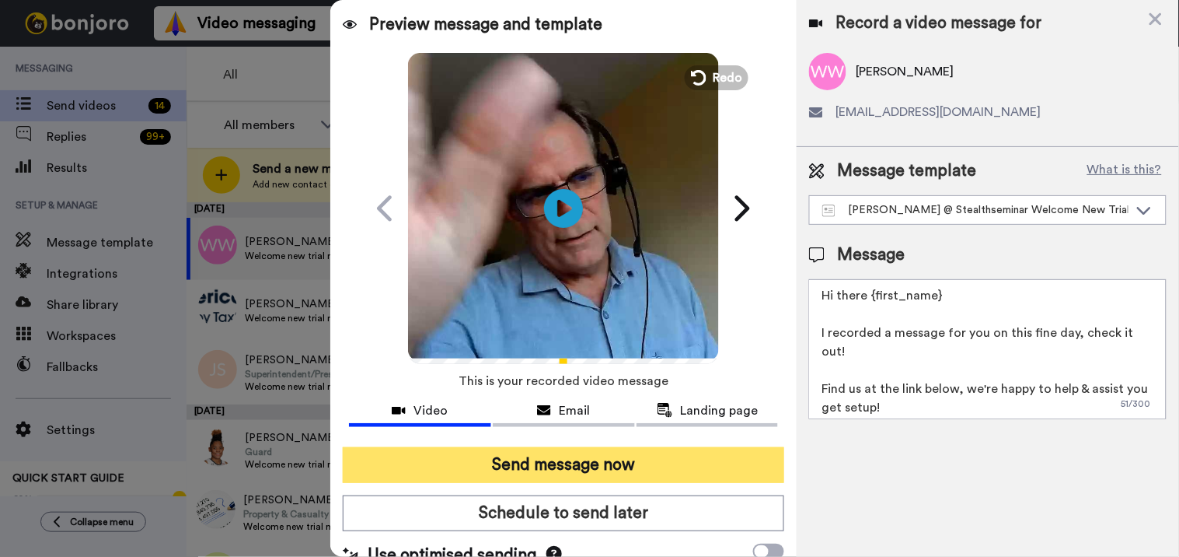
click at [606, 474] on button "Send message now" at bounding box center [564, 465] width 442 height 36
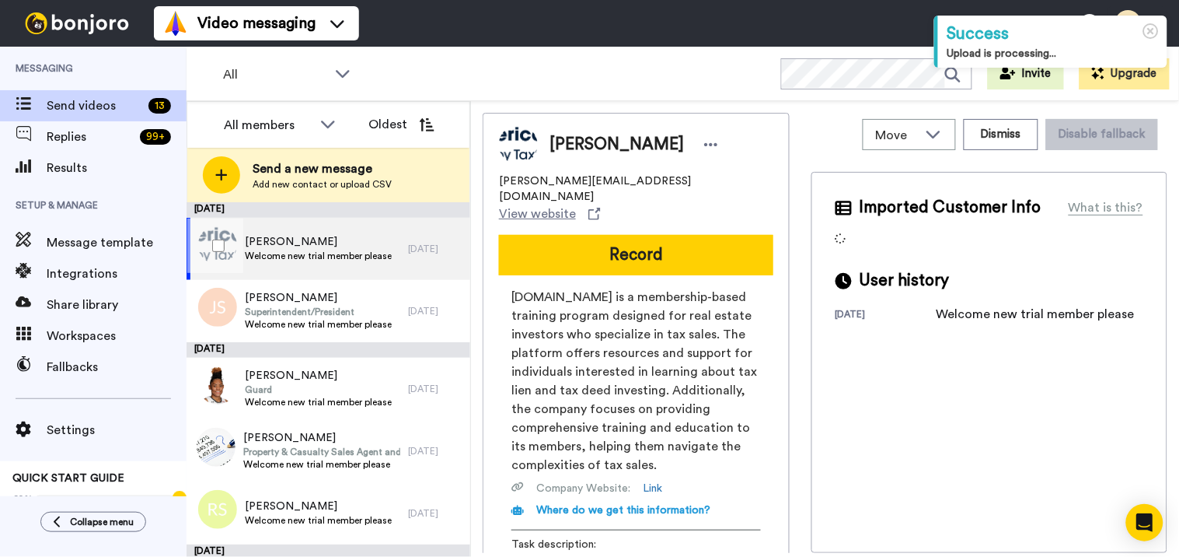
click at [363, 243] on span "Daren Haywood" at bounding box center [318, 242] width 147 height 16
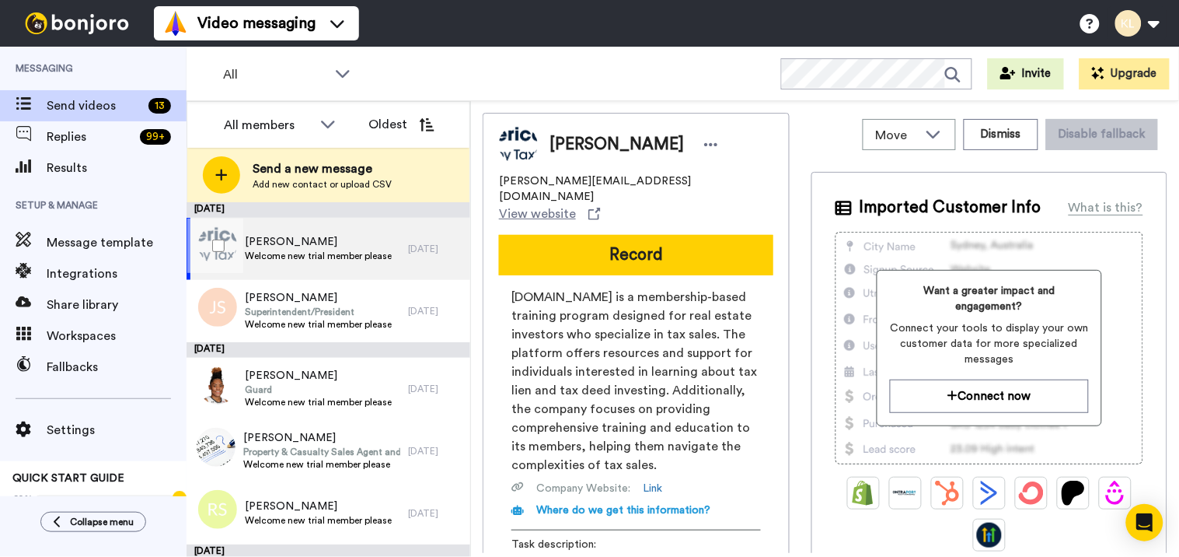
click at [325, 253] on span "Welcome new trial member please" at bounding box center [318, 256] width 147 height 12
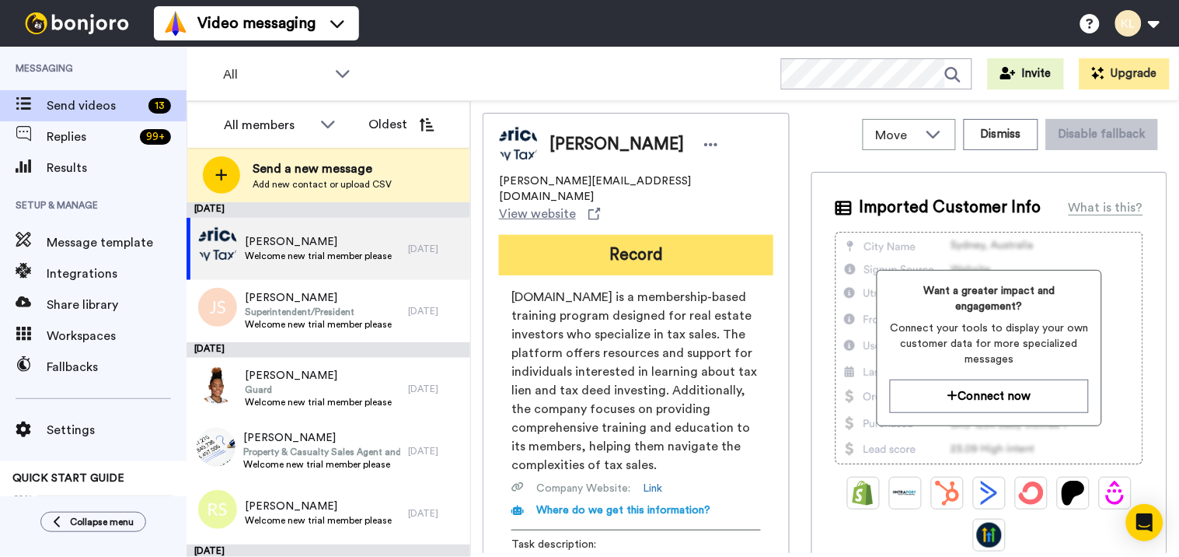
click at [679, 237] on button "Record" at bounding box center [636, 255] width 274 height 40
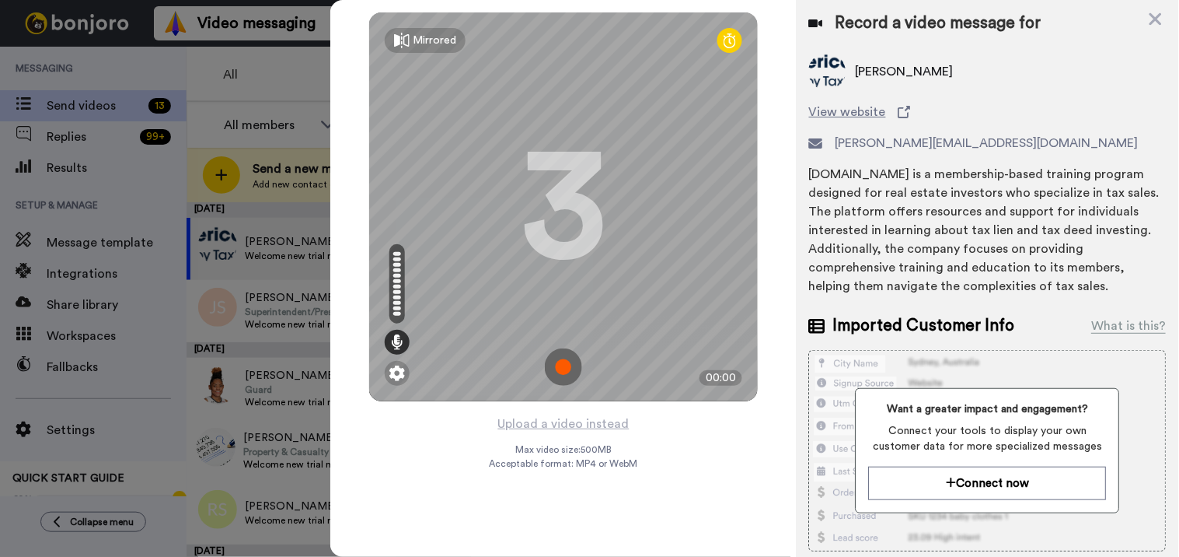
click at [566, 361] on img at bounding box center [563, 366] width 37 height 37
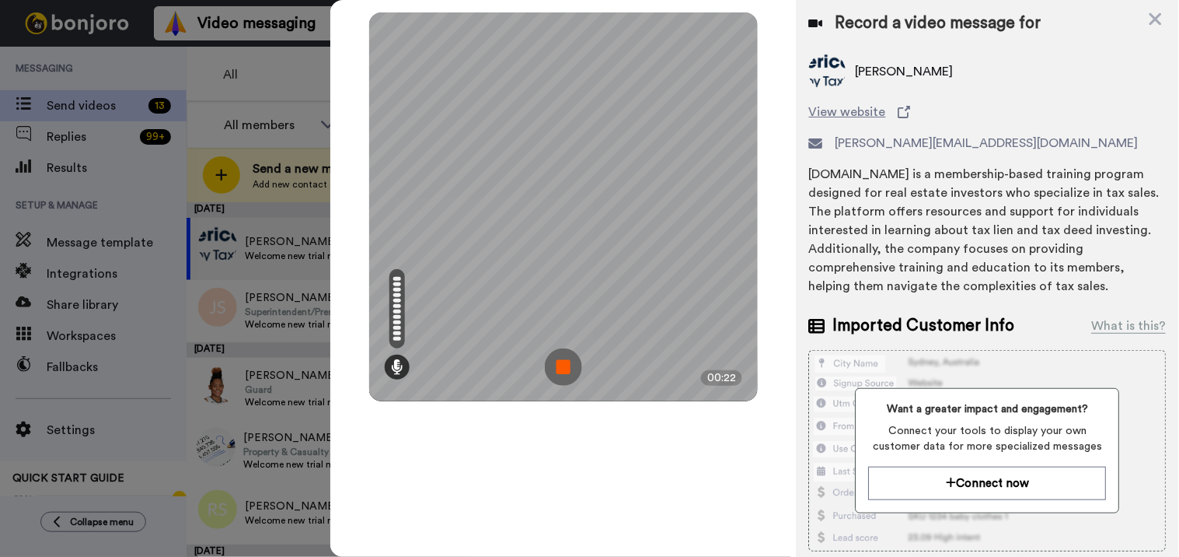
click at [557, 366] on img at bounding box center [563, 366] width 37 height 37
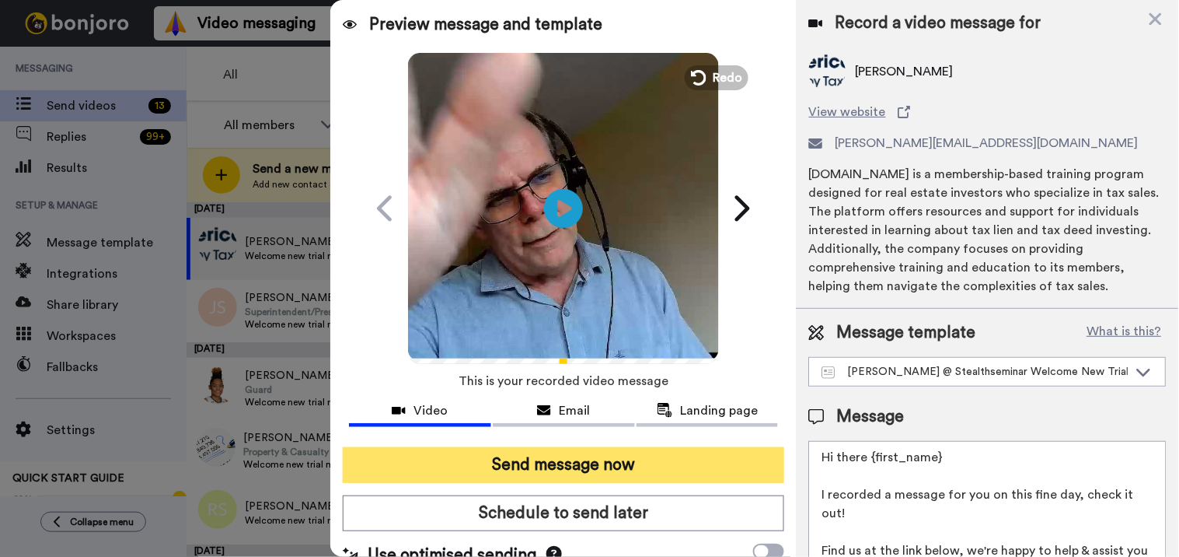
click at [666, 459] on button "Send message now" at bounding box center [564, 465] width 442 height 36
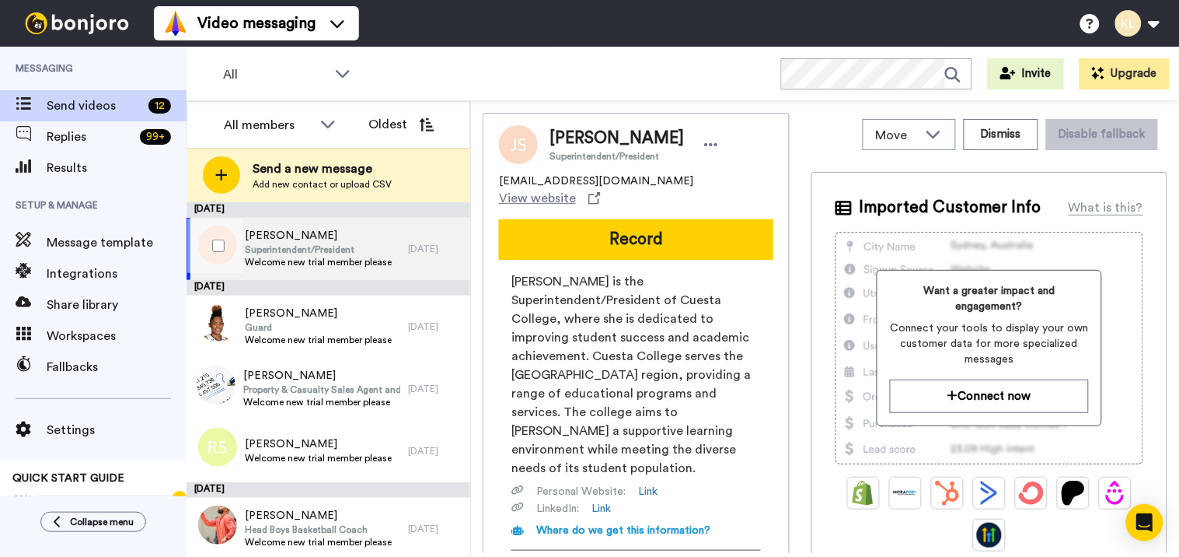
click at [288, 239] on span "[PERSON_NAME]" at bounding box center [318, 236] width 147 height 16
click at [335, 265] on span "Welcome new trial member please" at bounding box center [318, 262] width 147 height 12
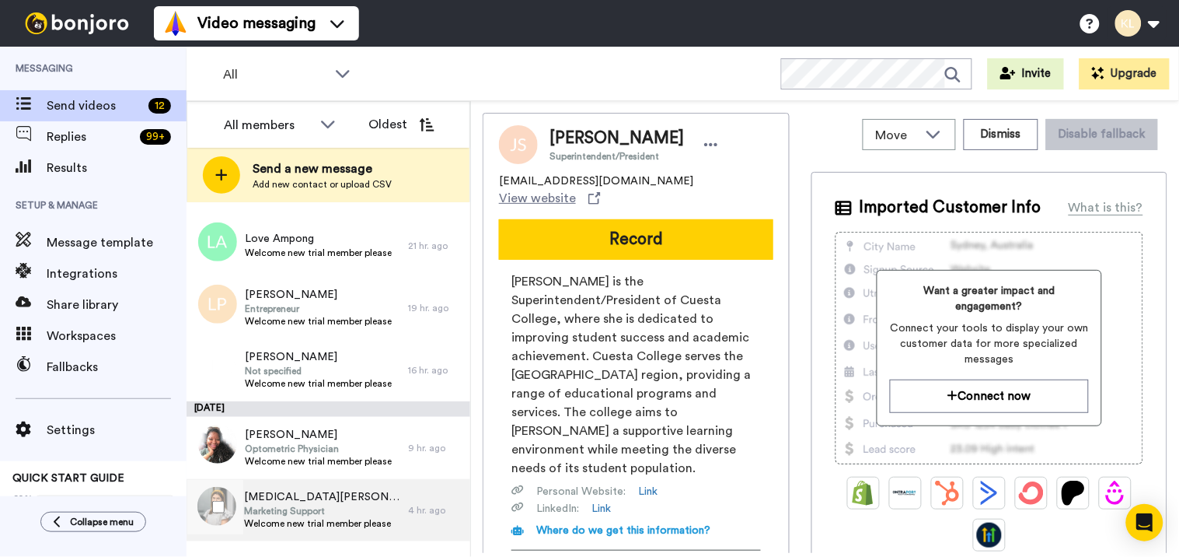
scroll to position [453, 0]
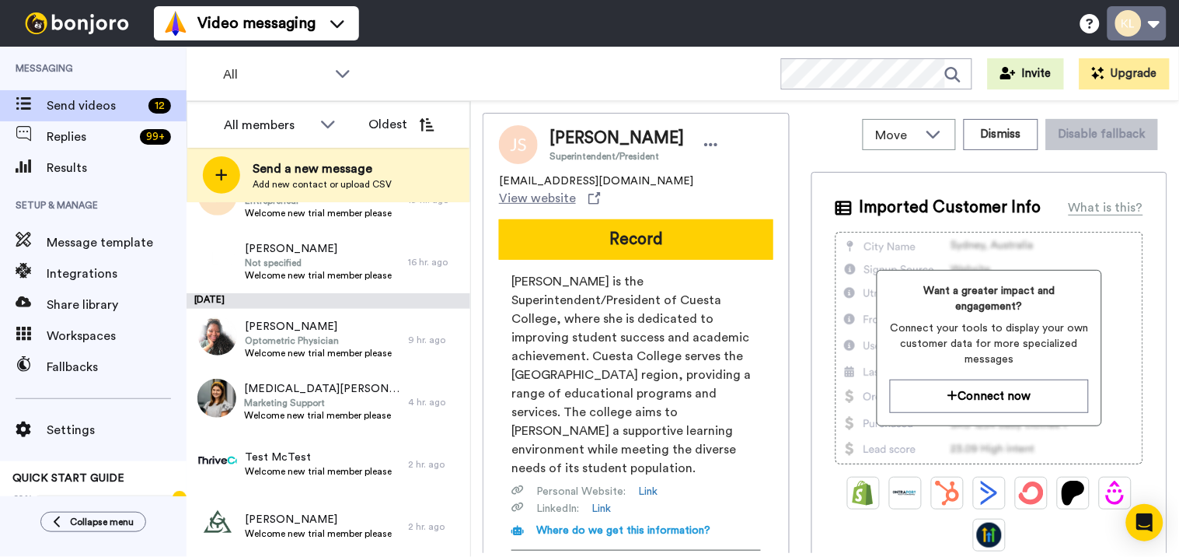
click at [1158, 10] on button at bounding box center [1137, 23] width 59 height 34
click at [710, 78] on div "All WORKSPACES View all All Default Task List + Add a new workspace Invite Upgr…" at bounding box center [683, 74] width 993 height 54
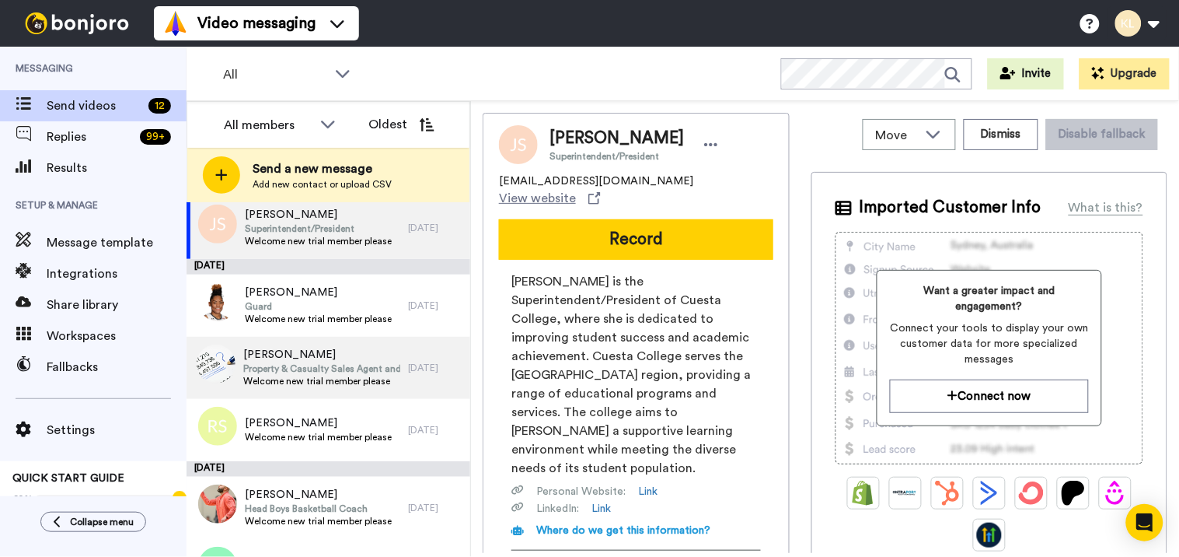
scroll to position [0, 0]
